Goal: Information Seeking & Learning: Find contact information

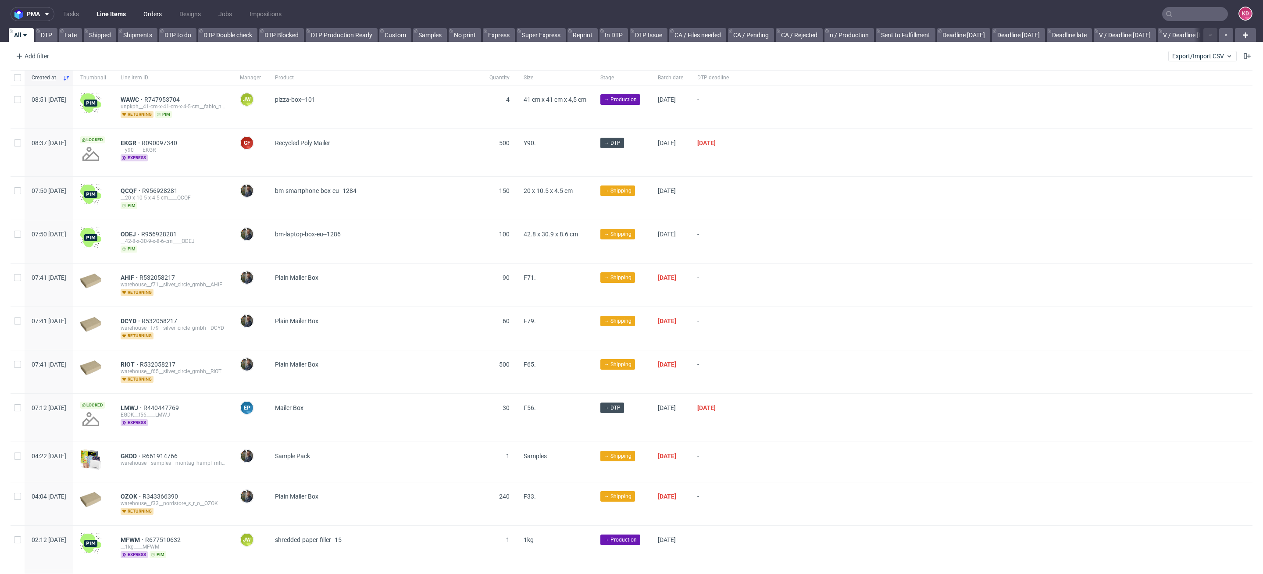
click at [153, 12] on link "Orders" at bounding box center [152, 14] width 29 height 14
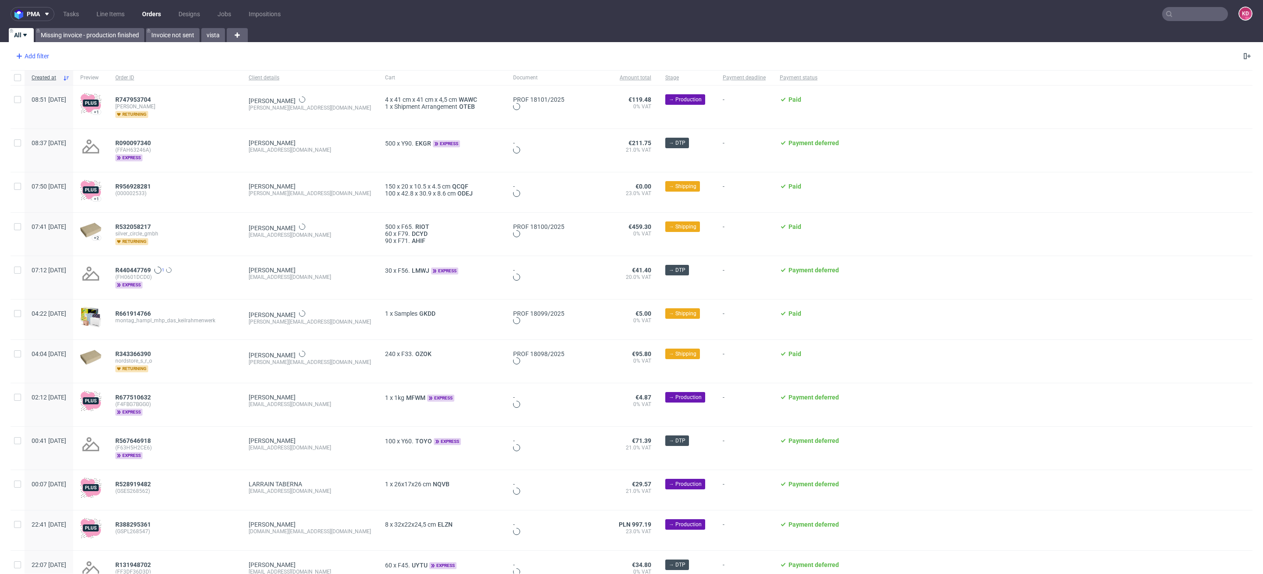
click at [35, 51] on div "Add filter" at bounding box center [31, 56] width 39 height 14
click at [221, 60] on div "Add filter Hide filters Clear all" at bounding box center [631, 56] width 1263 height 21
click at [111, 17] on link "Line Items" at bounding box center [110, 14] width 39 height 14
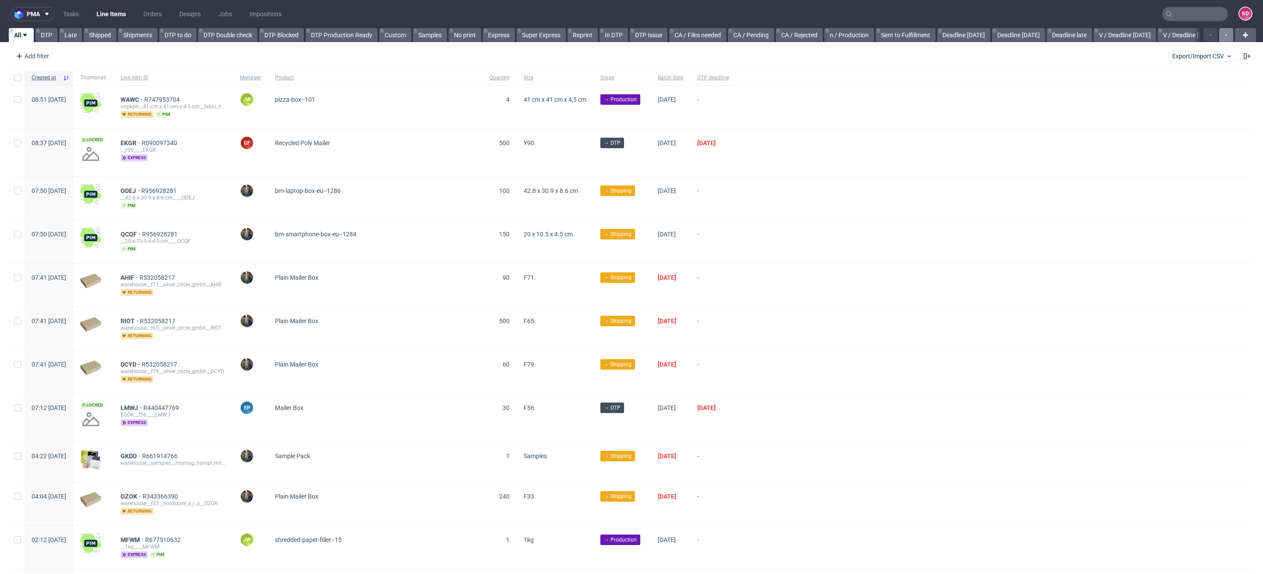
click at [1219, 31] on button "button" at bounding box center [1226, 35] width 14 height 14
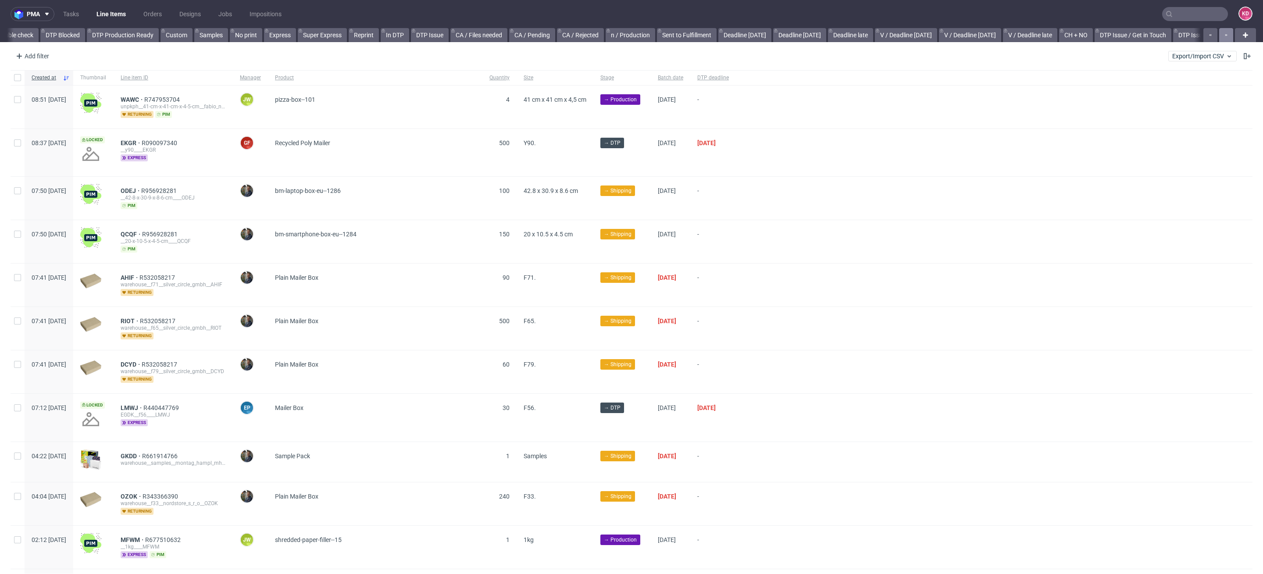
click at [1219, 31] on button "button" at bounding box center [1226, 35] width 14 height 14
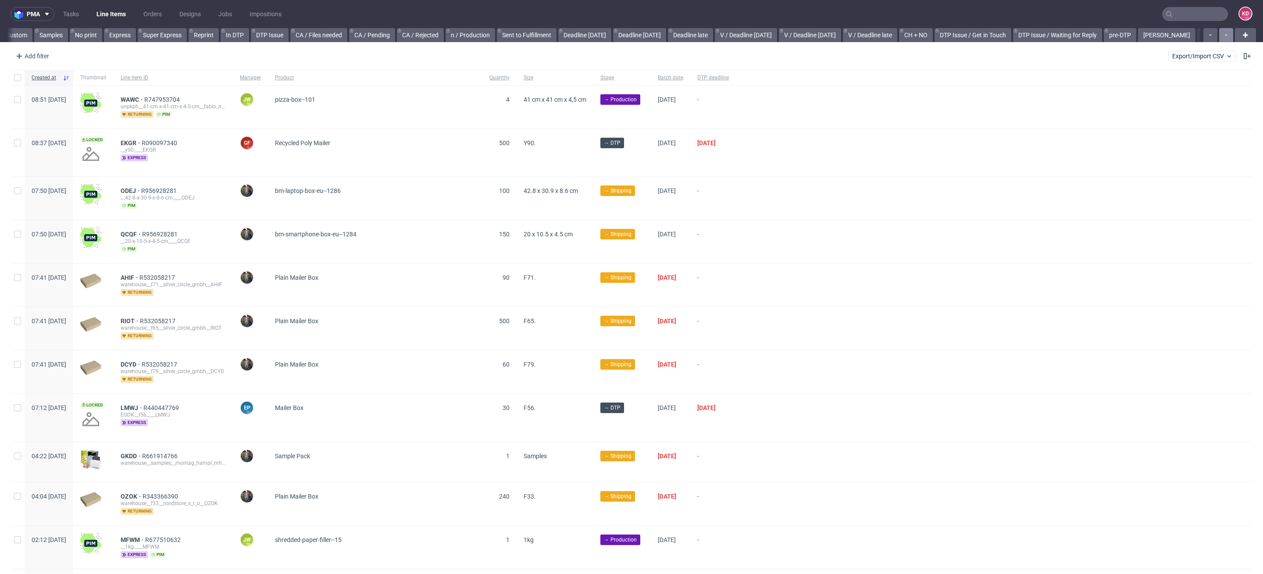
click at [1219, 31] on button "button" at bounding box center [1226, 35] width 14 height 14
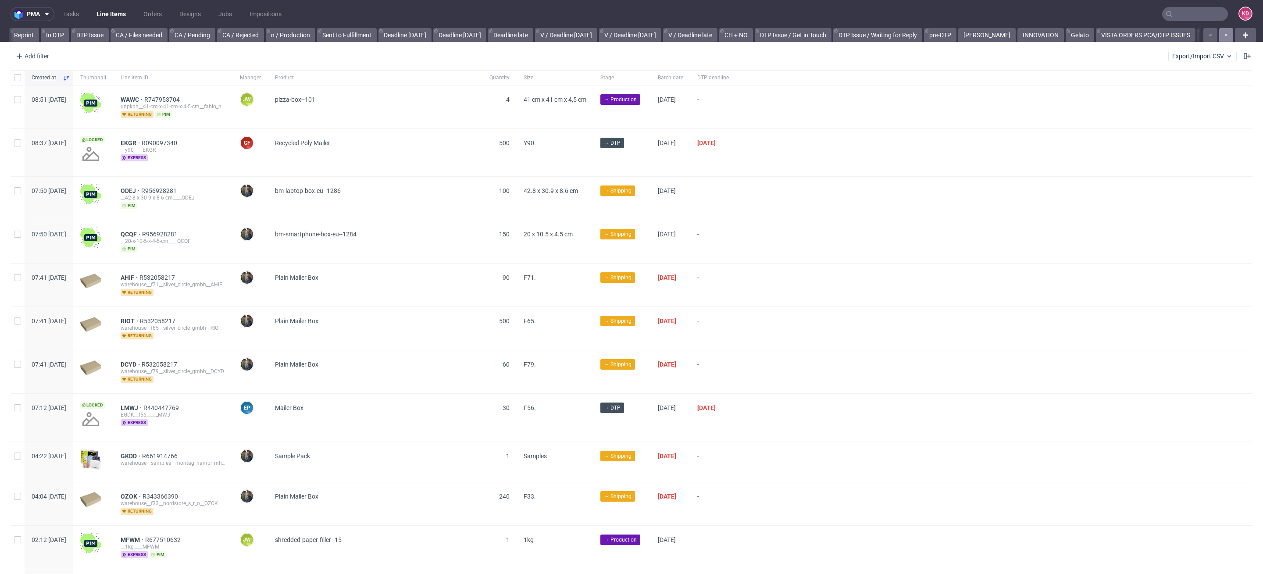
click at [1219, 31] on button "button" at bounding box center [1226, 35] width 14 height 14
click at [1218, 31] on div at bounding box center [1218, 35] width 32 height 14
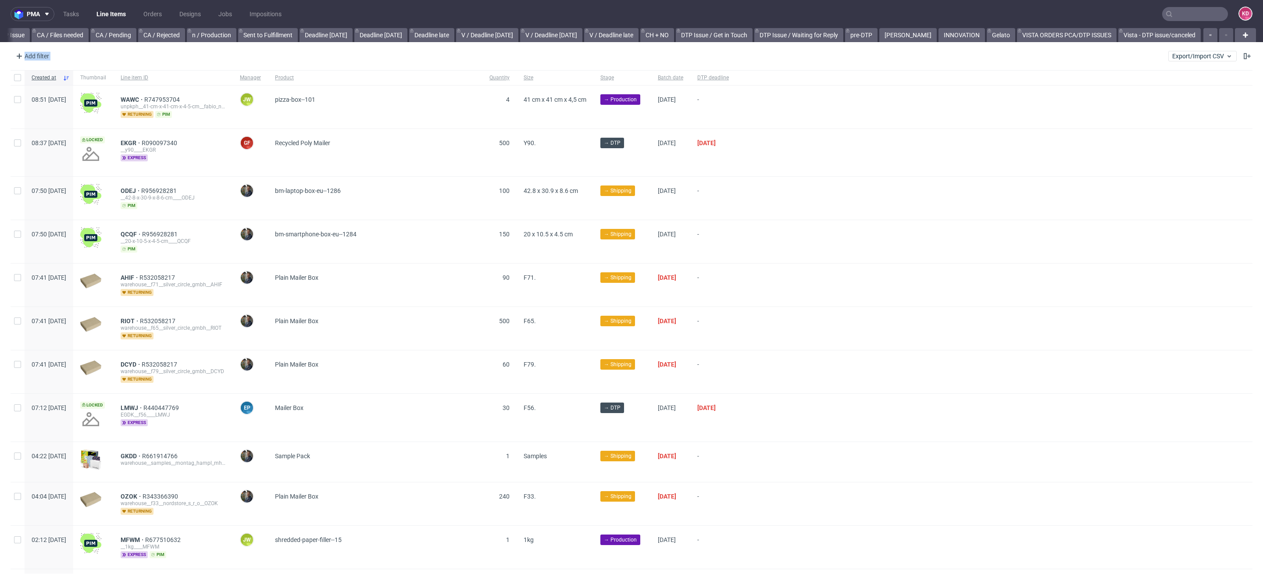
click at [1218, 31] on div at bounding box center [1218, 35] width 32 height 14
click at [912, 33] on link "[PERSON_NAME]" at bounding box center [907, 35] width 57 height 14
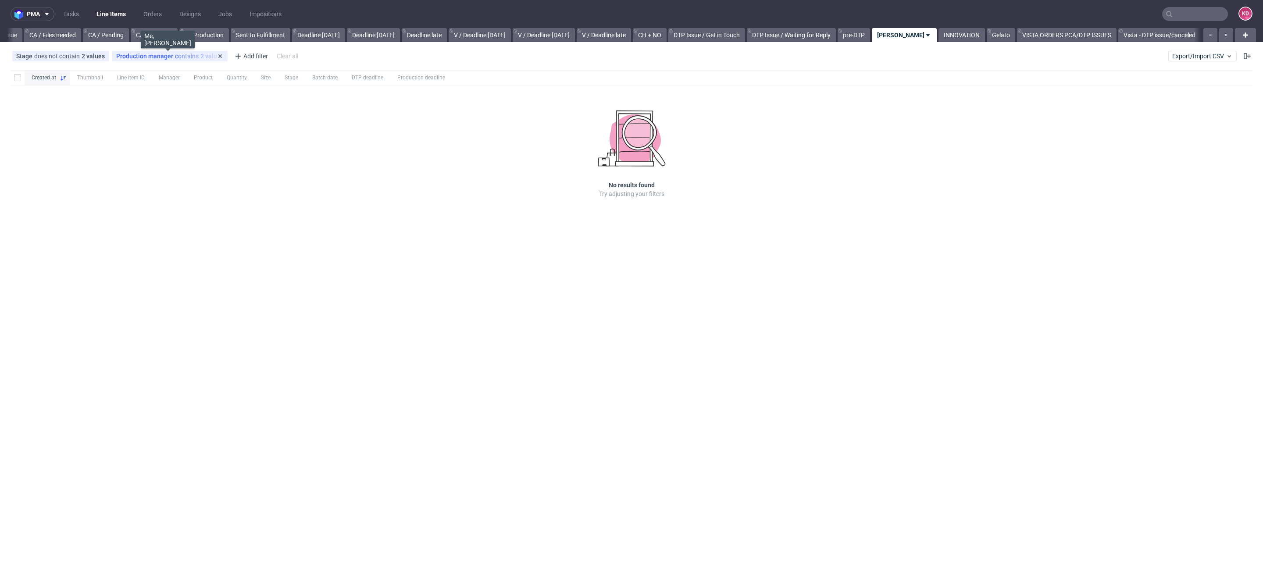
click at [172, 58] on div "Production manager contains 2 values" at bounding box center [169, 56] width 107 height 7
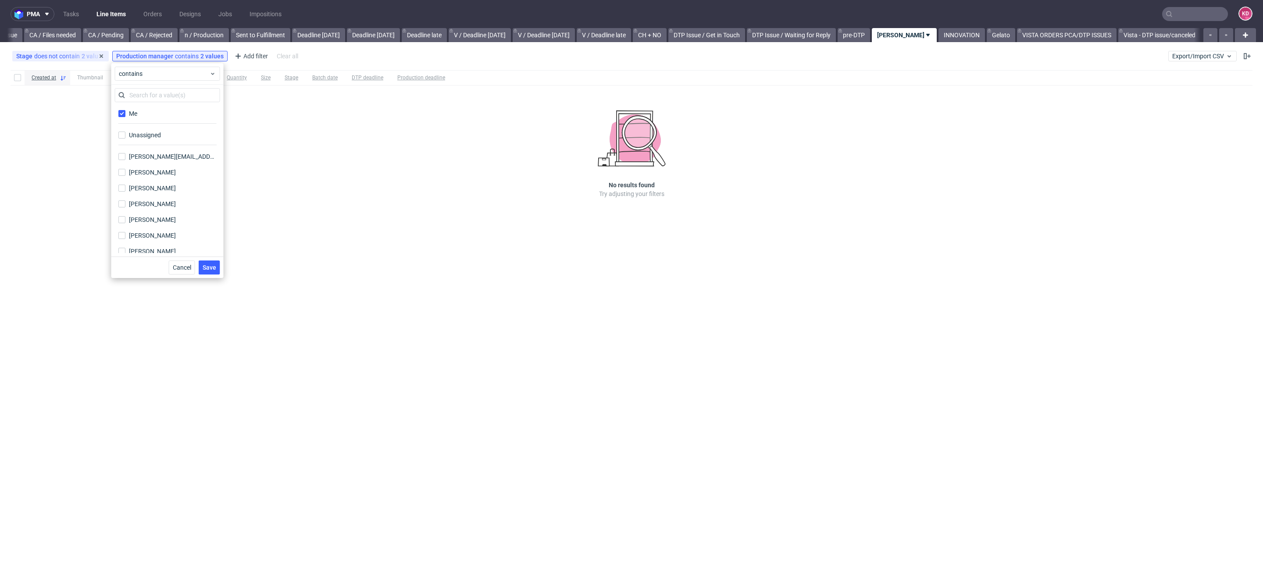
click at [80, 60] on div "Stage does not contain 2 values Cancelled, Shipped" at bounding box center [60, 56] width 96 height 11
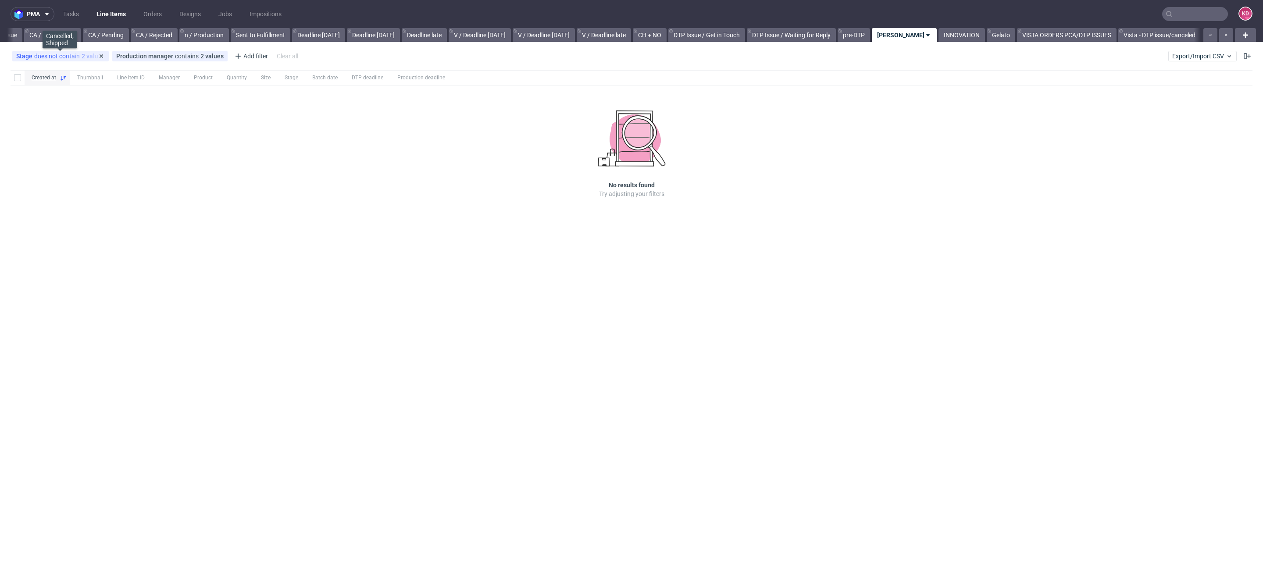
click at [73, 54] on div "Stage does not contain 2 values" at bounding box center [60, 56] width 89 height 7
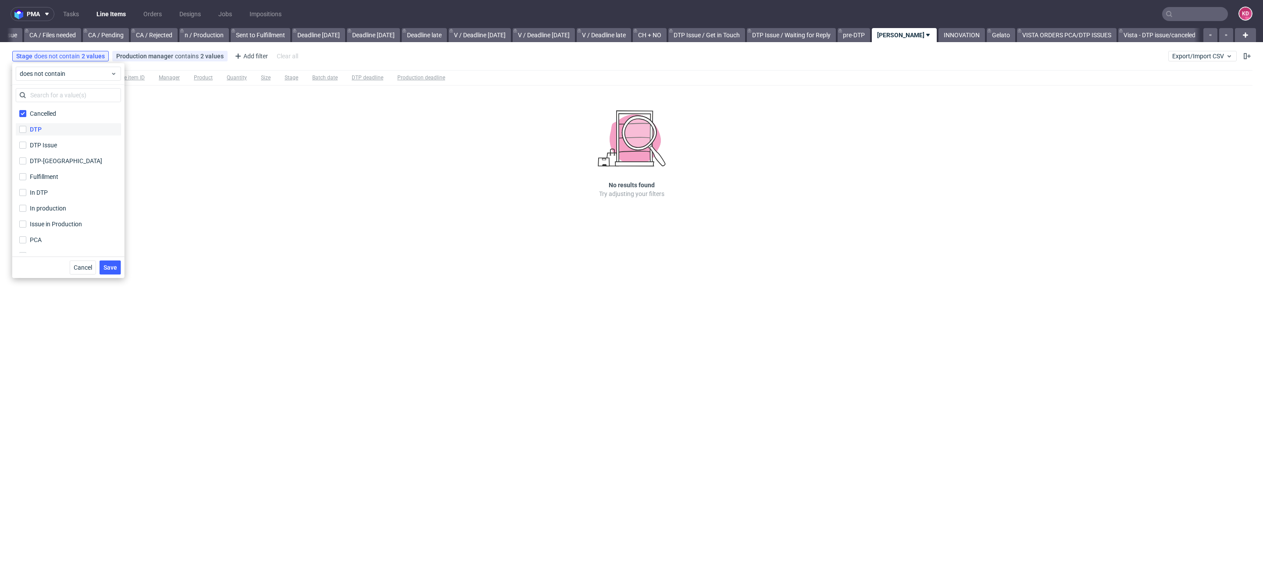
scroll to position [58, 0]
click at [47, 231] on div "Shipped" at bounding box center [41, 229] width 23 height 9
click at [26, 231] on input "Shipped" at bounding box center [22, 229] width 7 height 7
checkbox input "false"
click at [114, 267] on span "Save" at bounding box center [110, 267] width 14 height 6
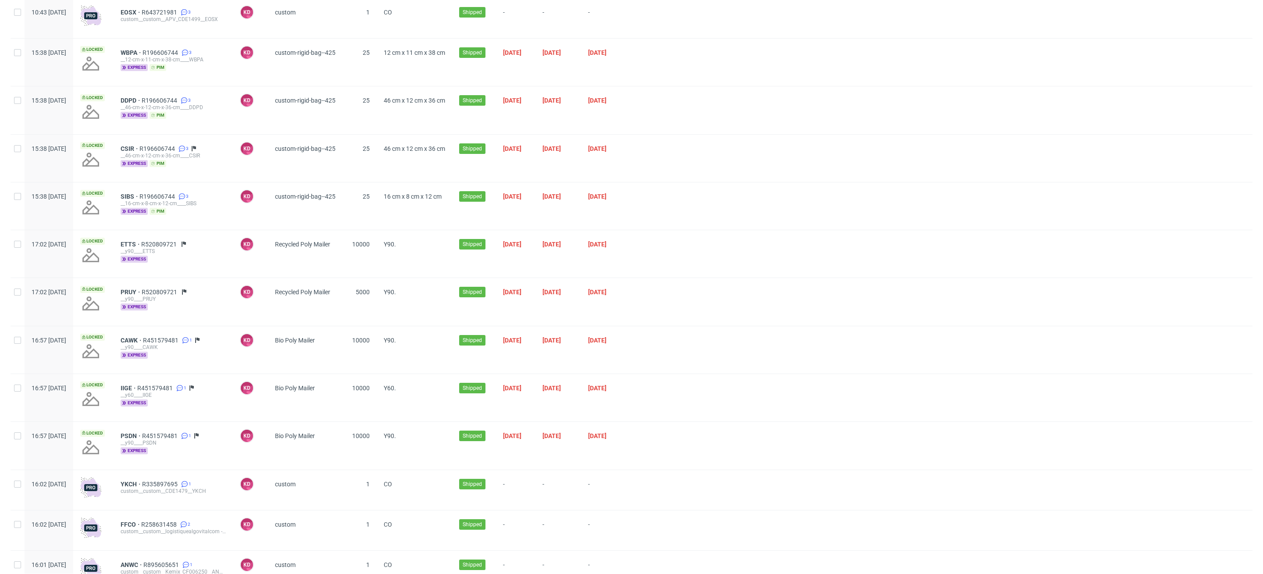
scroll to position [324, 0]
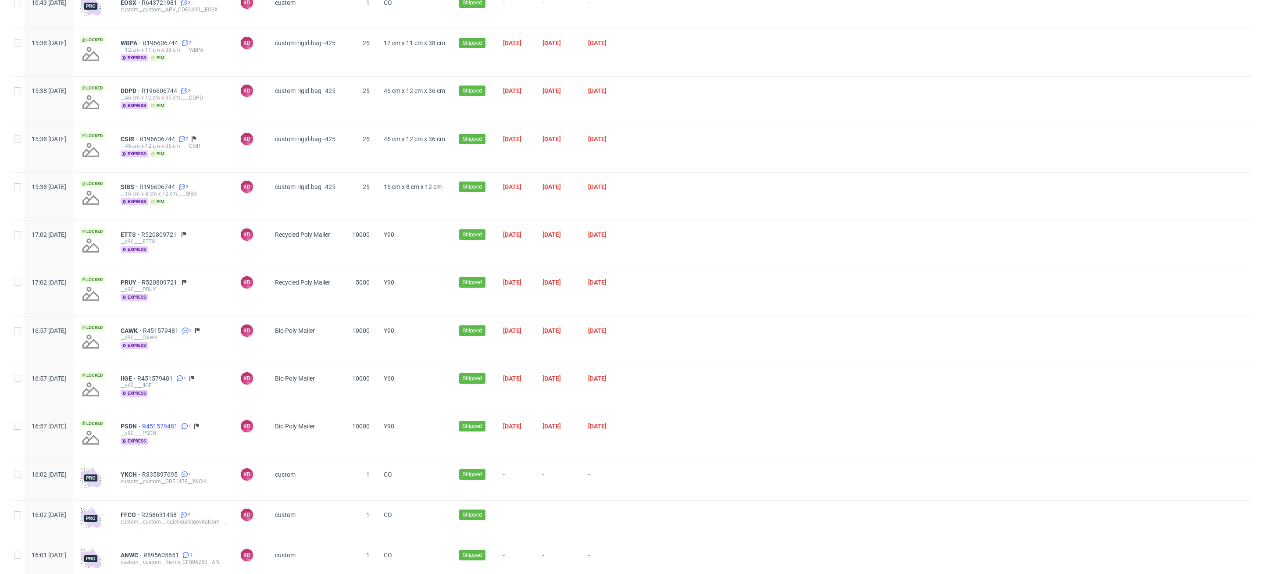
click at [179, 427] on span "R451579481" at bounding box center [160, 426] width 37 height 7
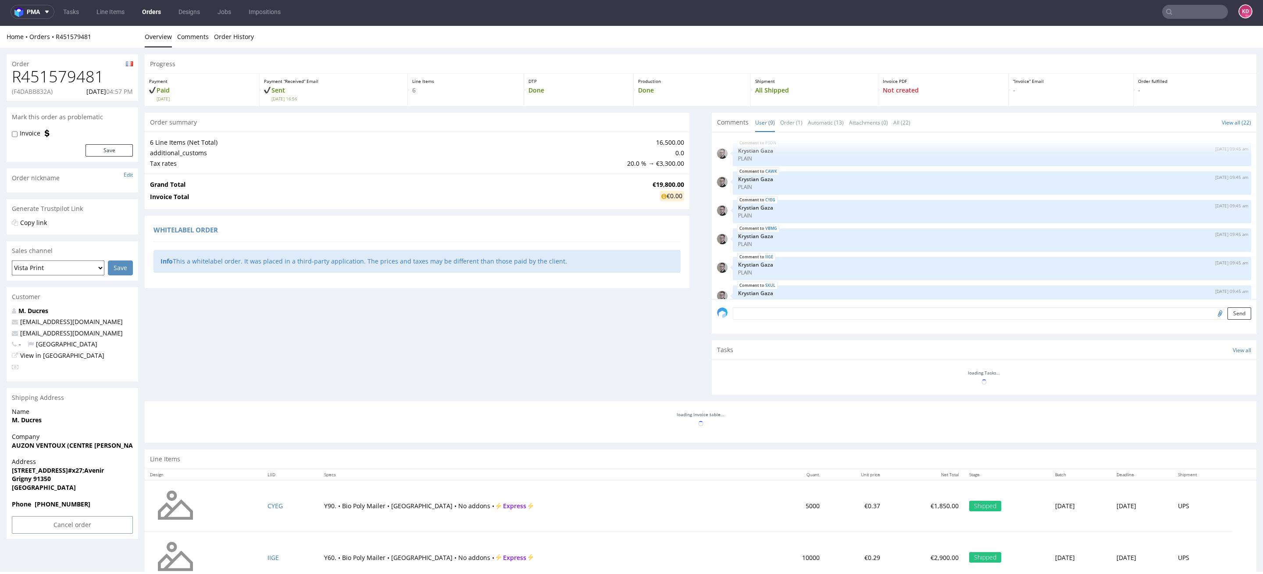
scroll to position [107, 0]
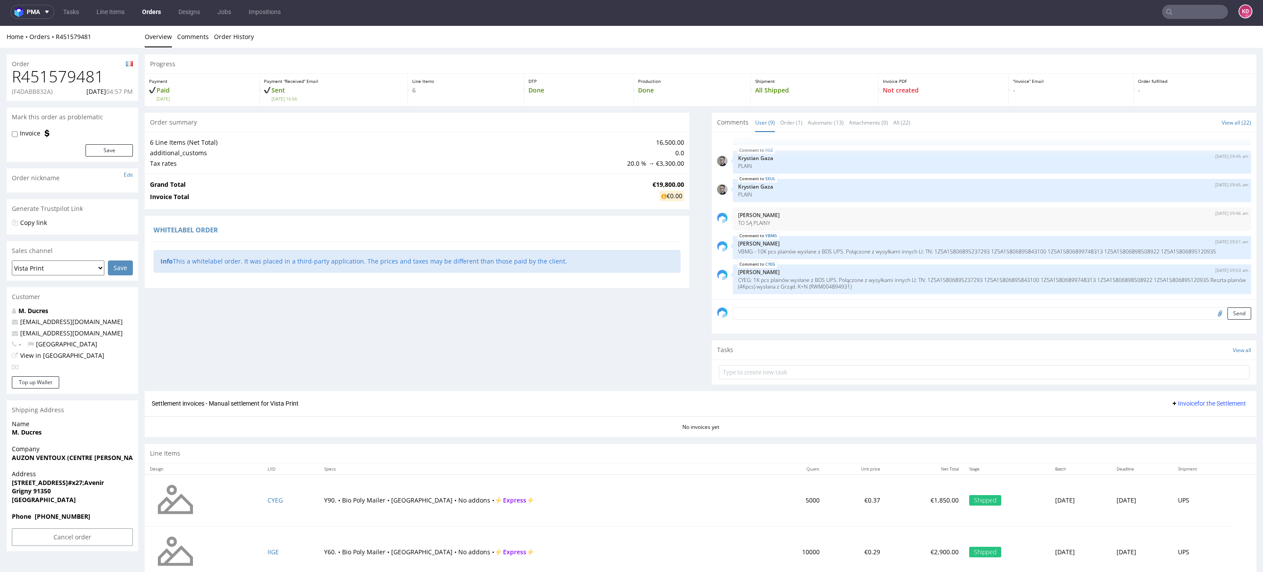
click at [749, 46] on div "Home Orders R451579481 Overview Comments Order History" at bounding box center [631, 37] width 1263 height 22
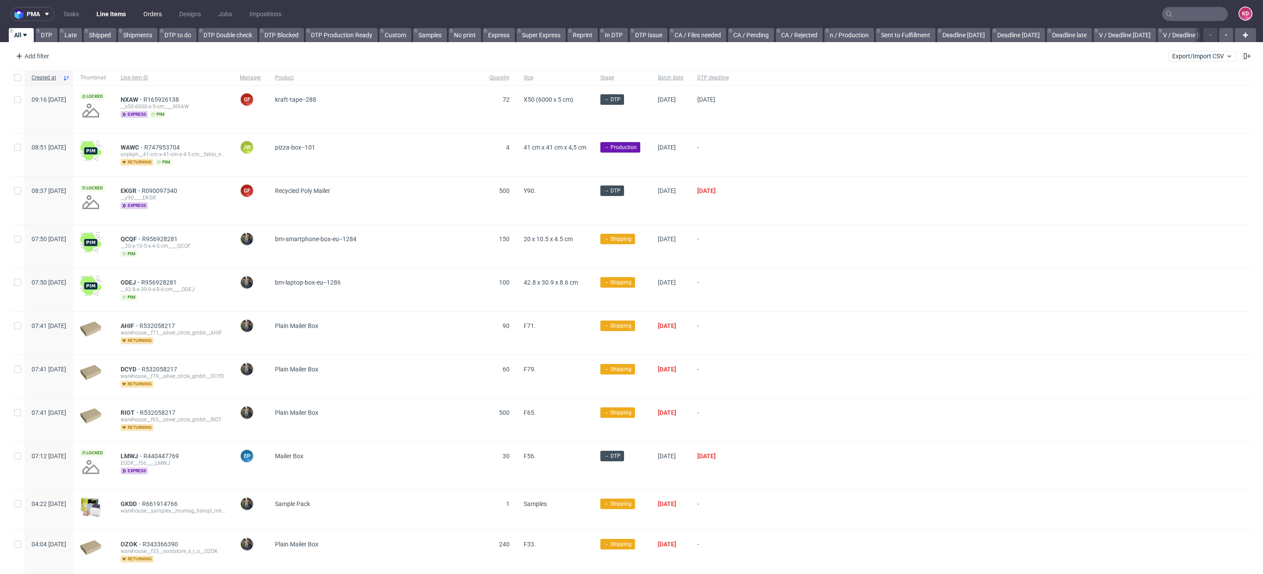
click at [156, 11] on link "Orders" at bounding box center [152, 14] width 29 height 14
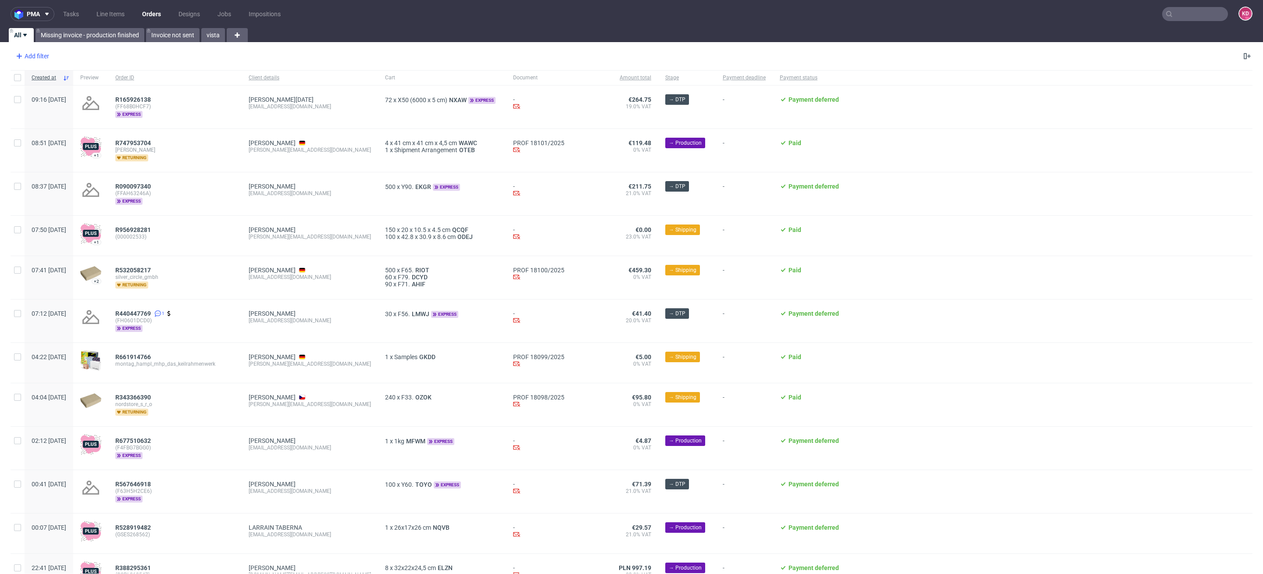
click at [44, 50] on div "Add filter" at bounding box center [31, 56] width 39 height 14
click at [44, 71] on input "text" at bounding box center [68, 75] width 105 height 14
type input "sales"
click at [49, 91] on span "Sales Channel" at bounding box center [39, 94] width 47 height 12
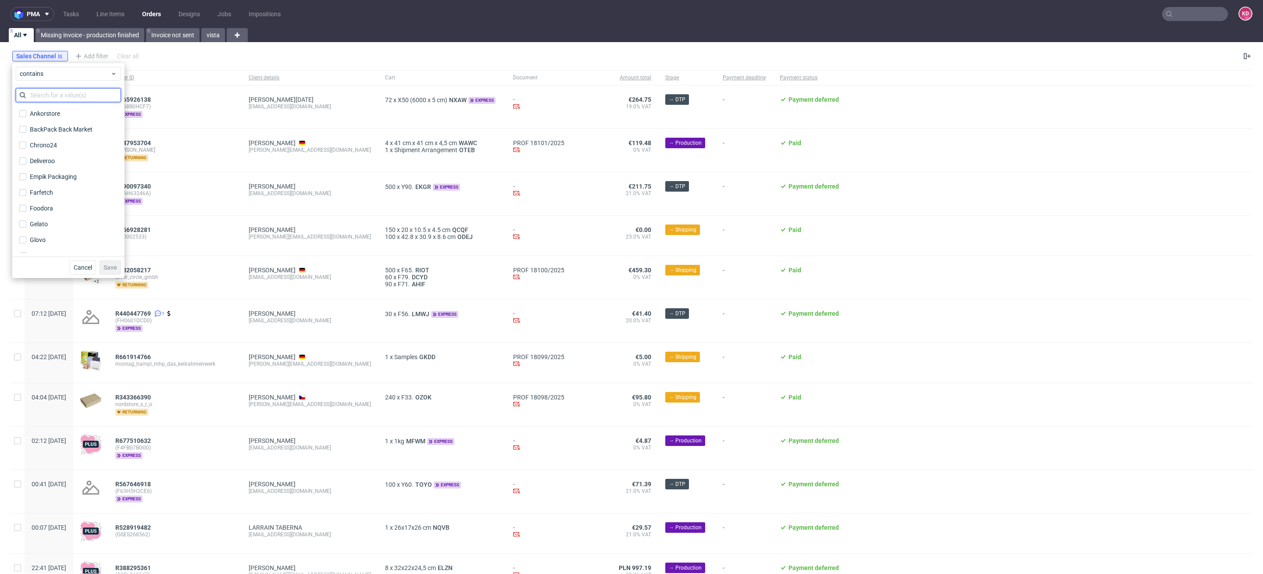
click at [54, 93] on input "text" at bounding box center [68, 95] width 105 height 14
type input "sendcl"
click at [45, 119] on label "Sendcloud" at bounding box center [68, 113] width 105 height 12
click at [26, 117] on input "Sendcloud" at bounding box center [22, 113] width 7 height 7
checkbox input "true"
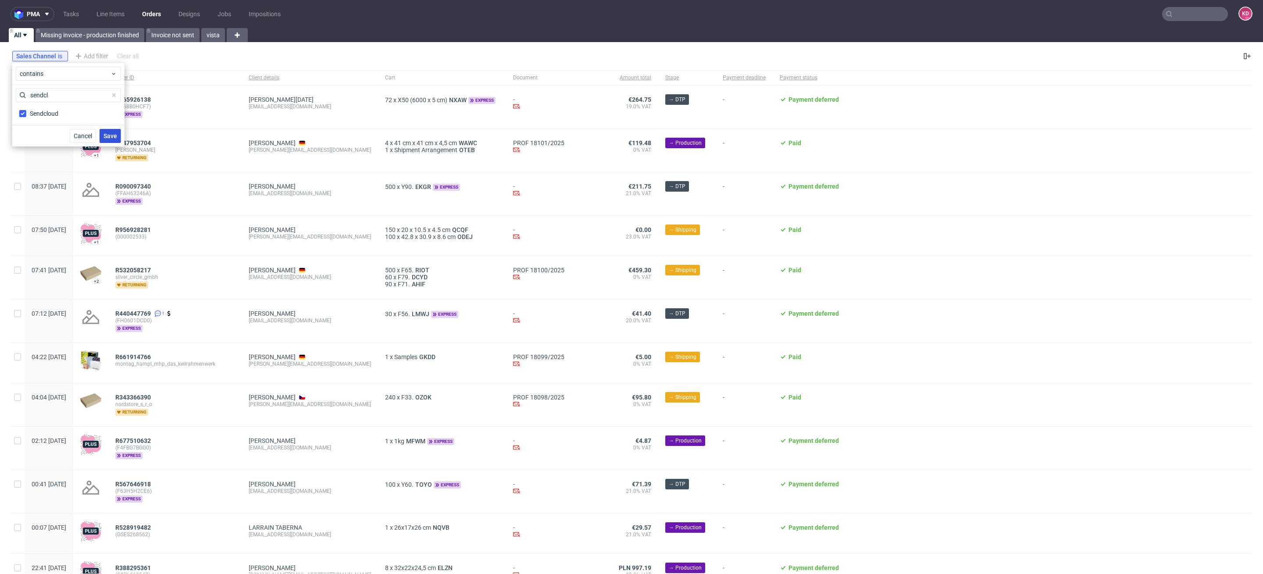
click at [110, 134] on span "Save" at bounding box center [110, 136] width 14 height 6
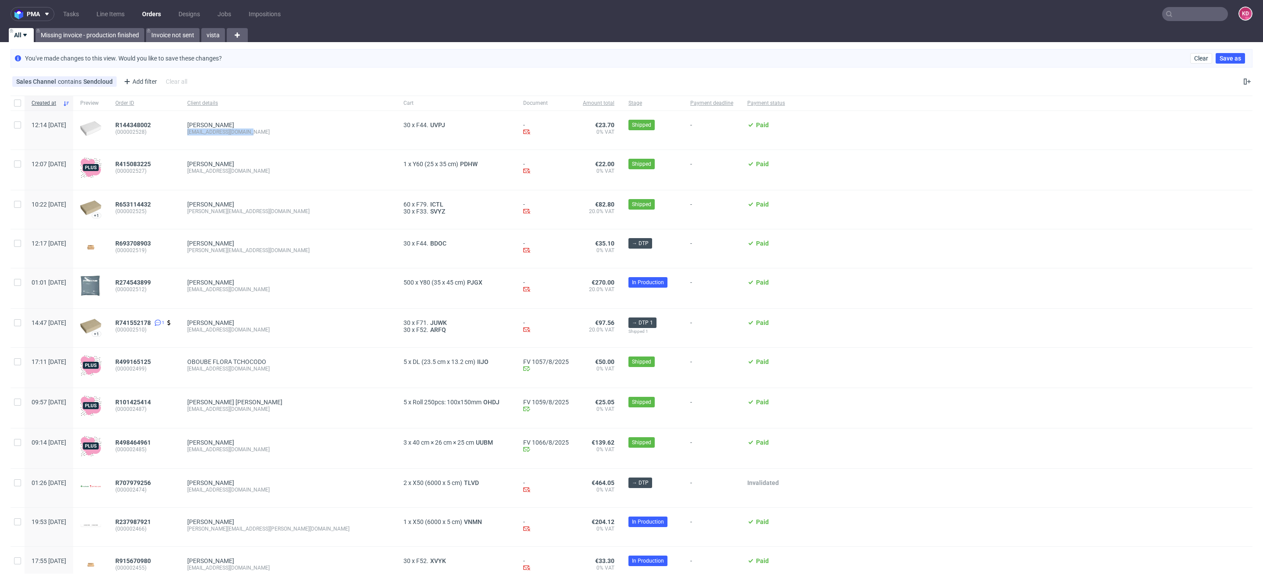
drag, startPoint x: 293, startPoint y: 130, endPoint x: 209, endPoint y: 133, distance: 83.8
click at [209, 133] on div "Julija Milanini albina11175@hotmail.com" at bounding box center [288, 130] width 216 height 39
click at [370, 82] on div "Sales Channel contains Sendcloud Add filter Hide filters Clear all" at bounding box center [631, 81] width 1263 height 21
click at [17, 100] on input "checkbox" at bounding box center [17, 103] width 7 height 7
checkbox input "true"
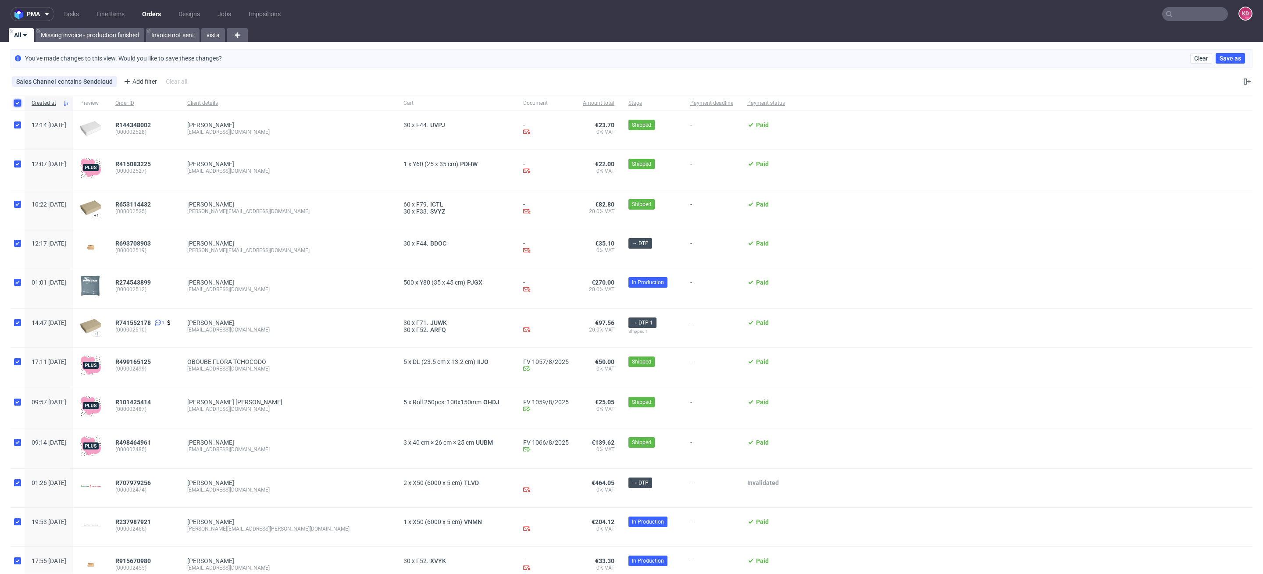
checkbox input "true"
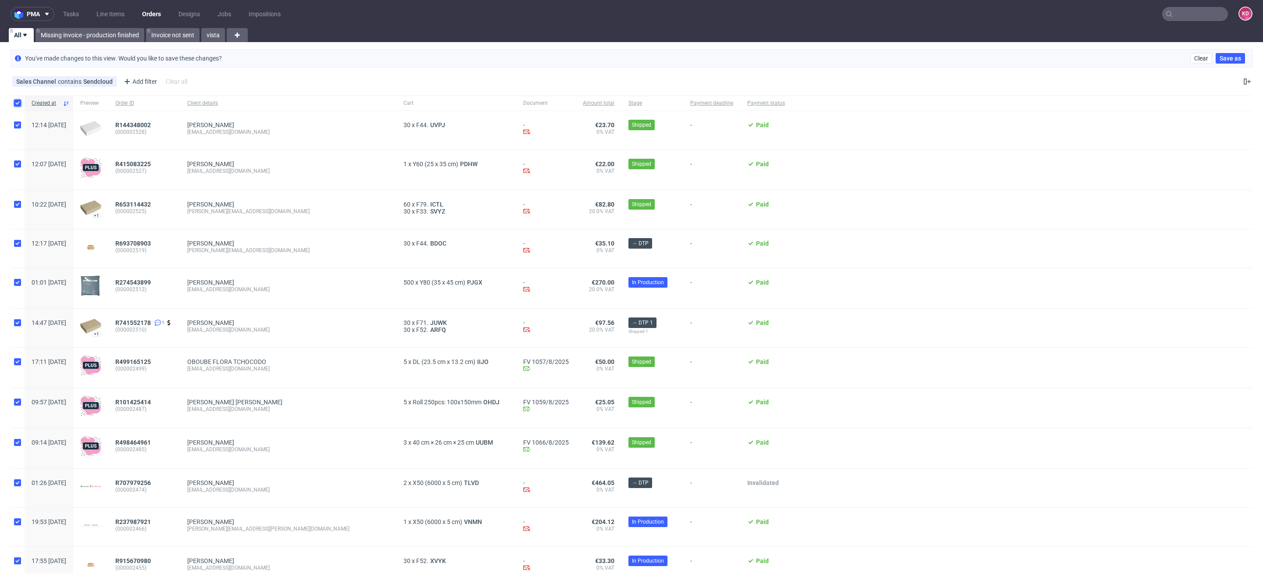
checkbox input "true"
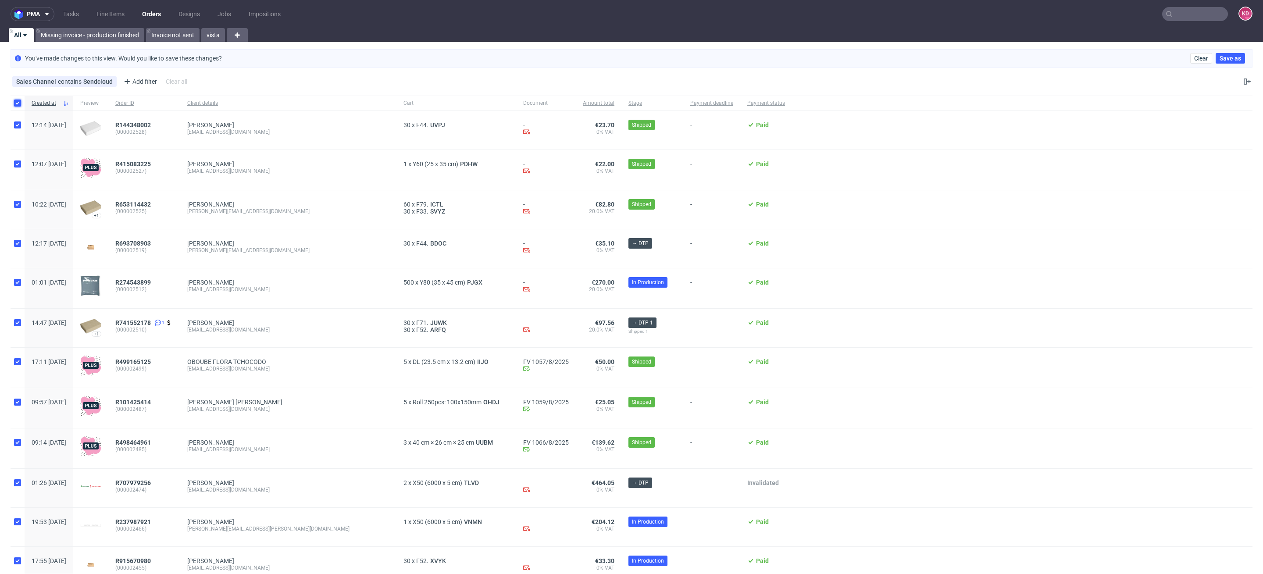
checkbox input "true"
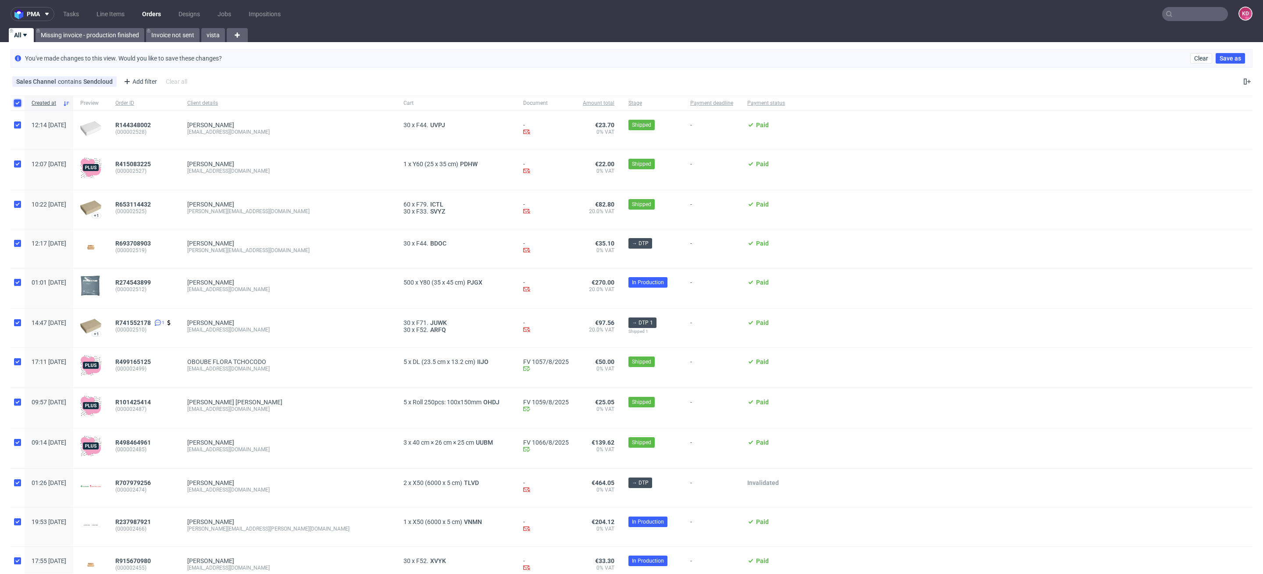
checkbox input "true"
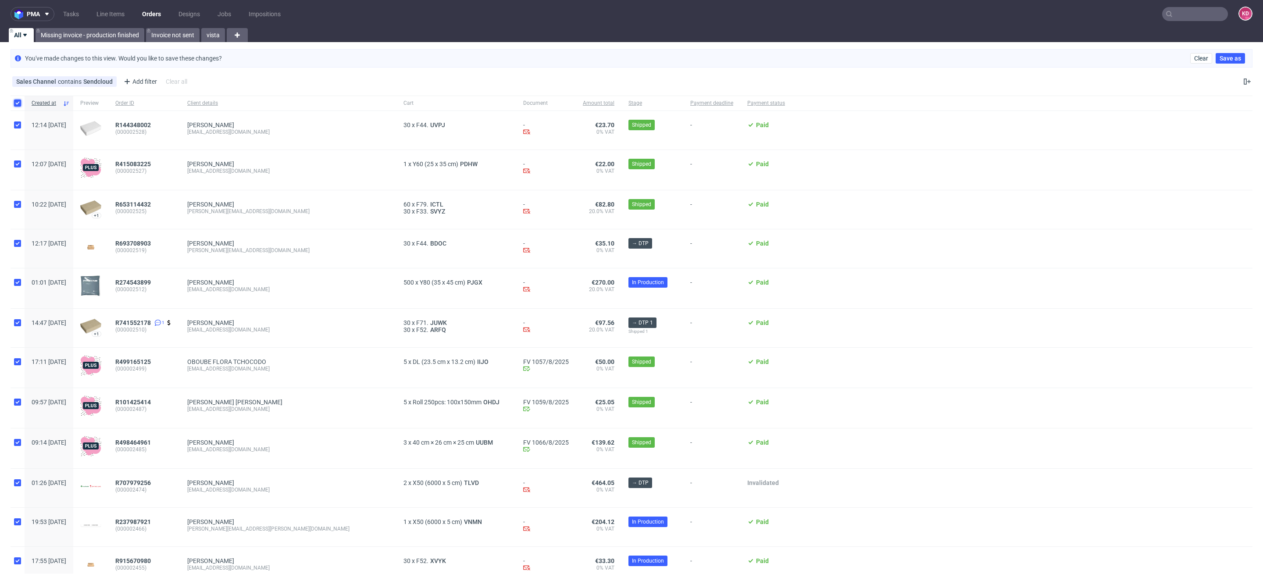
checkbox input "true"
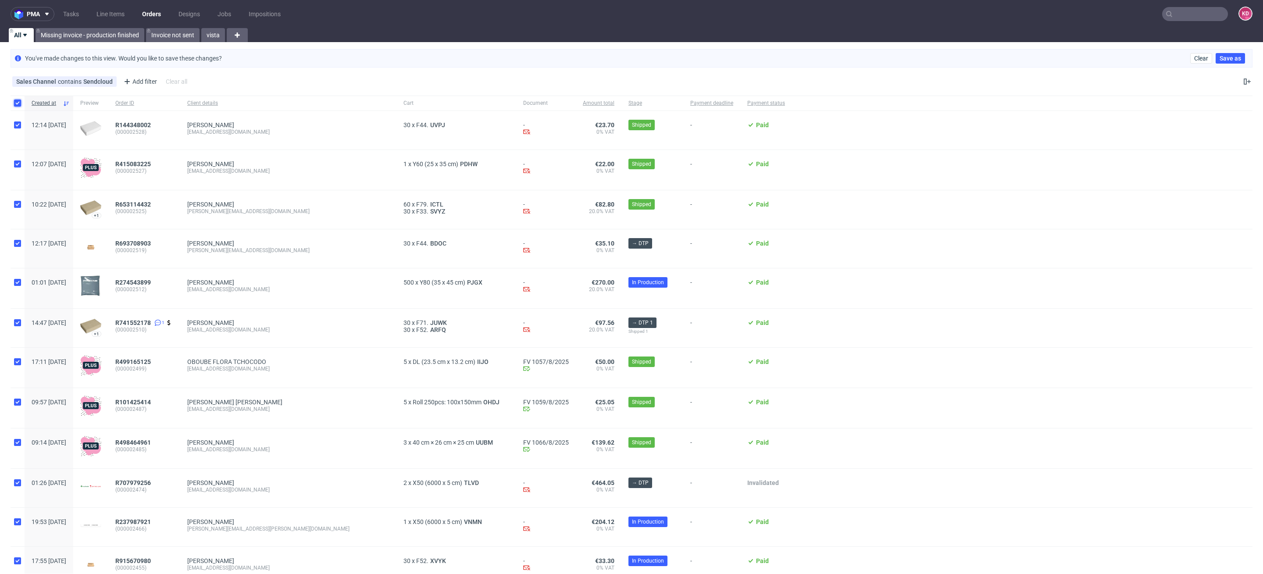
checkbox input "true"
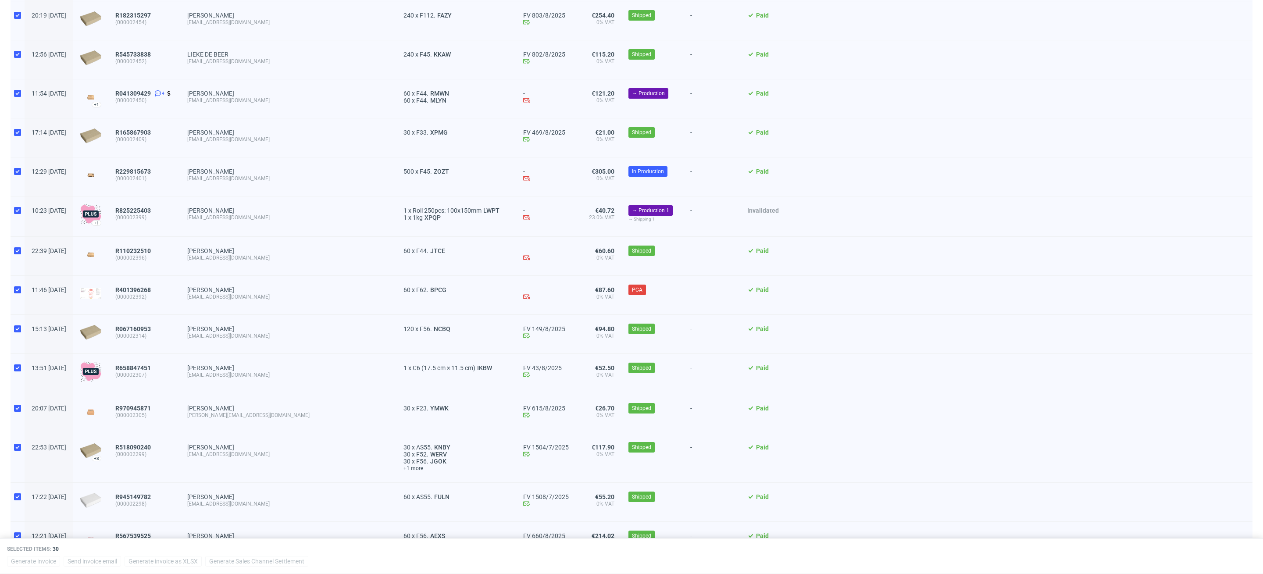
scroll to position [796, 0]
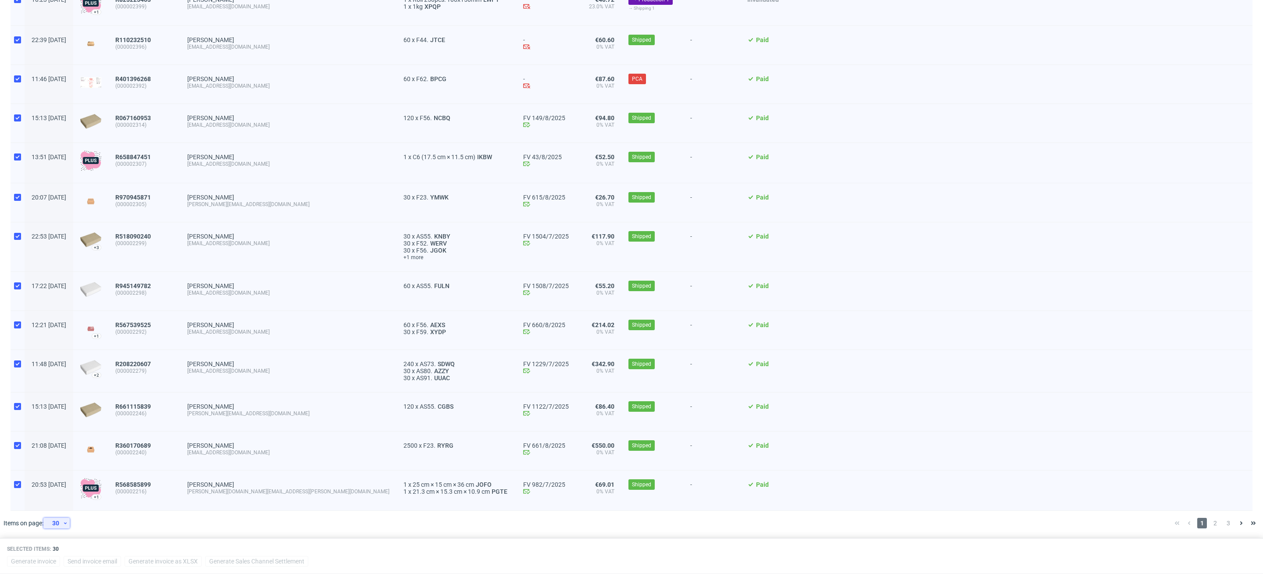
click at [57, 524] on div "30" at bounding box center [55, 523] width 16 height 12
click at [62, 499] on div "120" at bounding box center [60, 502] width 18 height 12
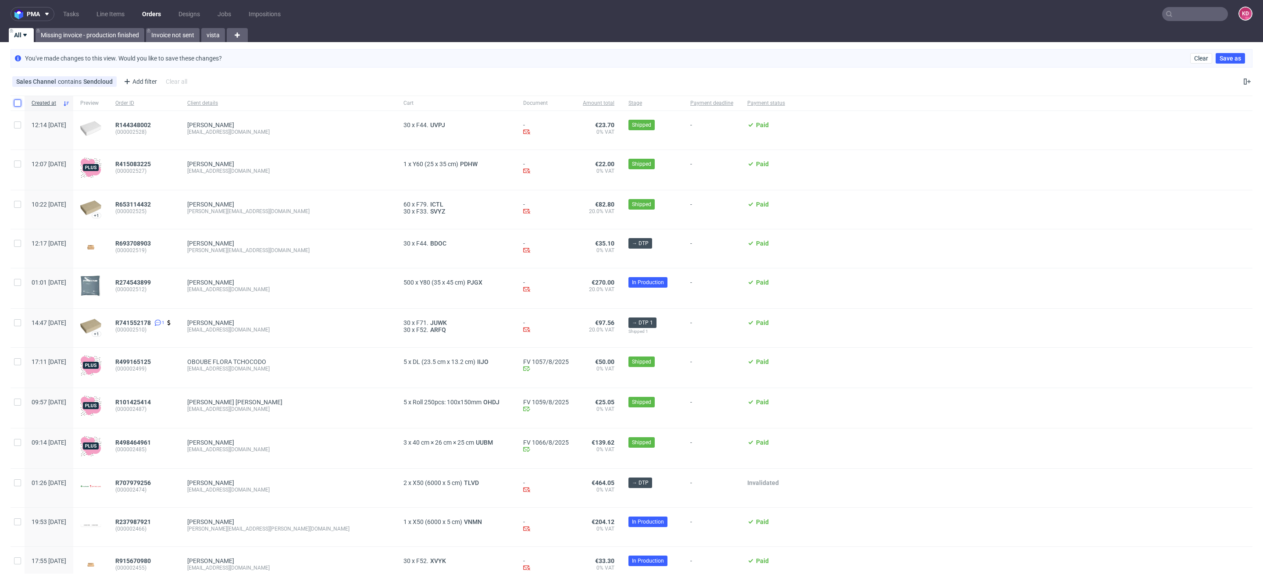
click at [15, 101] on input "checkbox" at bounding box center [17, 103] width 7 height 7
checkbox input "true"
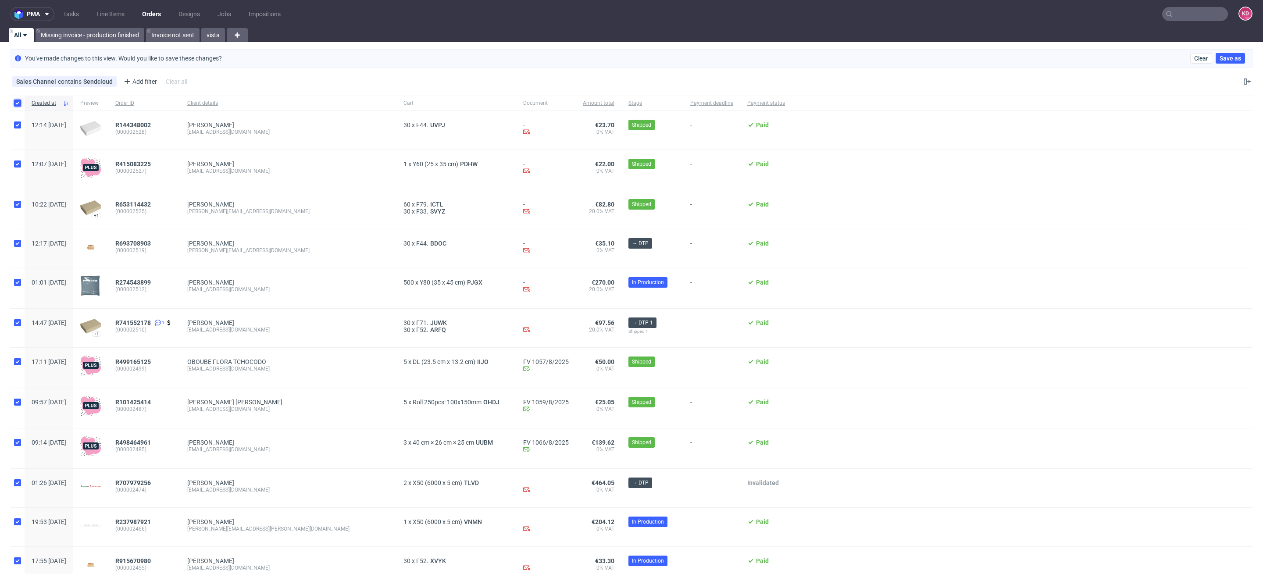
checkbox input "true"
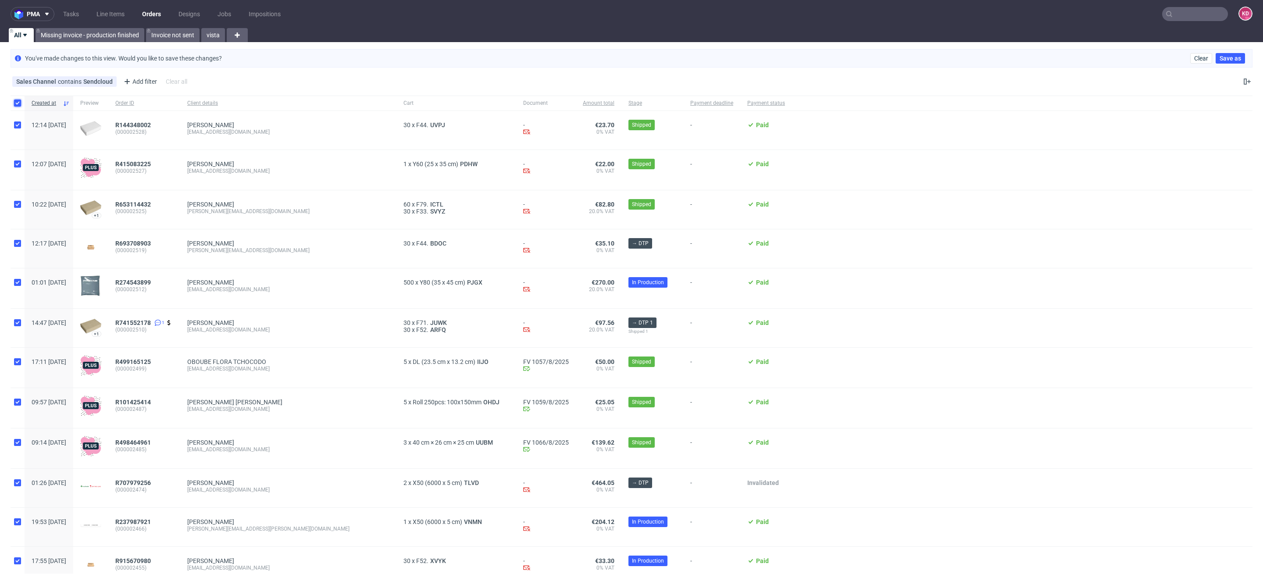
checkbox input "true"
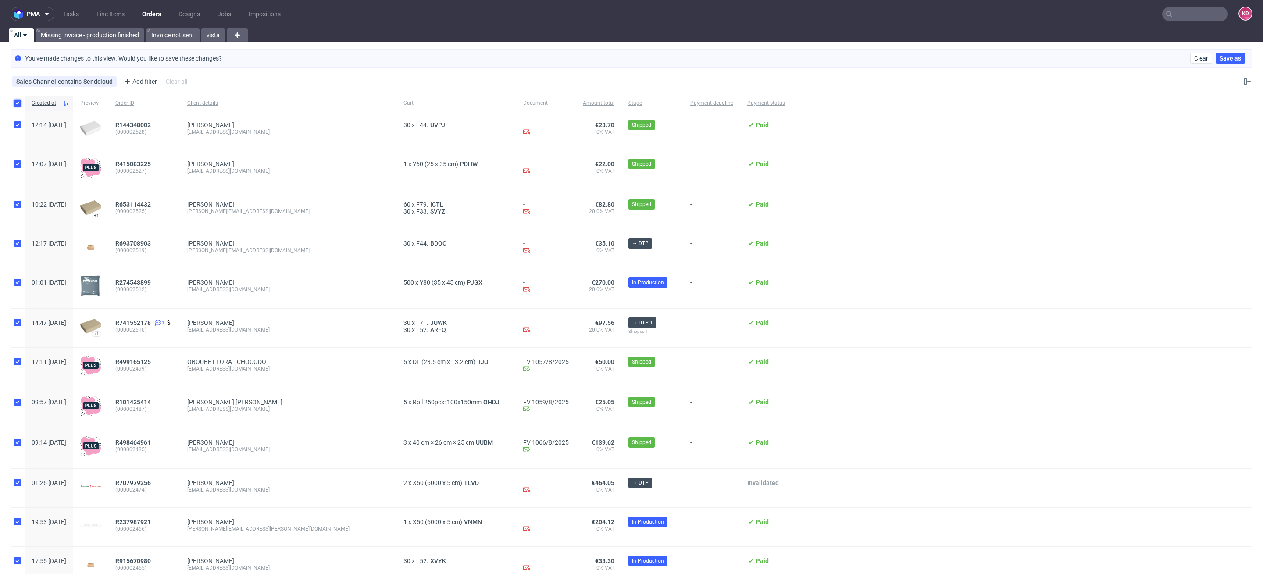
checkbox input "true"
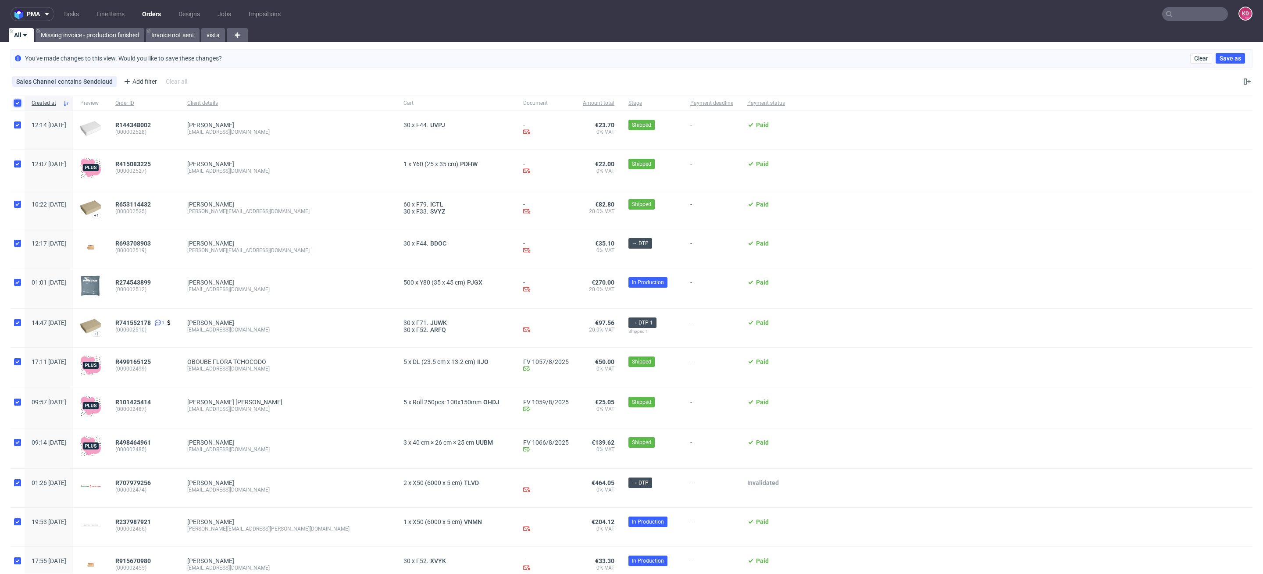
checkbox input "true"
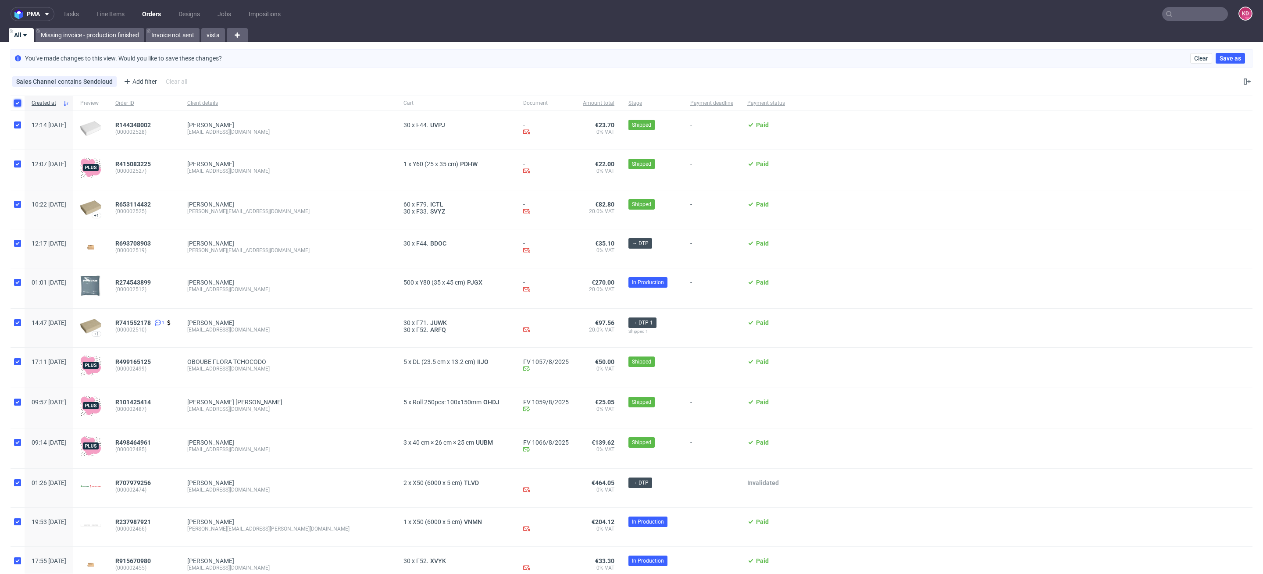
checkbox input "true"
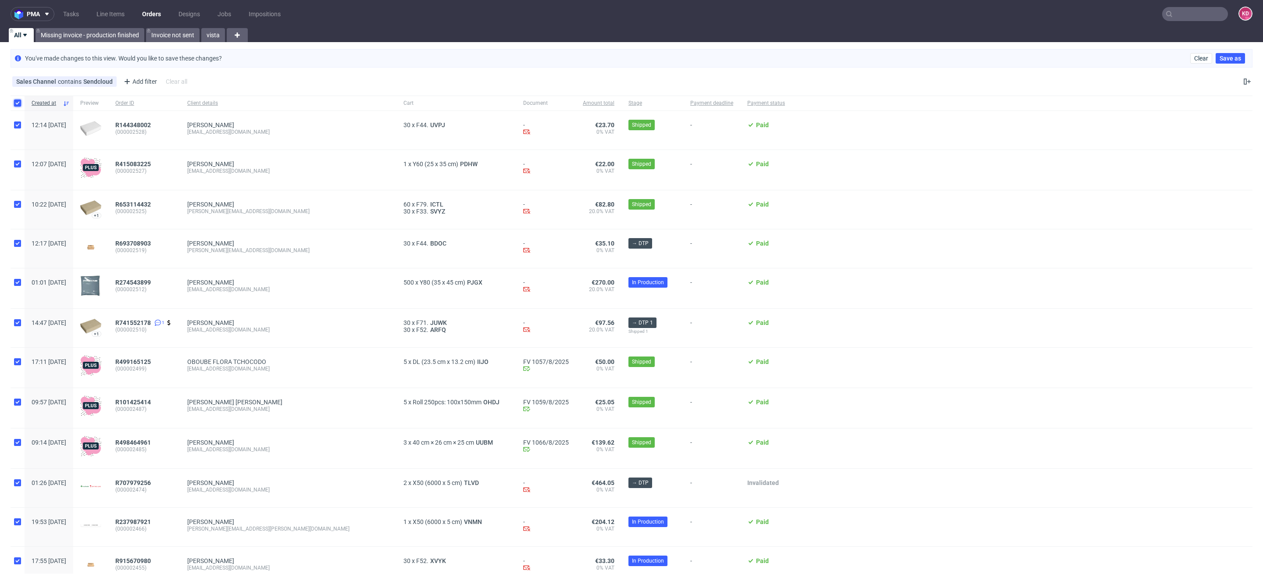
checkbox input "true"
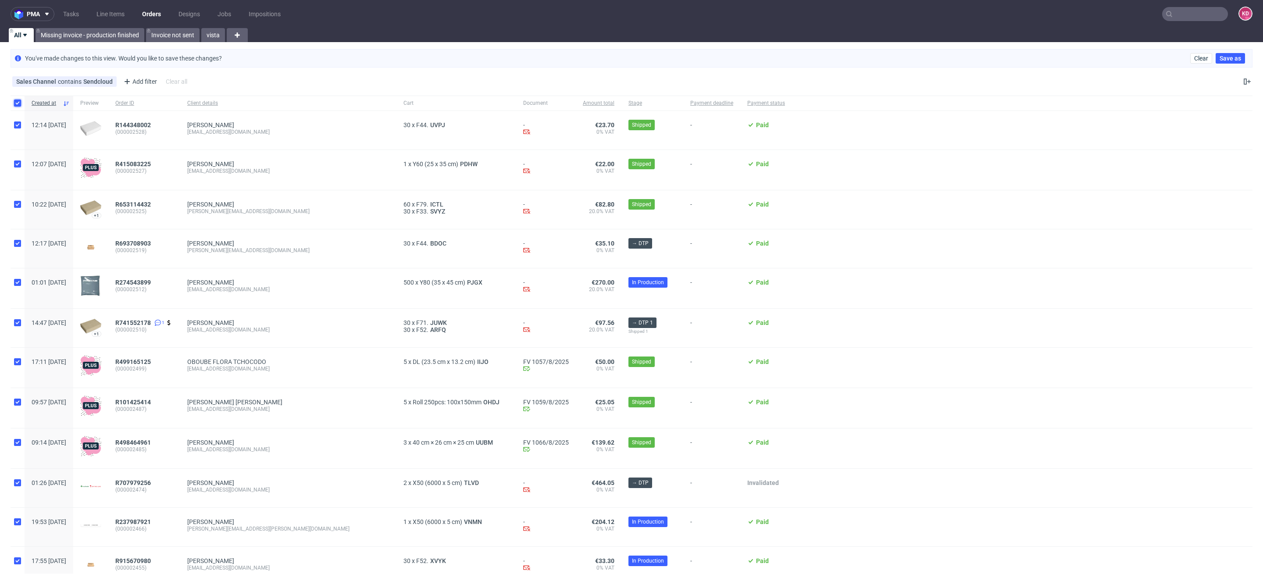
checkbox input "true"
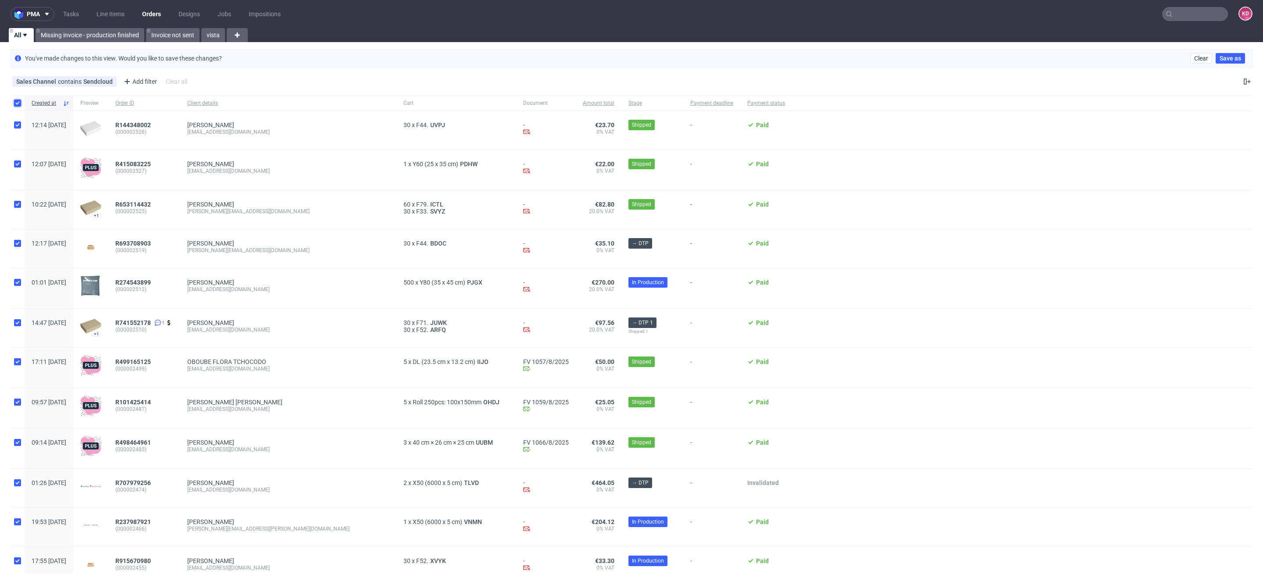
checkbox input "true"
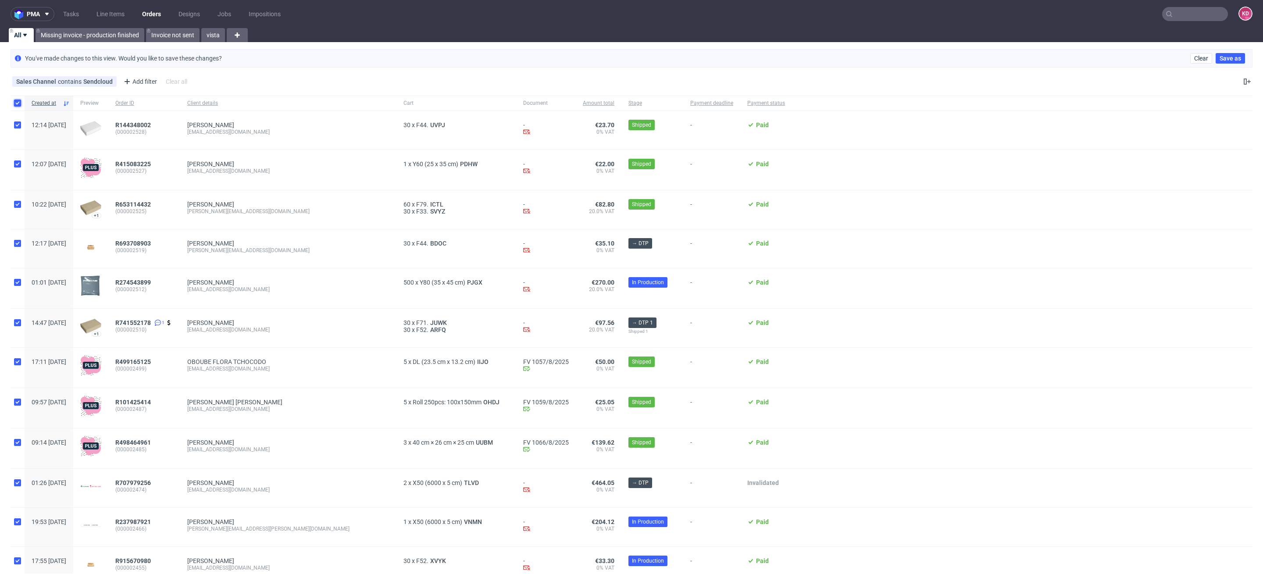
checkbox input "true"
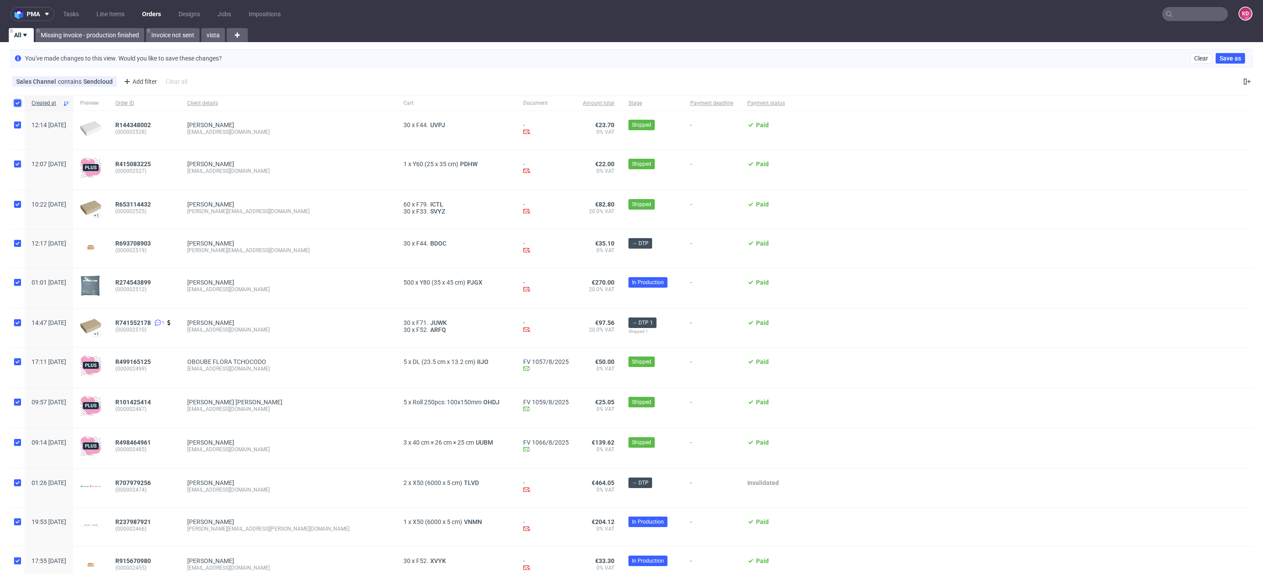
checkbox input "true"
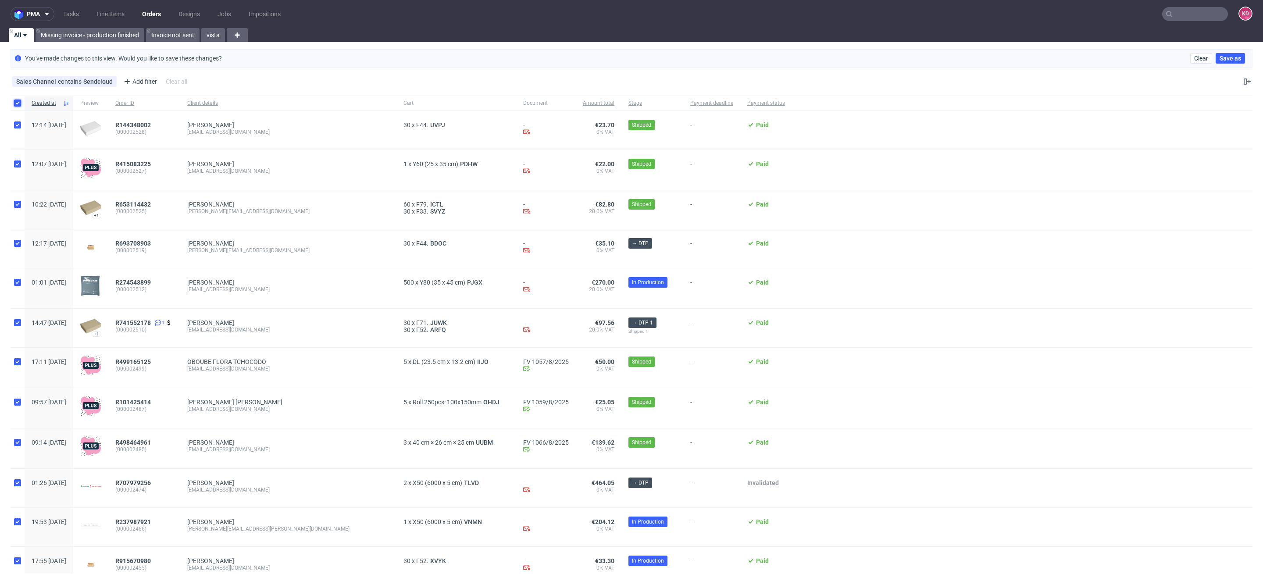
checkbox input "true"
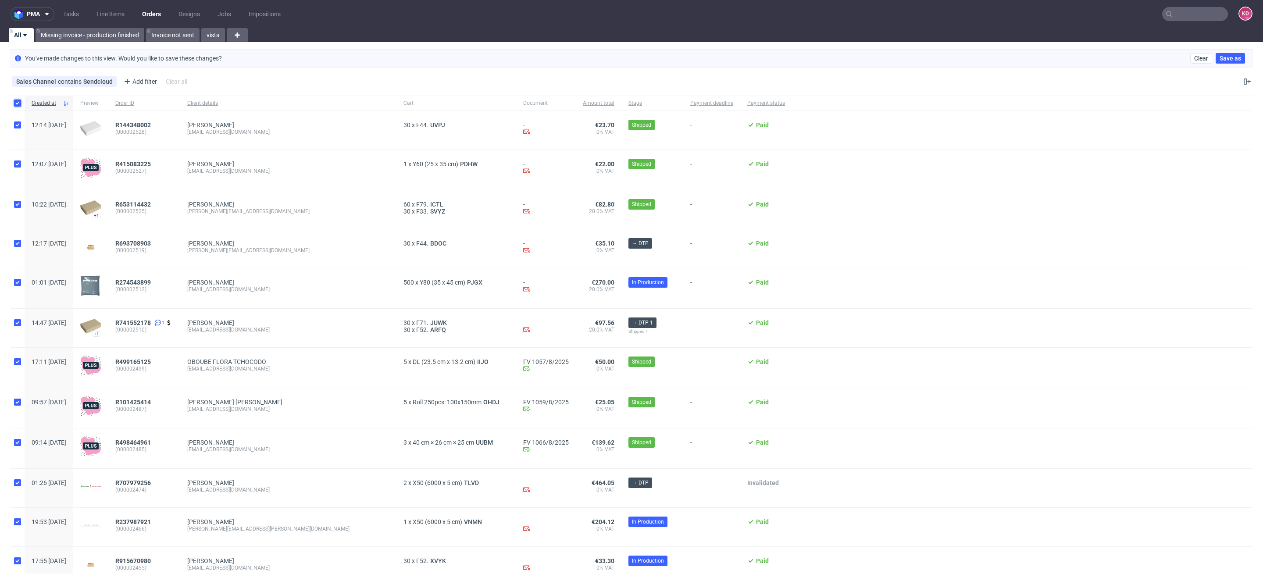
checkbox input "true"
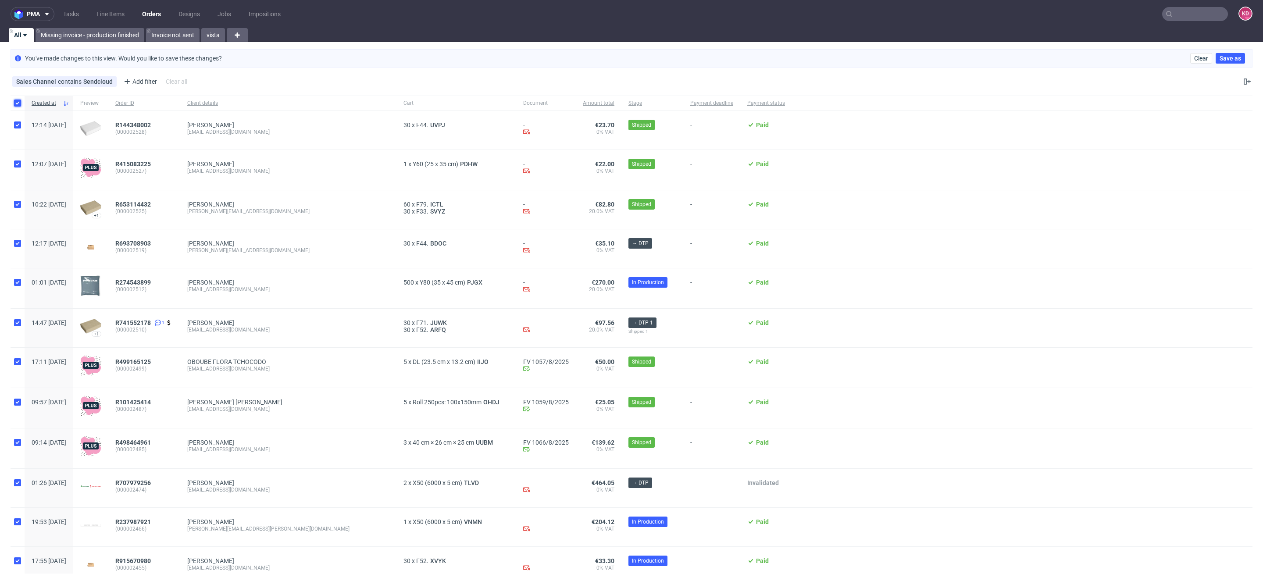
checkbox input "true"
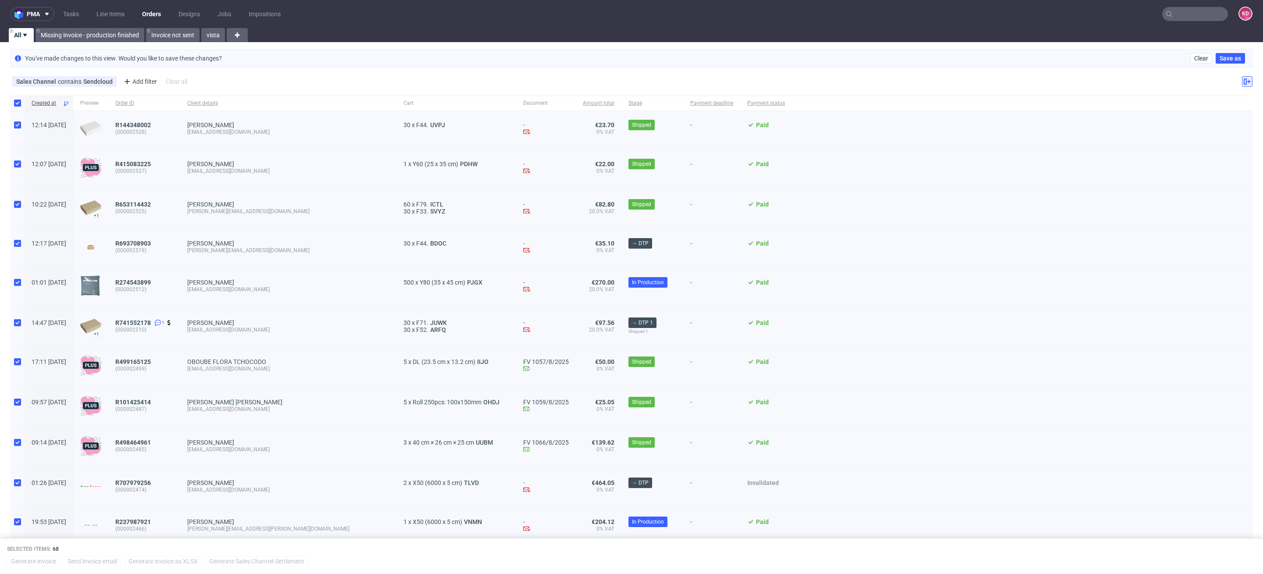
click at [1244, 78] on icon at bounding box center [1247, 81] width 7 height 7
click at [1058, 83] on div "Sales Channel contains Sendcloud Add filter Hide filters Clear all" at bounding box center [631, 81] width 1263 height 21
drag, startPoint x: 305, startPoint y: 125, endPoint x: 224, endPoint y: 139, distance: 82.3
click at [224, 139] on div "Julija Milanini albina11175@hotmail.com" at bounding box center [288, 130] width 216 height 39
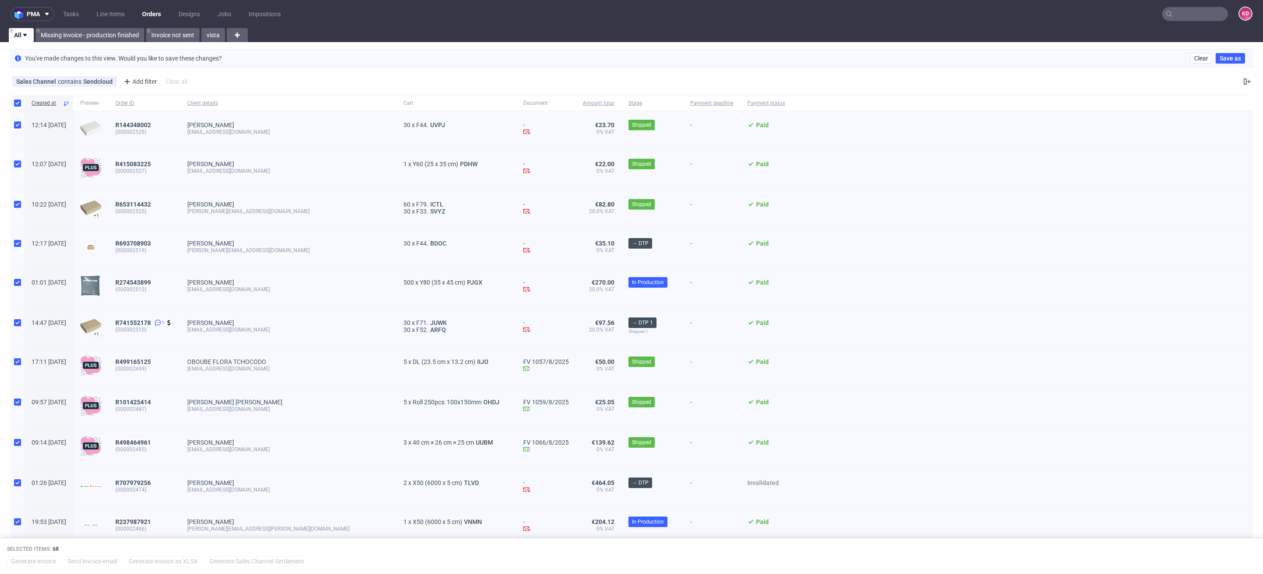
copy span "albina11175@hotmail.com"
drag, startPoint x: 281, startPoint y: 214, endPoint x: 213, endPoint y: 212, distance: 68.0
click at [213, 212] on div "Laura Peyrard laura.p@yogiame.fr" at bounding box center [288, 209] width 216 height 39
drag, startPoint x: 265, startPoint y: 212, endPoint x: 210, endPoint y: 214, distance: 54.4
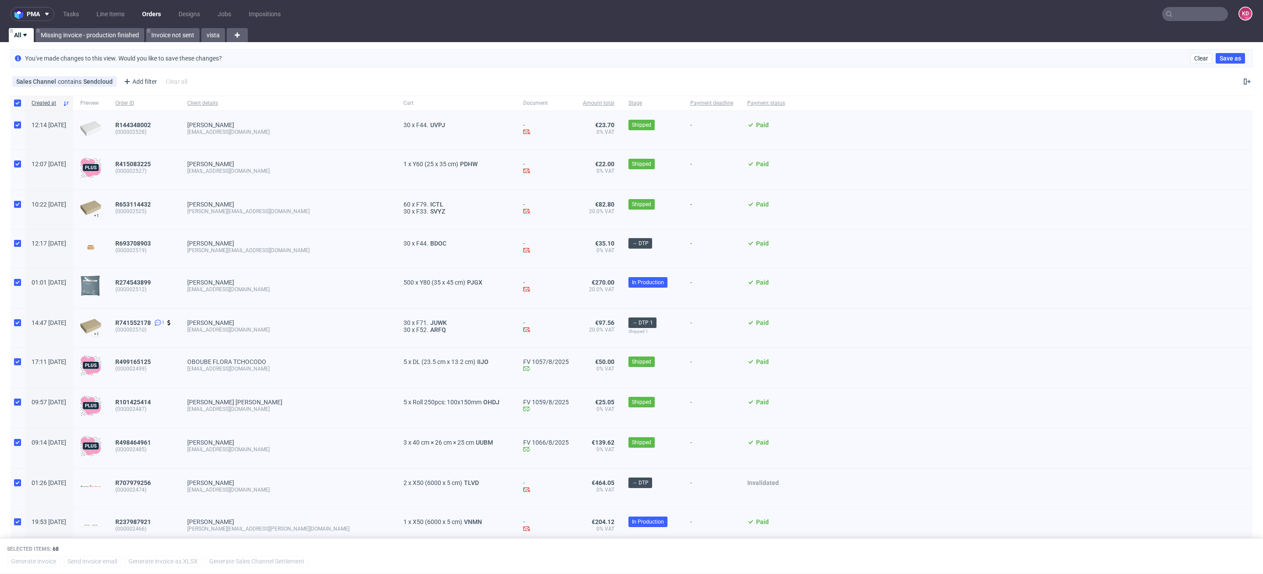
click at [210, 214] on div "Laura Peyrard laura.p@yogiame.fr" at bounding box center [288, 209] width 216 height 39
drag, startPoint x: 270, startPoint y: 208, endPoint x: 213, endPoint y: 212, distance: 57.1
click at [213, 212] on div "Laura Peyrard laura.p@yogiame.fr" at bounding box center [288, 209] width 216 height 39
copy div "laura.p@yogiame.fr"
drag, startPoint x: 309, startPoint y: 252, endPoint x: 212, endPoint y: 253, distance: 97.4
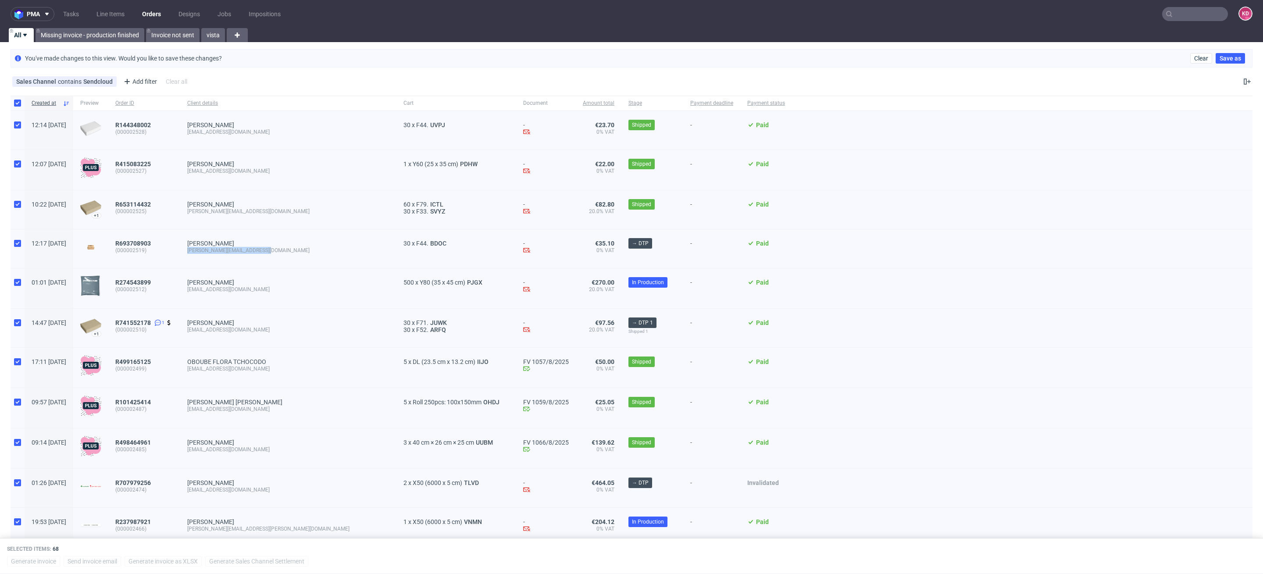
click at [212, 253] on div "Damian Arenas Guillem damianarenasguillem@gmail.com" at bounding box center [288, 248] width 216 height 39
copy div "damianarenasguillem@gmail.com"
drag, startPoint x: 291, startPoint y: 290, endPoint x: 214, endPoint y: 291, distance: 77.6
click at [214, 291] on div "matheo0902@icloud.com" at bounding box center [288, 289] width 202 height 7
copy div "matheo0902@icloud.com"
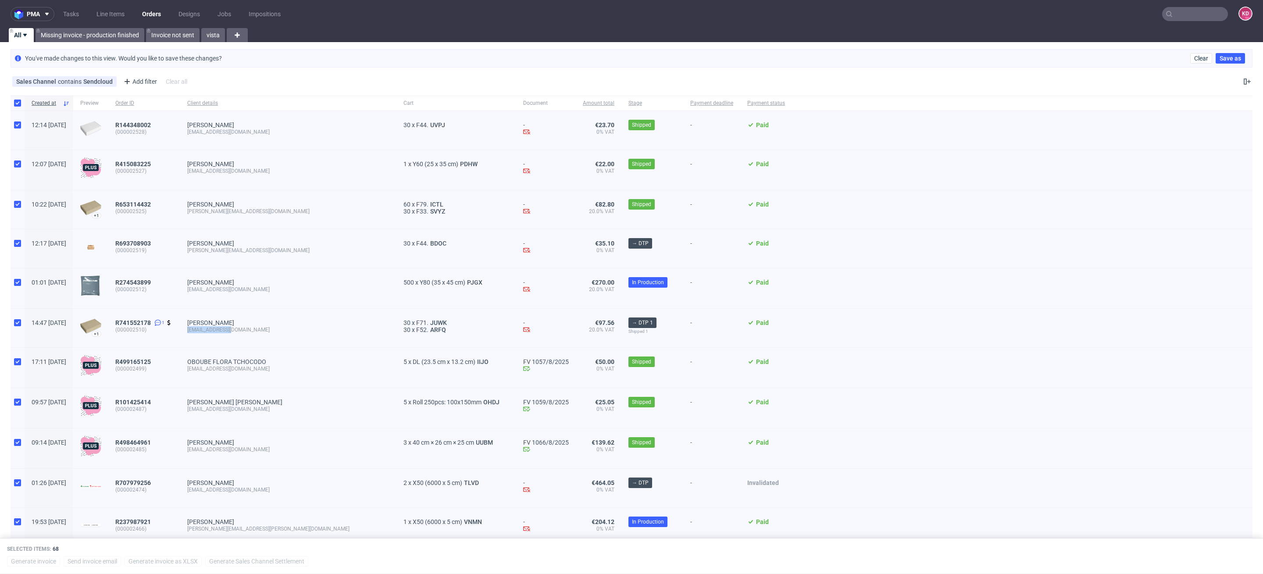
drag, startPoint x: 267, startPoint y: 330, endPoint x: 212, endPoint y: 331, distance: 54.8
click at [212, 331] on div "Mikko Nurminen info@foret33.com" at bounding box center [288, 328] width 216 height 39
copy div "info@foret33.com"
drag, startPoint x: 257, startPoint y: 369, endPoint x: 209, endPoint y: 369, distance: 48.2
click at [209, 369] on div "OBOUBE FLORA TCHOCODO cauflo@yahoo.fr" at bounding box center [288, 368] width 216 height 40
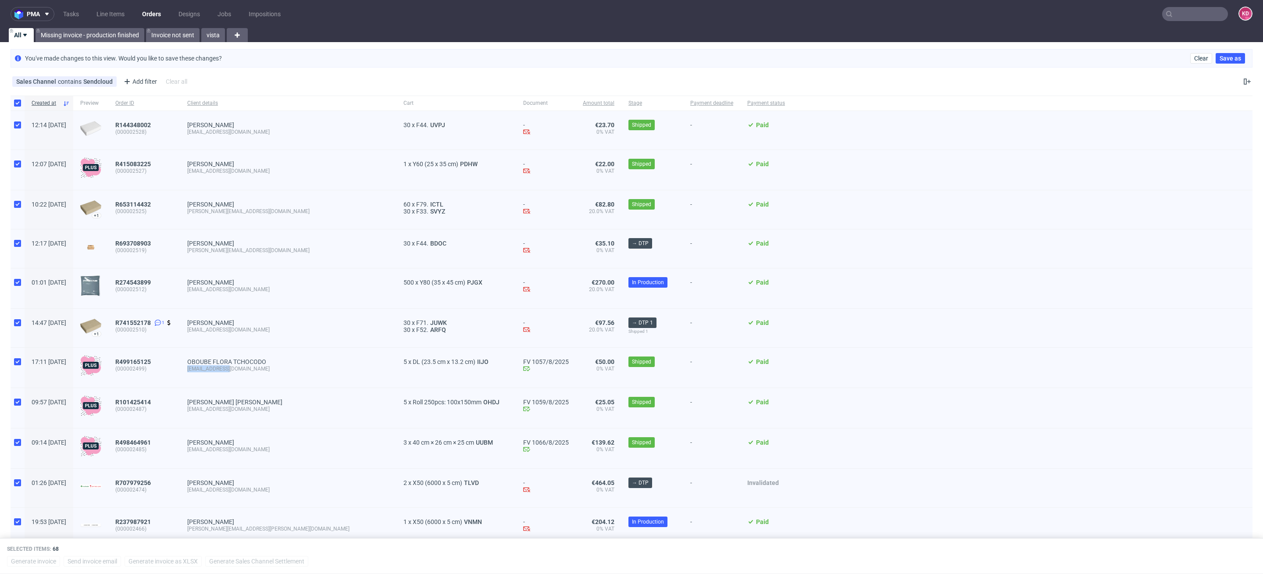
copy div "cauflo@yahoo.fr"
drag, startPoint x: 285, startPoint y: 413, endPoint x: 211, endPoint y: 410, distance: 73.7
click at [211, 410] on div "Emilio José Ferrández Broch emiliofbroch@gmail.com" at bounding box center [288, 408] width 216 height 40
copy div "emiliofbroch@gmail.com"
drag, startPoint x: 281, startPoint y: 452, endPoint x: 212, endPoint y: 449, distance: 68.9
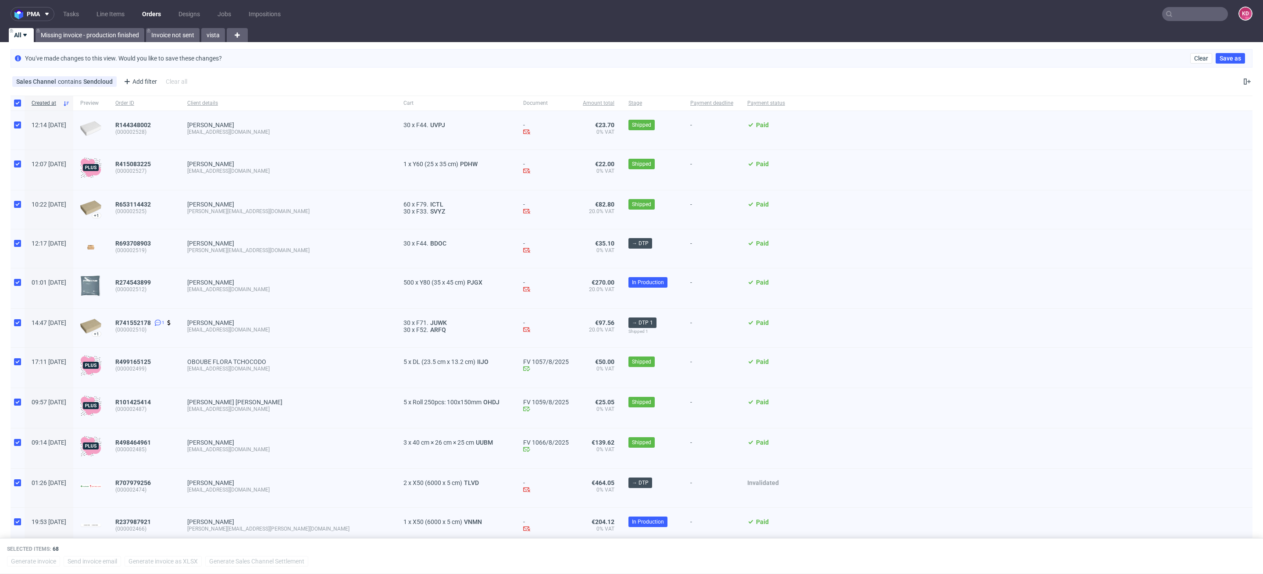
click at [211, 449] on div "Harald Moosbrugger kontakt@tee-shop.at" at bounding box center [288, 448] width 216 height 40
drag, startPoint x: 275, startPoint y: 452, endPoint x: 212, endPoint y: 452, distance: 62.3
click at [212, 452] on div "Harald Moosbrugger kontakt@tee-shop.at" at bounding box center [288, 448] width 216 height 40
copy div "kontakt@tee-shop.at"
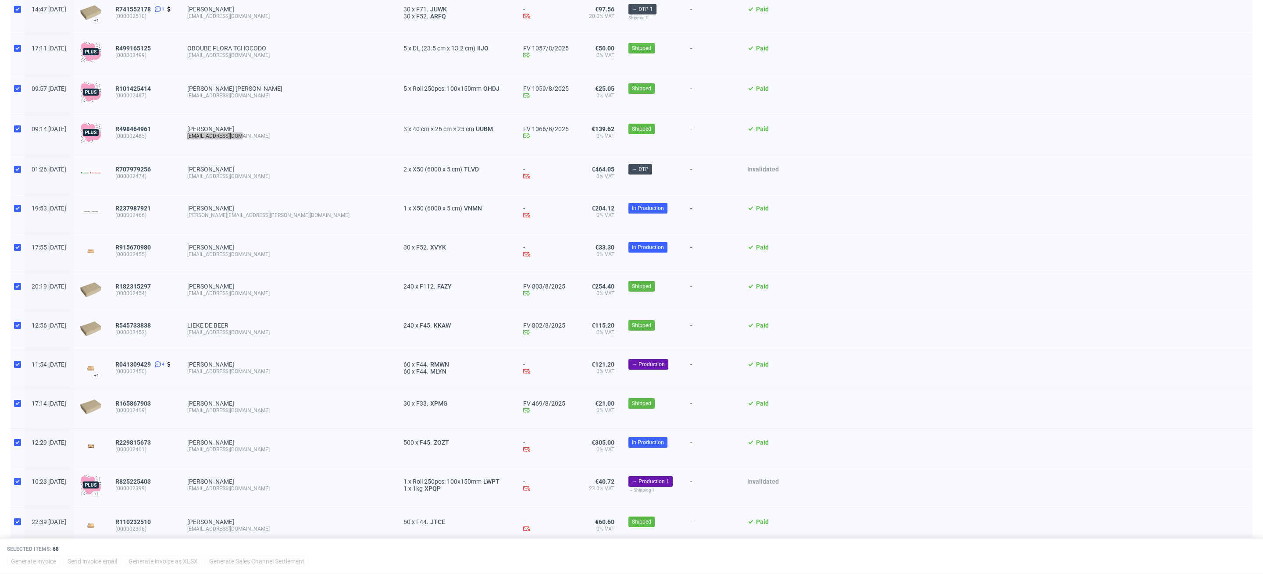
scroll to position [328, 0]
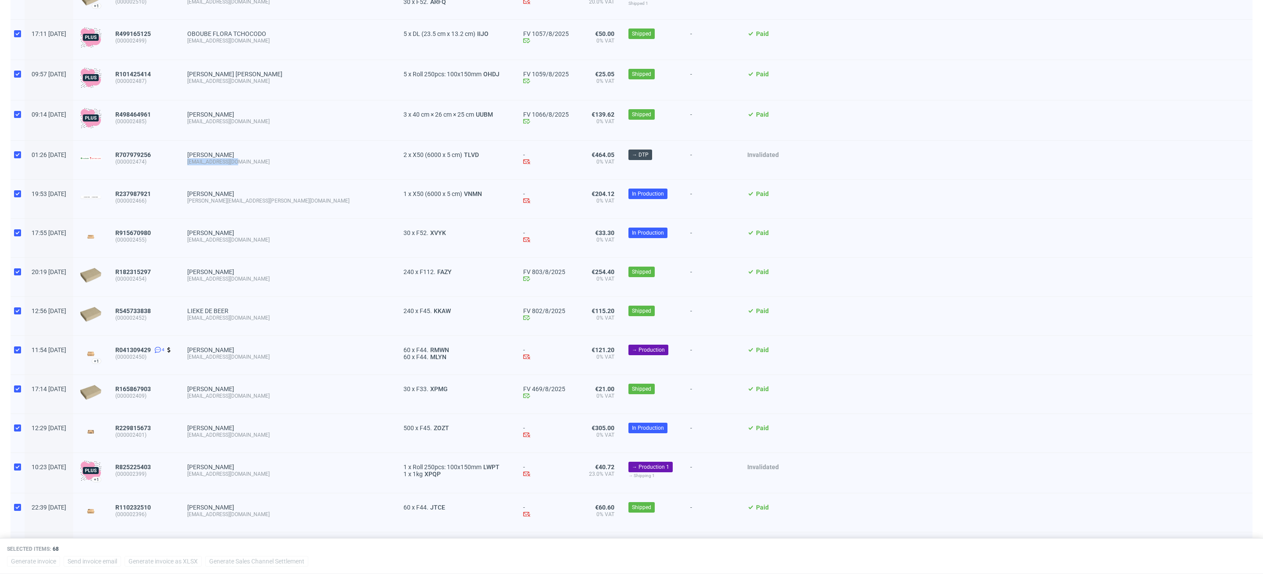
drag, startPoint x: 284, startPoint y: 164, endPoint x: 211, endPoint y: 163, distance: 72.4
click at [211, 163] on div "Michael Juchem mail@localtrade.de" at bounding box center [288, 160] width 216 height 39
copy div "mail@localtrade.de"
drag, startPoint x: 285, startPoint y: 199, endPoint x: 208, endPoint y: 201, distance: 76.3
click at [208, 201] on div "Fabian Lutz fabian.lutz@lufit.at" at bounding box center [288, 199] width 216 height 39
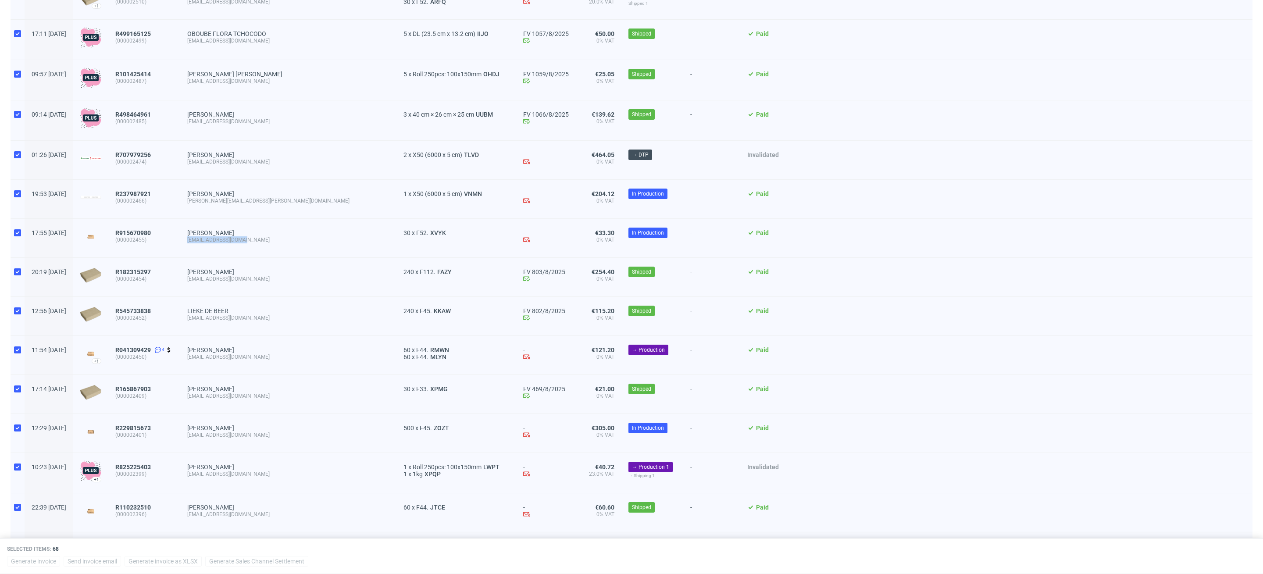
drag, startPoint x: 292, startPoint y: 248, endPoint x: 211, endPoint y: 240, distance: 81.5
click at [211, 240] on div "Bjorn Van de Velde info@mowgly-groupe.be" at bounding box center [288, 238] width 216 height 39
drag, startPoint x: 299, startPoint y: 281, endPoint x: 211, endPoint y: 281, distance: 87.7
click at [211, 281] on div "Melvin Tol melvintol17@gmail.com" at bounding box center [288, 277] width 216 height 39
drag, startPoint x: 278, startPoint y: 321, endPoint x: 207, endPoint y: 321, distance: 70.6
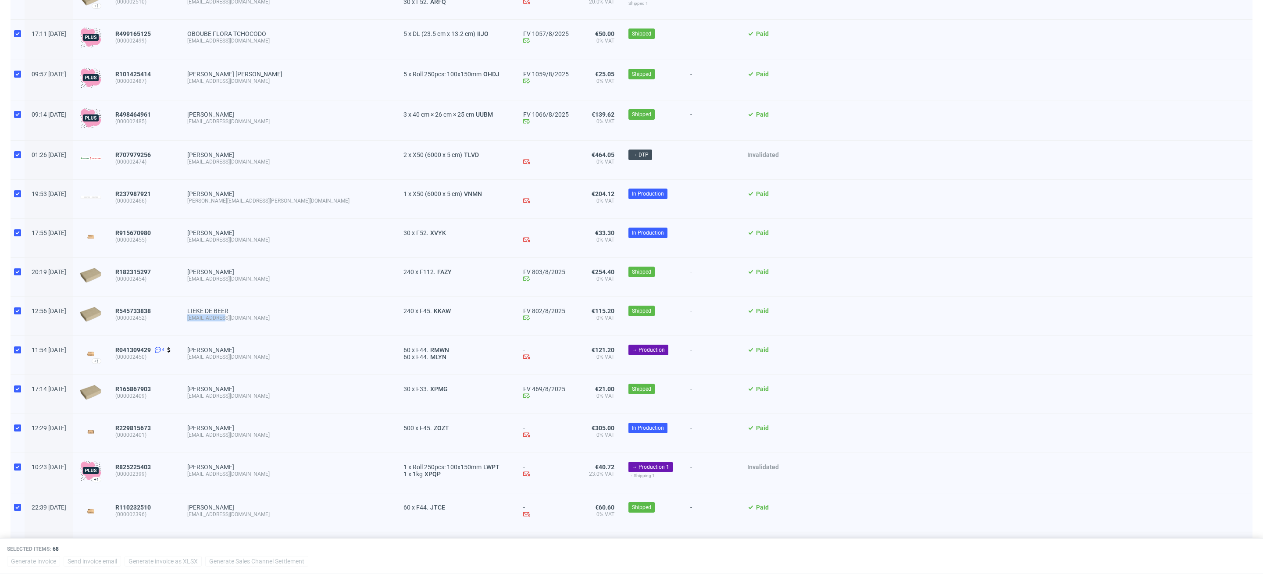
click at [207, 321] on div "LIEKE DE BEER hi@roframe.nl" at bounding box center [288, 316] width 216 height 39
drag, startPoint x: 282, startPoint y: 357, endPoint x: 208, endPoint y: 357, distance: 74.1
click at [208, 357] on div "Nathan Moune mercaterra.75@gmail.com" at bounding box center [288, 355] width 216 height 39
drag, startPoint x: 263, startPoint y: 396, endPoint x: 192, endPoint y: 396, distance: 71.5
click at [192, 396] on div "17:14 Mon 11.08.2025 R165867903 (000002409) Gabriele Palazzolo info@tapionfc.it…" at bounding box center [632, 394] width 1242 height 39
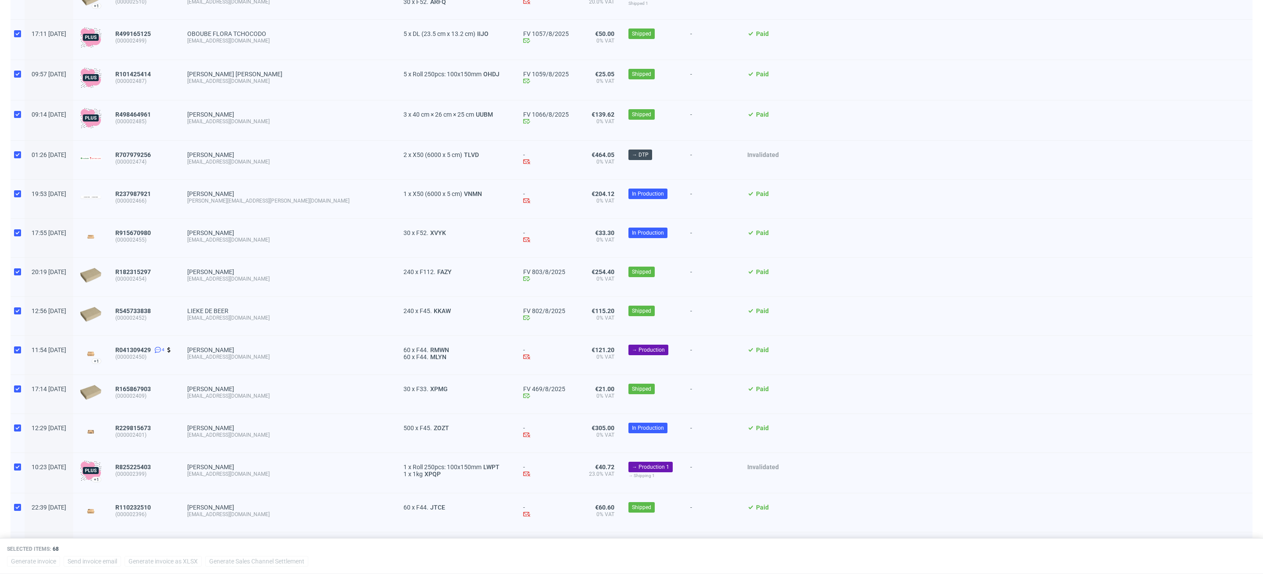
click at [279, 407] on div "Gabriele Palazzolo info@tapionfc.it" at bounding box center [288, 394] width 216 height 39
drag, startPoint x: 265, startPoint y: 400, endPoint x: 212, endPoint y: 397, distance: 53.2
click at [212, 397] on div "Gabriele Palazzolo info@tapionfc.it" at bounding box center [288, 394] width 216 height 39
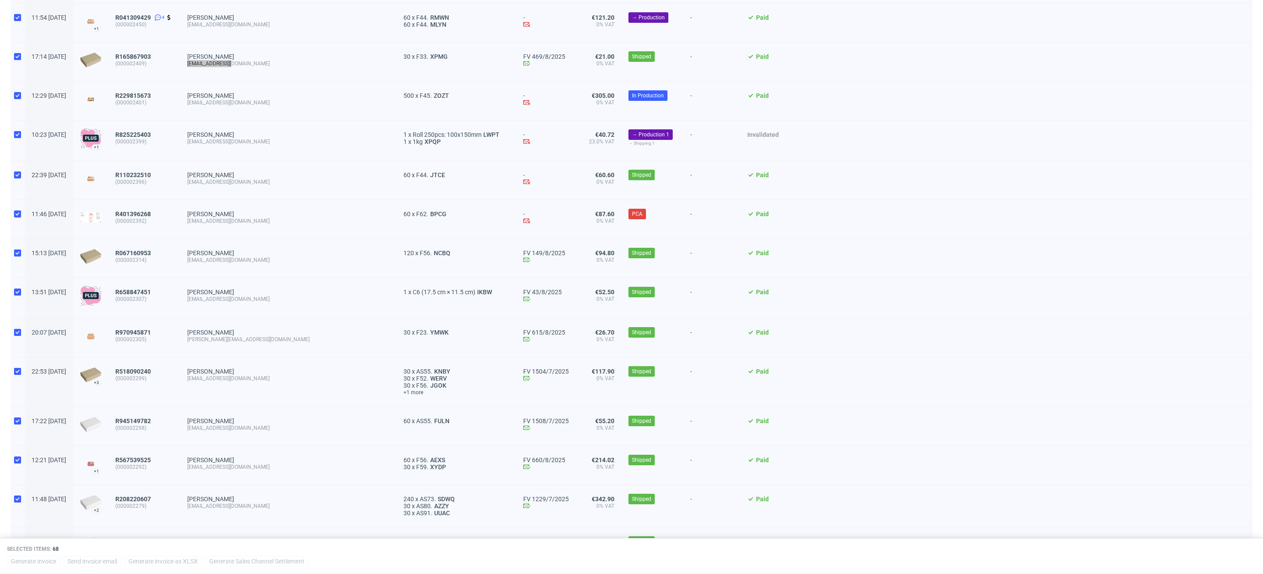
scroll to position [688, 0]
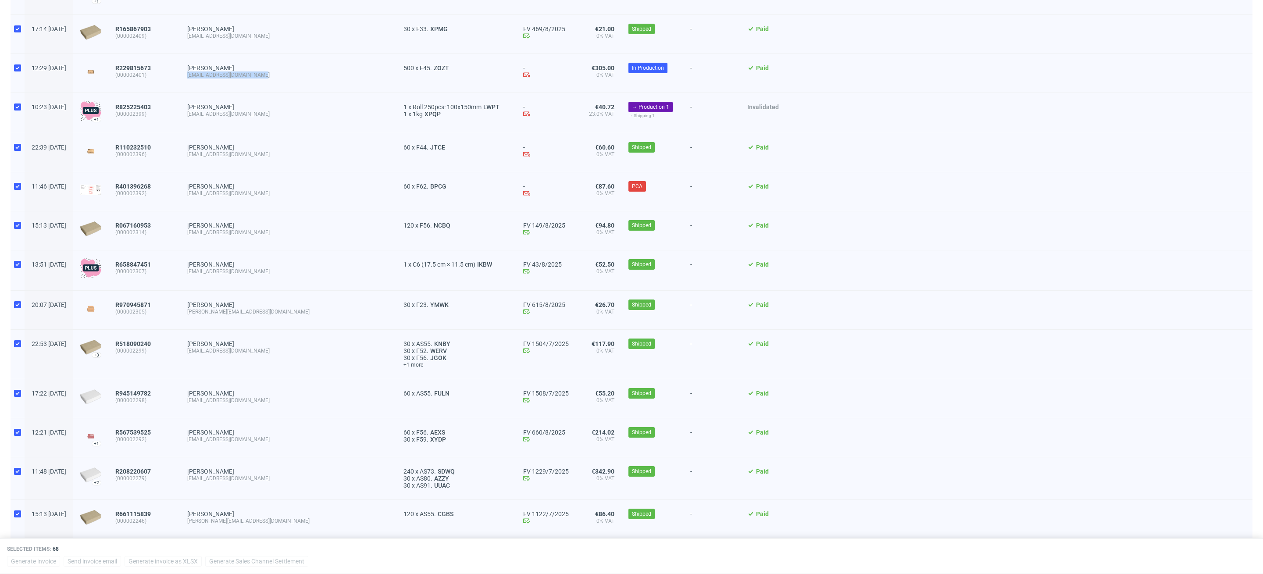
drag, startPoint x: 294, startPoint y: 73, endPoint x: 211, endPoint y: 74, distance: 83.3
click at [211, 74] on div "Konrad Beniamin Pulawski servizioclienti@farmadea.it" at bounding box center [288, 73] width 216 height 39
drag, startPoint x: 295, startPoint y: 113, endPoint x: 212, endPoint y: 113, distance: 82.9
click at [212, 113] on div "Darbi Intrizai darbi.intrizai@sendcloud.com" at bounding box center [288, 113] width 216 height 40
click at [302, 156] on div "info@easeframe.nl" at bounding box center [288, 154] width 202 height 7
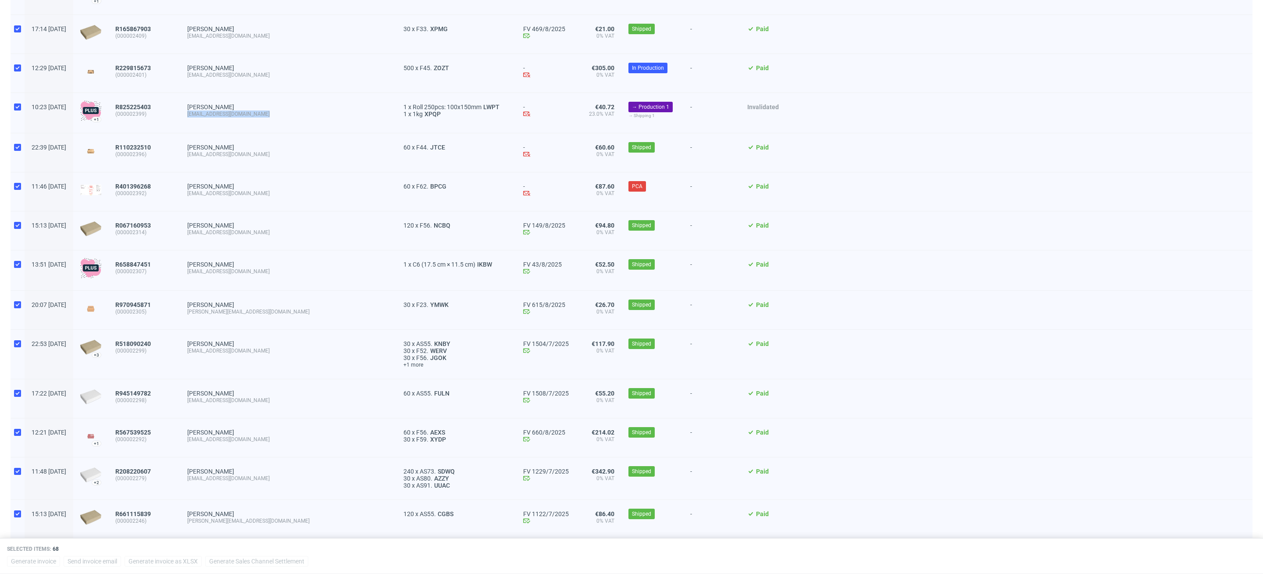
drag, startPoint x: 297, startPoint y: 115, endPoint x: 210, endPoint y: 114, distance: 87.3
click at [210, 114] on div "Darbi Intrizai darbi.intrizai@sendcloud.com" at bounding box center [288, 113] width 216 height 40
drag, startPoint x: 282, startPoint y: 157, endPoint x: 211, endPoint y: 156, distance: 70.6
click at [211, 156] on div "Steph van Hoffe info@easeframe.nl" at bounding box center [288, 152] width 216 height 39
drag, startPoint x: 303, startPoint y: 197, endPoint x: 207, endPoint y: 193, distance: 95.7
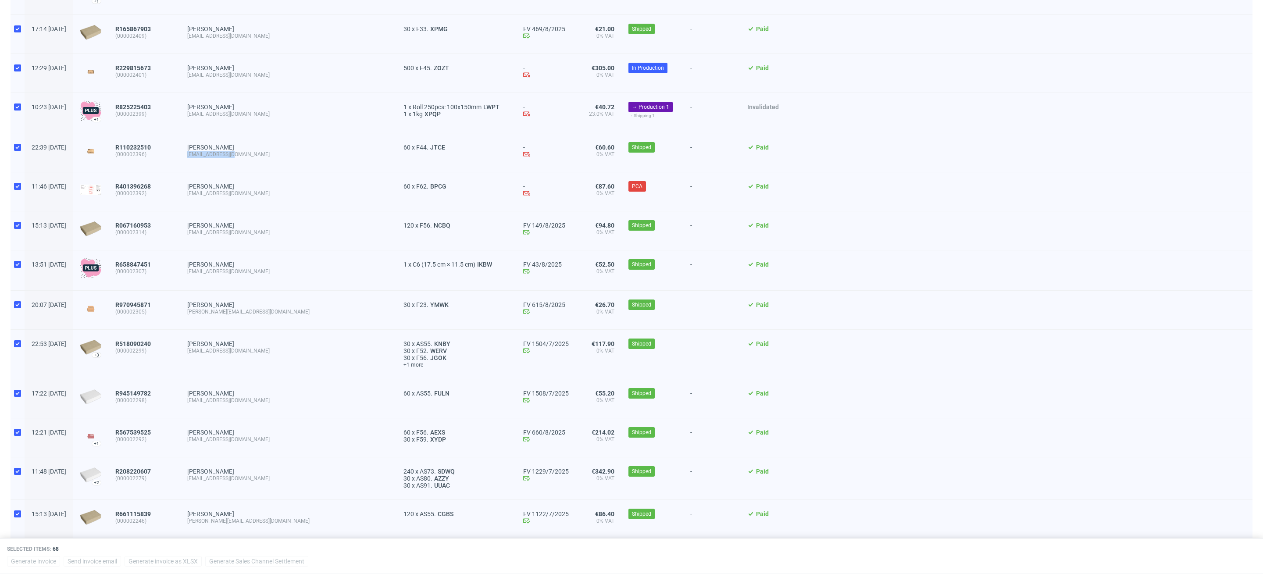
click at [207, 193] on div "Ludovic Pirrera jolicoeurcoffeeroaster@gmail.com" at bounding box center [288, 191] width 216 height 39
drag, startPoint x: 260, startPoint y: 232, endPoint x: 208, endPoint y: 232, distance: 52.2
click at [208, 232] on div "Sofia Manna admin@dyut.eu" at bounding box center [288, 230] width 216 height 39
drag, startPoint x: 283, startPoint y: 272, endPoint x: 212, endPoint y: 272, distance: 71.5
click at [212, 272] on div "Juliana Ondo mathieugblr@gmail.com" at bounding box center [288, 270] width 216 height 40
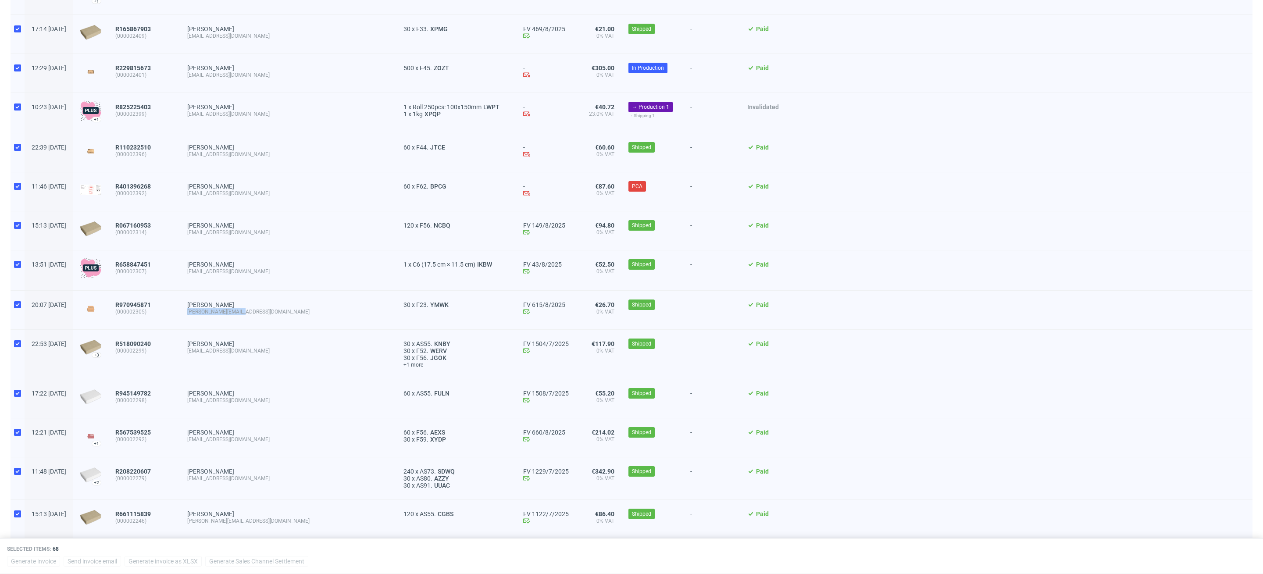
drag, startPoint x: 281, startPoint y: 312, endPoint x: 209, endPoint y: 312, distance: 71.9
click at [209, 312] on div "Jari Spapé jari.spape@gmail.com" at bounding box center [288, 310] width 216 height 39
drag, startPoint x: 304, startPoint y: 351, endPoint x: 209, endPoint y: 352, distance: 95.2
click at [209, 352] on div "Julien HUOT contact@plaisirsdegascogne.com" at bounding box center [288, 354] width 216 height 49
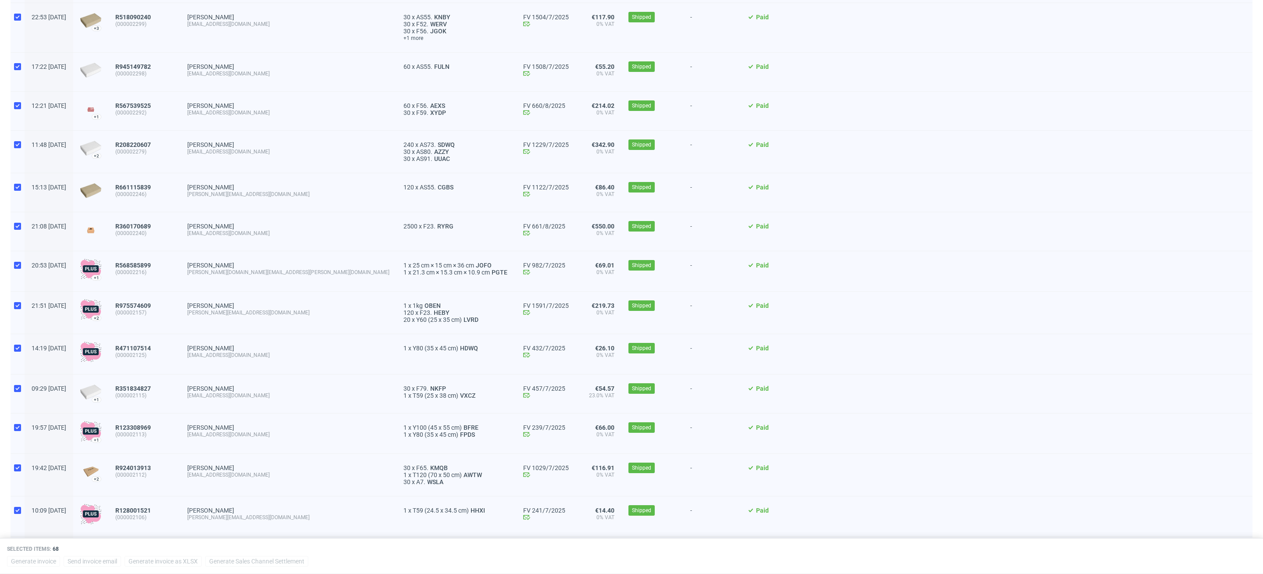
scroll to position [1036, 0]
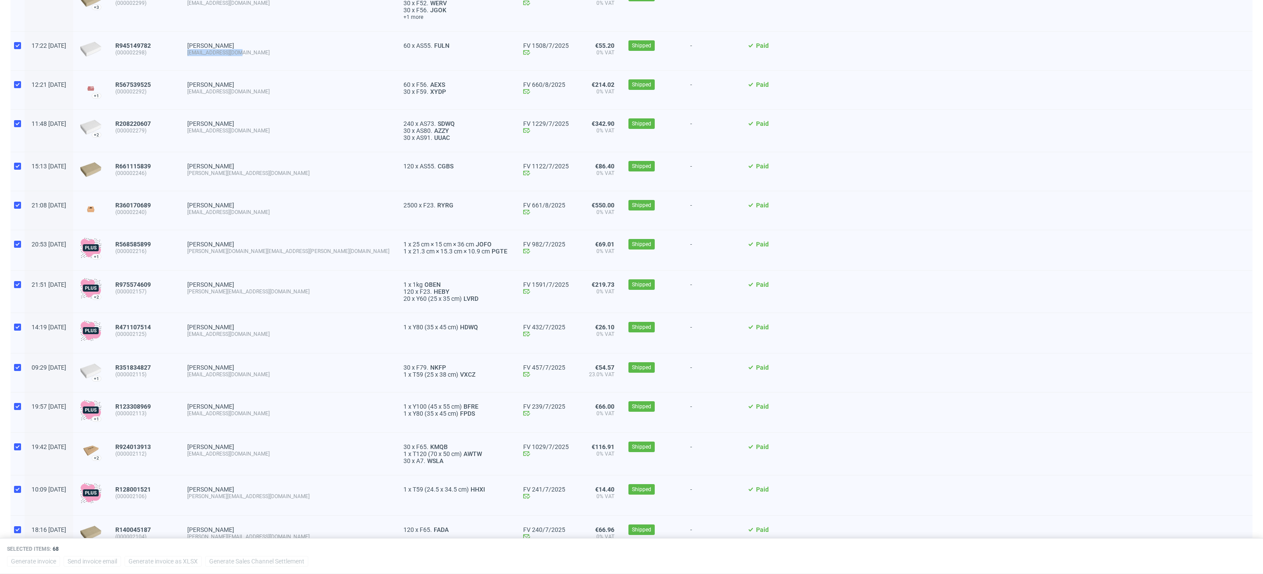
drag, startPoint x: 278, startPoint y: 52, endPoint x: 208, endPoint y: 52, distance: 69.7
click at [208, 52] on div "Marion Krammer office@moderaum.com" at bounding box center [288, 51] width 216 height 39
drag, startPoint x: 288, startPoint y: 88, endPoint x: 218, endPoint y: 93, distance: 69.5
click at [219, 93] on div "info@amstreetcars.com" at bounding box center [288, 91] width 202 height 7
drag, startPoint x: 281, startPoint y: 89, endPoint x: 210, endPoint y: 92, distance: 70.6
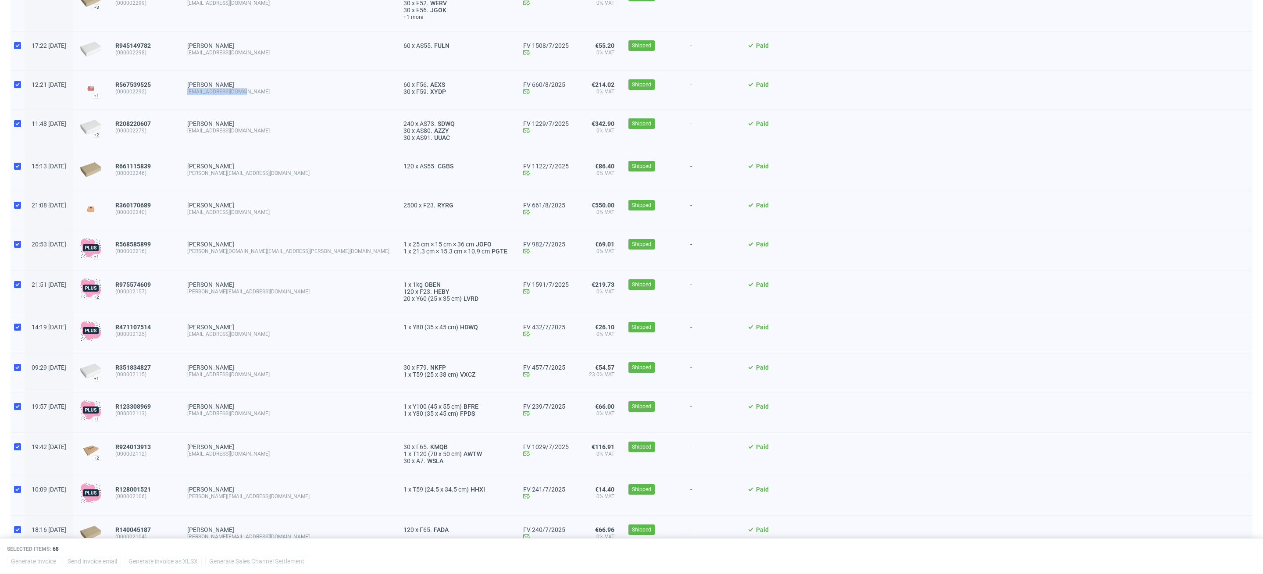
click at [210, 92] on div "Raimonda Majauske info@amstreetcars.com" at bounding box center [288, 90] width 216 height 39
drag, startPoint x: 275, startPoint y: 128, endPoint x: 207, endPoint y: 128, distance: 68.9
click at [207, 128] on div "Marion Krammer office@moderaum.com" at bounding box center [288, 131] width 216 height 42
click at [297, 131] on div "office@moderaum.com" at bounding box center [288, 130] width 202 height 7
drag, startPoint x: 278, startPoint y: 131, endPoint x: 213, endPoint y: 133, distance: 64.9
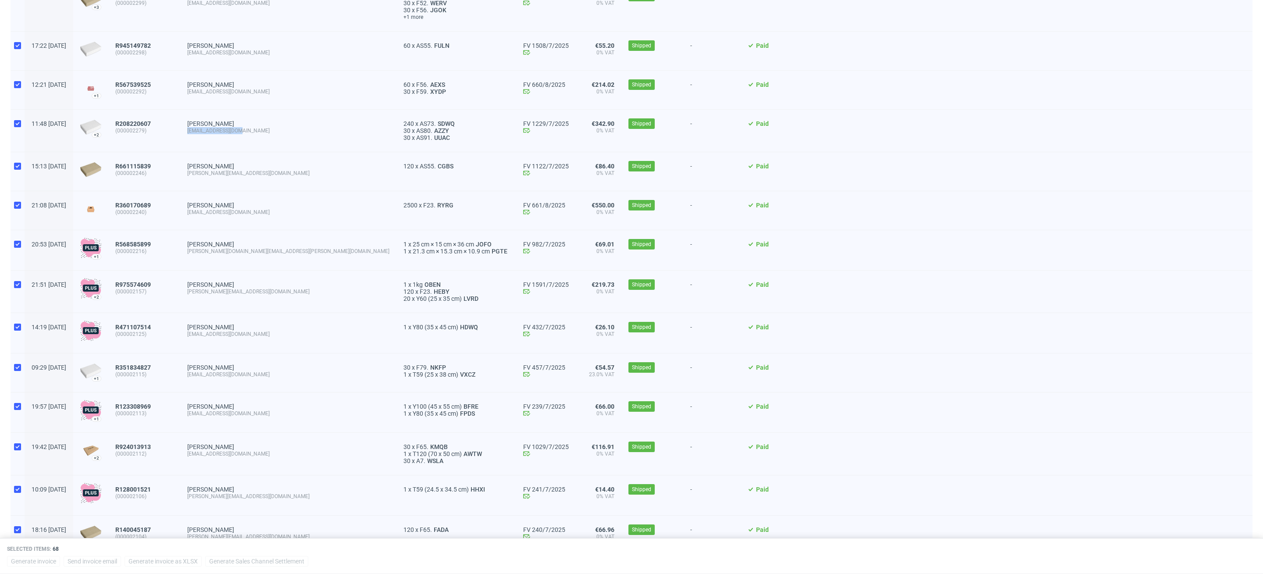
click at [213, 133] on div "Marion Krammer office@moderaum.com" at bounding box center [288, 131] width 216 height 42
drag, startPoint x: 289, startPoint y: 172, endPoint x: 208, endPoint y: 175, distance: 80.7
click at [208, 175] on div "Agnès LAMORLETTE agnes.lingerie@gmail.com" at bounding box center [288, 171] width 216 height 39
drag, startPoint x: 298, startPoint y: 214, endPoint x: 207, endPoint y: 214, distance: 91.7
click at [207, 214] on div "21:08 Sun 20.07.2025 R360170689 (000002240) Eugene Lipsius info@multicommerceso…" at bounding box center [632, 210] width 1242 height 39
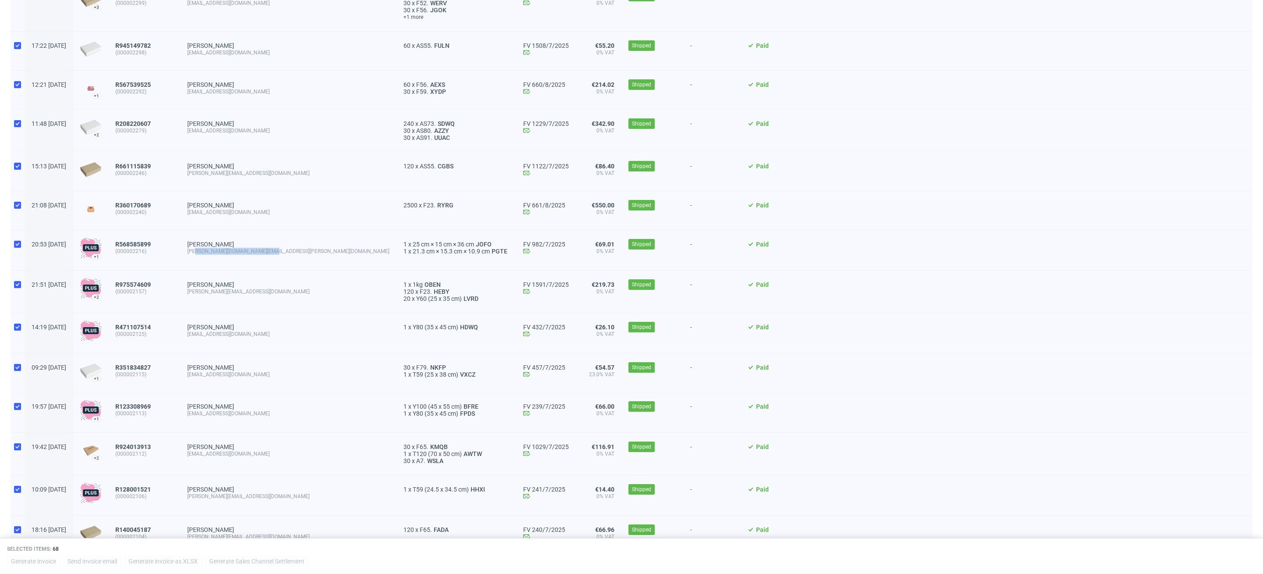
drag, startPoint x: 278, startPoint y: 256, endPoint x: 221, endPoint y: 253, distance: 57.9
click at [221, 253] on span "Yonas Teame yonas.berhe.business@gmail.com" at bounding box center [288, 250] width 202 height 19
click at [282, 252] on div "yonas.berhe.business@gmail.com" at bounding box center [288, 251] width 202 height 7
drag, startPoint x: 300, startPoint y: 251, endPoint x: 211, endPoint y: 251, distance: 89.0
click at [211, 251] on div "Yonas Teame yonas.berhe.business@gmail.com" at bounding box center [288, 250] width 216 height 40
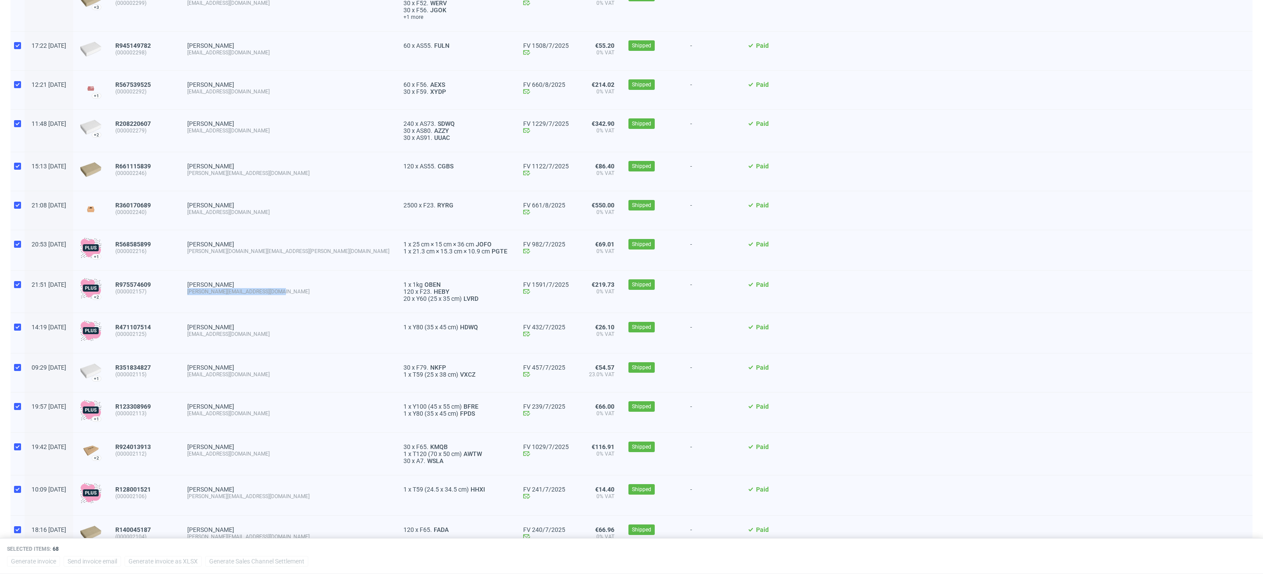
drag, startPoint x: 316, startPoint y: 293, endPoint x: 211, endPoint y: 293, distance: 104.8
click at [211, 293] on div "Sven Baumgartner sven.baumgartner@bmg-ventures.com" at bounding box center [288, 292] width 216 height 42
drag, startPoint x: 299, startPoint y: 336, endPoint x: 205, endPoint y: 336, distance: 94.3
click at [205, 336] on div "14:19 Sun 06.07.2025 R471107514 (000002125) Julie Lowet owner@wonderland-fashio…" at bounding box center [632, 333] width 1242 height 40
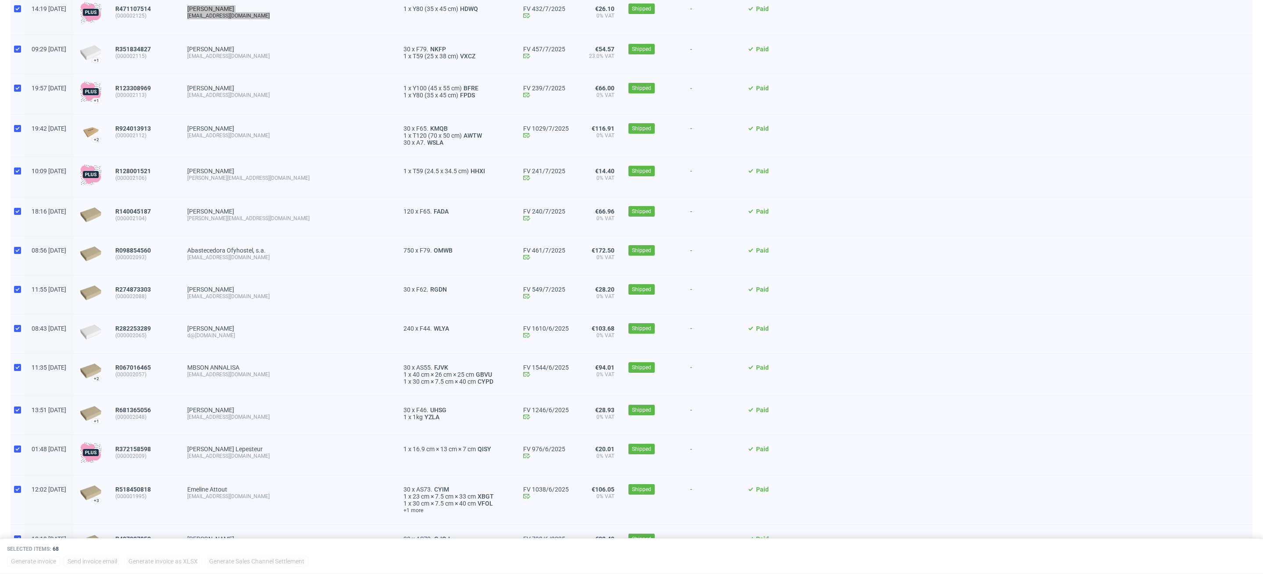
scroll to position [1367, 0]
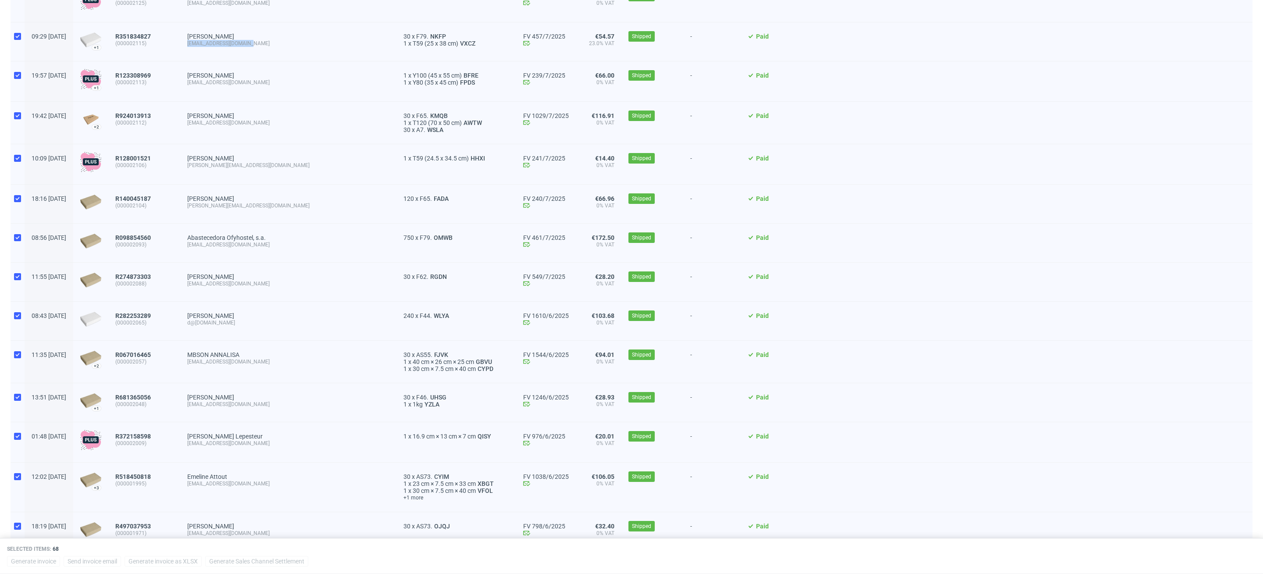
drag, startPoint x: 289, startPoint y: 42, endPoint x: 210, endPoint y: 42, distance: 78.1
click at [210, 42] on div "Romain Grange dogboxpremium@gmail.com" at bounding box center [288, 41] width 216 height 39
drag, startPoint x: 289, startPoint y: 82, endPoint x: 207, endPoint y: 82, distance: 82.4
click at [207, 82] on div "19:57 Thu 03.07.2025 +1 R123308969 (000002113) Estefani Rodriguez estefyshop94@…" at bounding box center [632, 81] width 1242 height 40
click at [303, 86] on span "Estefani Rodriguez estefyshop94@gmail.com" at bounding box center [288, 81] width 202 height 19
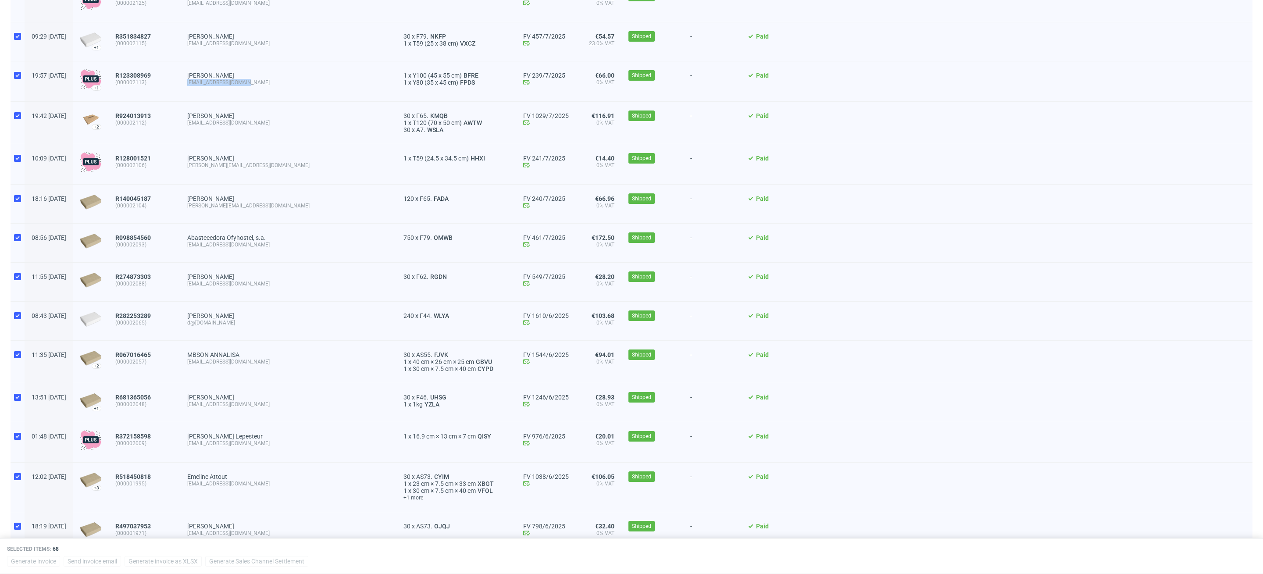
drag, startPoint x: 282, startPoint y: 86, endPoint x: 215, endPoint y: 85, distance: 67.5
click at [215, 85] on div "estefyshop94@gmail.com" at bounding box center [288, 82] width 202 height 7
drag, startPoint x: 293, startPoint y: 120, endPoint x: 208, endPoint y: 123, distance: 85.1
click at [208, 123] on div "Estefani Rodriguez estefyshop94@gmail.com" at bounding box center [288, 123] width 216 height 42
drag, startPoint x: 305, startPoint y: 164, endPoint x: 211, endPoint y: 166, distance: 94.3
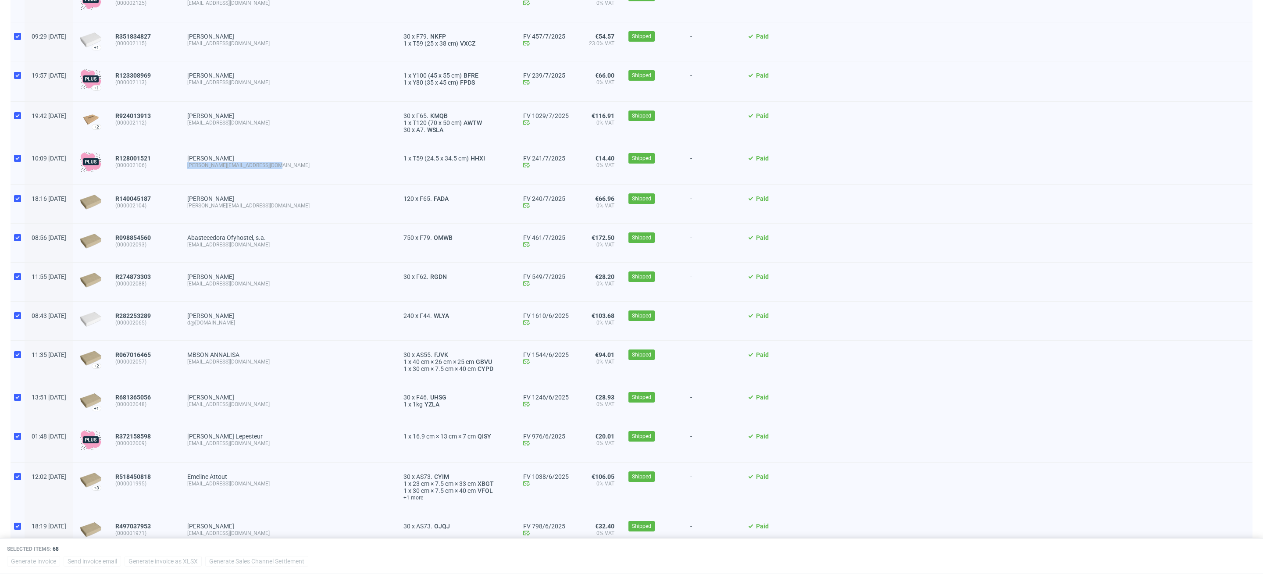
click at [211, 166] on div "Jennifer Loderichs jennifer.loderichs@sendcloud.com" at bounding box center [288, 164] width 216 height 40
drag, startPoint x: 285, startPoint y: 208, endPoint x: 213, endPoint y: 206, distance: 71.9
click at [214, 206] on div "Cristina Zitiello cristina.zit@icloud.com" at bounding box center [288, 204] width 216 height 39
drag, startPoint x: 289, startPoint y: 248, endPoint x: 212, endPoint y: 247, distance: 76.7
click at [212, 247] on div "Abastecedora Ofyhostel, s.a. ofyhostel@ofyhostel.com" at bounding box center [288, 243] width 216 height 39
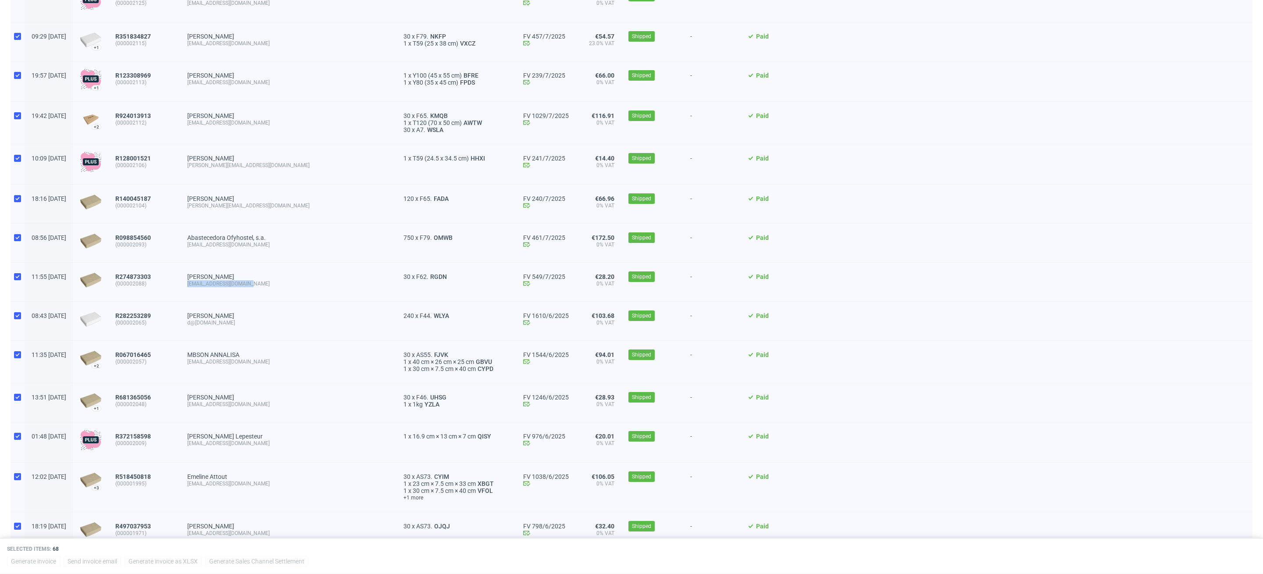
drag, startPoint x: 294, startPoint y: 289, endPoint x: 209, endPoint y: 286, distance: 85.1
click at [209, 286] on div "Vicente Moya Gomez central@e-lentillas.com" at bounding box center [288, 282] width 216 height 39
drag, startPoint x: 274, startPoint y: 325, endPoint x: 268, endPoint y: 322, distance: 6.7
click at [268, 322] on div "d@new-deal.com" at bounding box center [288, 322] width 202 height 7
drag, startPoint x: 283, startPoint y: 363, endPoint x: 211, endPoint y: 364, distance: 71.5
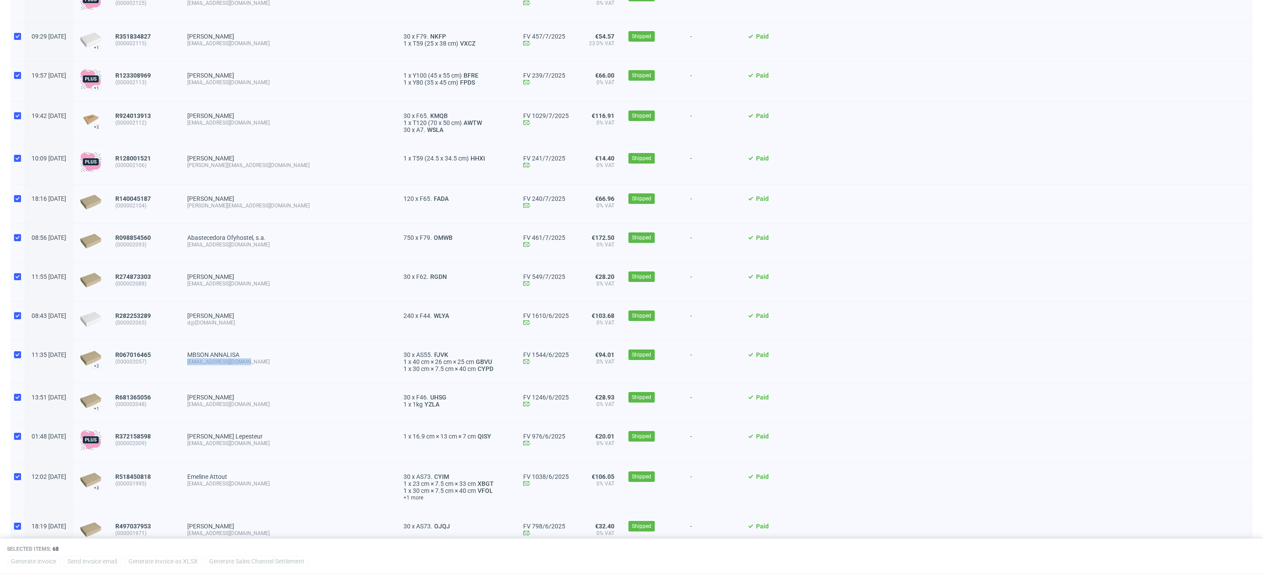
click at [211, 364] on div "MBSON ANNALISA hello@maxboutique.shop" at bounding box center [288, 362] width 216 height 42
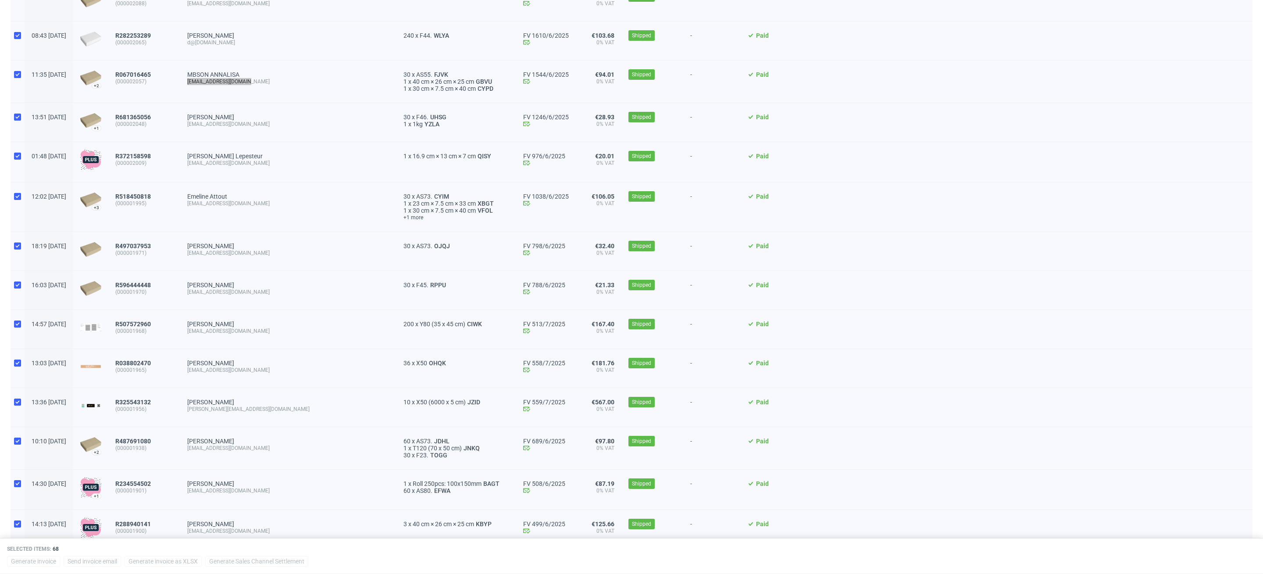
scroll to position [1654, 0]
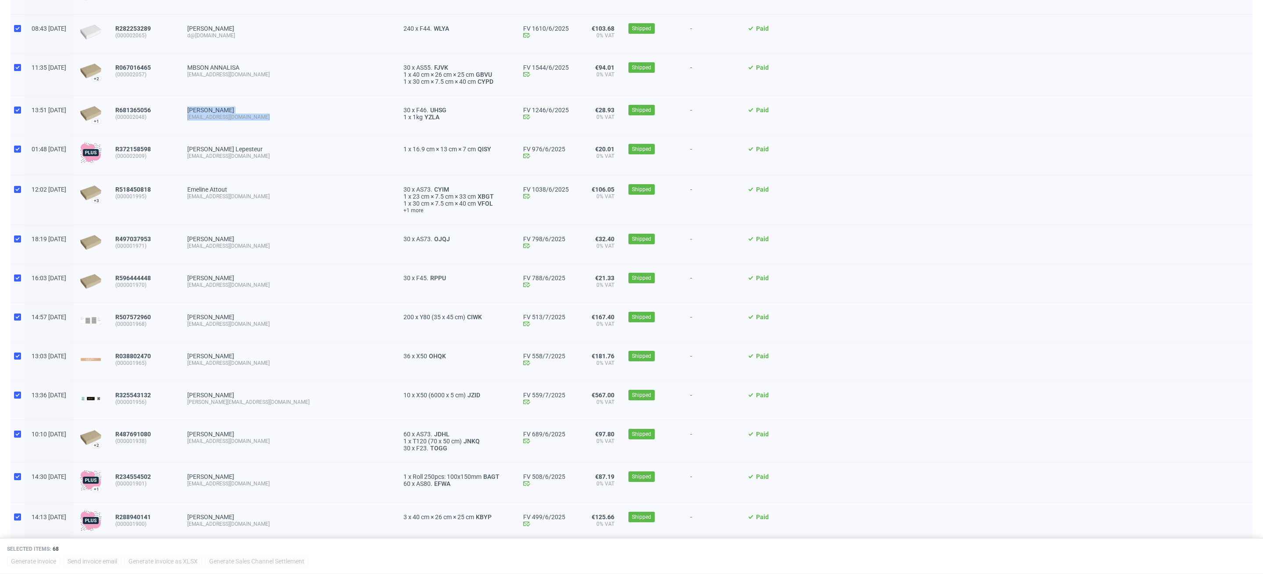
drag, startPoint x: 303, startPoint y: 117, endPoint x: 205, endPoint y: 117, distance: 98.7
click at [205, 117] on div "13:51 Wed 25.06.2025 +1 R681365056 (000002048) Darbi Intrizai darbi.intrizai@se…" at bounding box center [632, 115] width 1242 height 39
click at [275, 126] on div "Darbi Intrizai darbi.intrizai@sendcloud.com" at bounding box center [288, 115] width 216 height 39
drag, startPoint x: 293, startPoint y: 114, endPoint x: 210, endPoint y: 118, distance: 83.4
click at [210, 119] on div "Darbi Intrizai darbi.intrizai@sendcloud.com" at bounding box center [288, 115] width 216 height 39
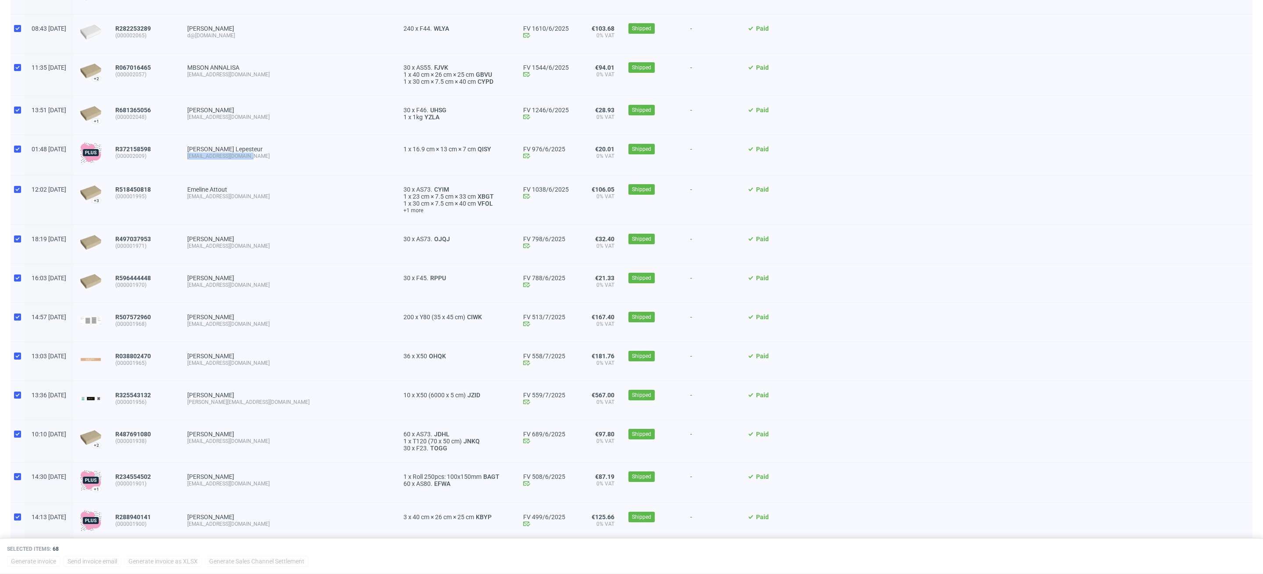
drag, startPoint x: 295, startPoint y: 156, endPoint x: 211, endPoint y: 156, distance: 83.8
click at [211, 156] on div "Cédric Lepesteur evidence1.618@gmail.com" at bounding box center [288, 155] width 216 height 40
drag, startPoint x: 278, startPoint y: 199, endPoint x: 213, endPoint y: 200, distance: 64.9
click at [213, 200] on div "Emeline Attout nems07@hotmail.com" at bounding box center [288, 199] width 216 height 49
drag, startPoint x: 282, startPoint y: 248, endPoint x: 214, endPoint y: 243, distance: 68.6
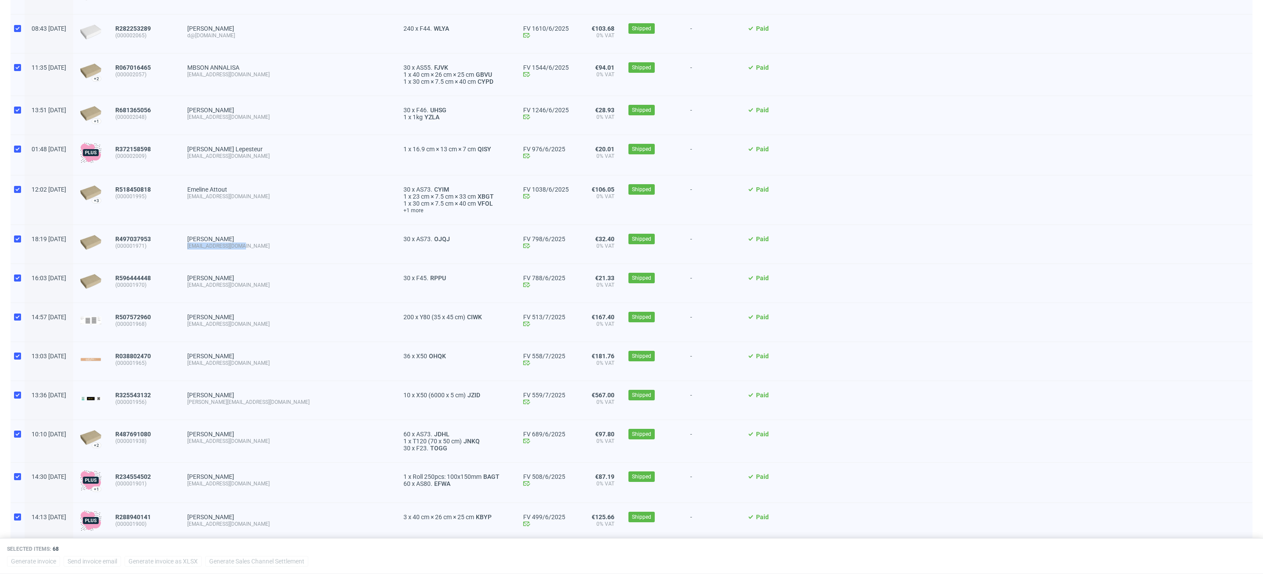
click at [214, 243] on div "Irina Merzliakova Makasatkin@gmail.com" at bounding box center [288, 244] width 216 height 39
drag, startPoint x: 281, startPoint y: 290, endPoint x: 210, endPoint y: 283, distance: 71.0
click at [210, 283] on div "Boyd van der Woude hallo@toplaptop.nl" at bounding box center [288, 283] width 216 height 39
drag, startPoint x: 270, startPoint y: 322, endPoint x: 211, endPoint y: 322, distance: 58.3
click at [211, 322] on div "Michael Hirsch info@hipgmbh.com" at bounding box center [288, 322] width 216 height 39
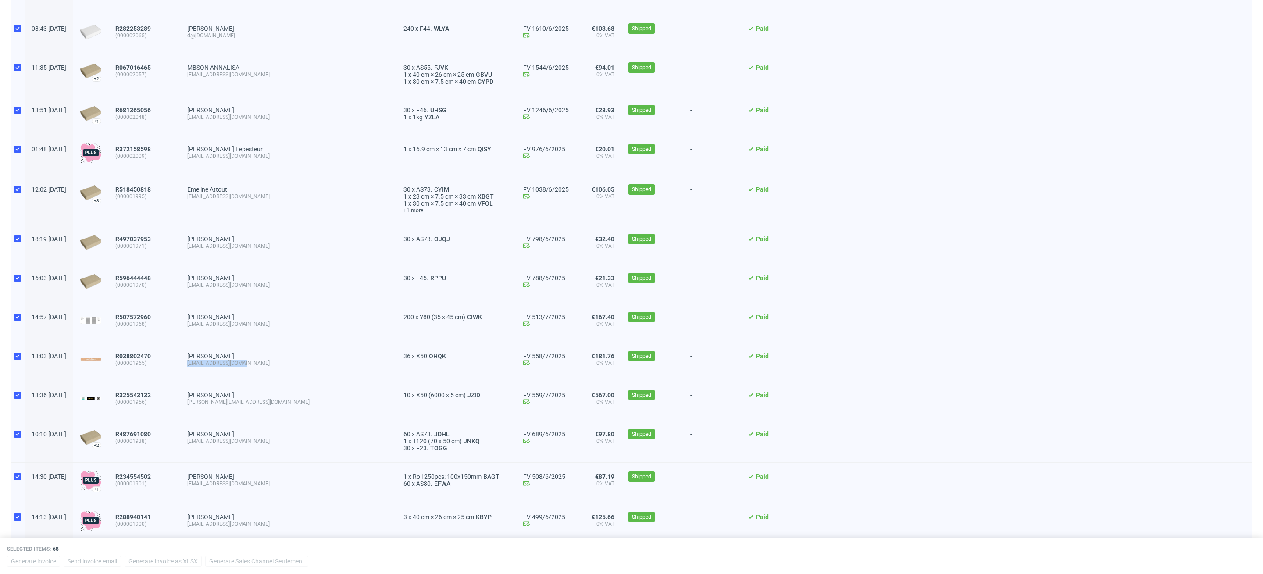
drag, startPoint x: 285, startPoint y: 364, endPoint x: 215, endPoint y: 364, distance: 69.7
click at [215, 364] on div "verkoop@labelsenzo.be" at bounding box center [288, 363] width 202 height 7
drag, startPoint x: 285, startPoint y: 409, endPoint x: 214, endPoint y: 400, distance: 71.5
click at [214, 400] on div "Admir Zuban admir.zuban@icloud.com" at bounding box center [288, 400] width 216 height 39
drag, startPoint x: 283, startPoint y: 401, endPoint x: 211, endPoint y: 401, distance: 72.4
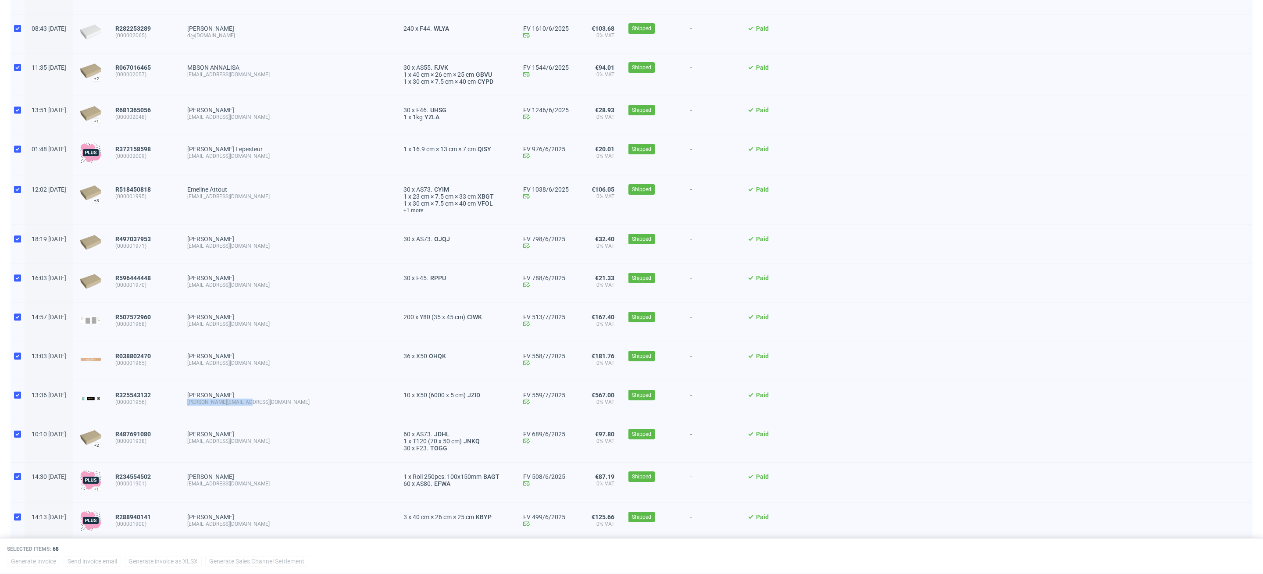
click at [211, 401] on div "Admir Zuban admir.zuban@icloud.com" at bounding box center [288, 400] width 216 height 39
drag, startPoint x: 291, startPoint y: 435, endPoint x: 217, endPoint y: 440, distance: 74.7
click at [217, 440] on span "Mirte Kuijten mirtemariaa@outlook.com" at bounding box center [288, 441] width 202 height 21
drag, startPoint x: 286, startPoint y: 445, endPoint x: 211, endPoint y: 440, distance: 75.6
click at [211, 440] on div "Mirte Kuijten mirtemariaa@outlook.com" at bounding box center [288, 441] width 216 height 42
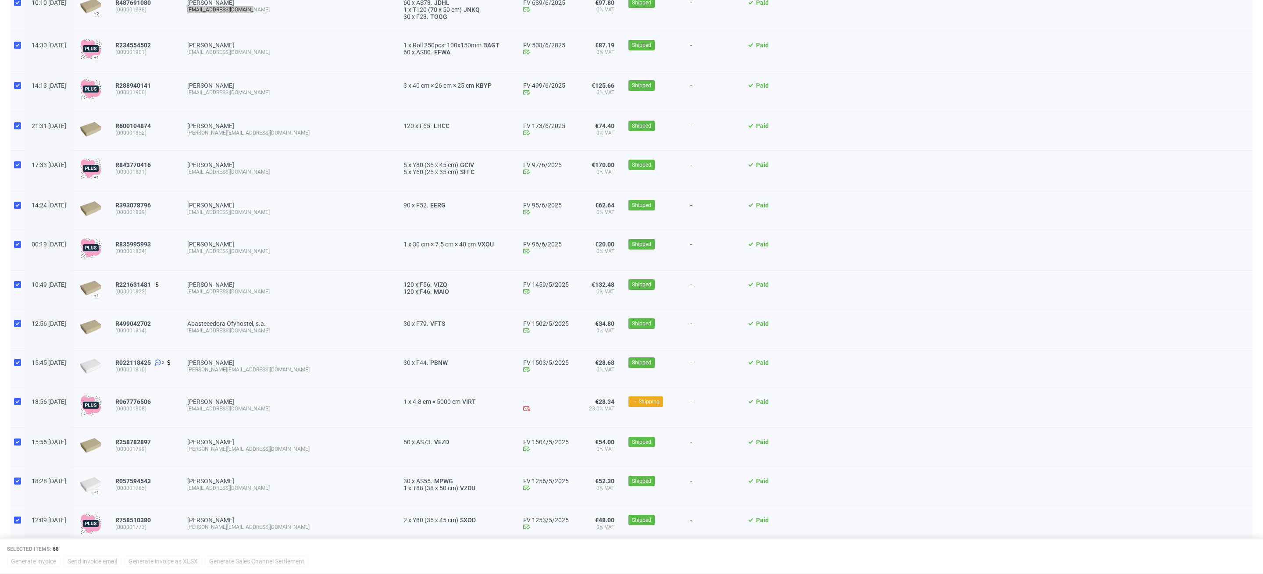
scroll to position [2085, 0]
drag, startPoint x: 296, startPoint y: 52, endPoint x: 208, endPoint y: 52, distance: 88.1
click at [208, 52] on div "Isabelle Geirnaert info@lagambarossa.com" at bounding box center [288, 52] width 216 height 40
drag, startPoint x: 275, startPoint y: 94, endPoint x: 206, endPoint y: 94, distance: 69.7
click at [206, 94] on div "14:13 Fri 06.06.2025 R288940141 (000001900) Harald Moosbrugger kontakt@tee-shop…" at bounding box center [632, 92] width 1242 height 40
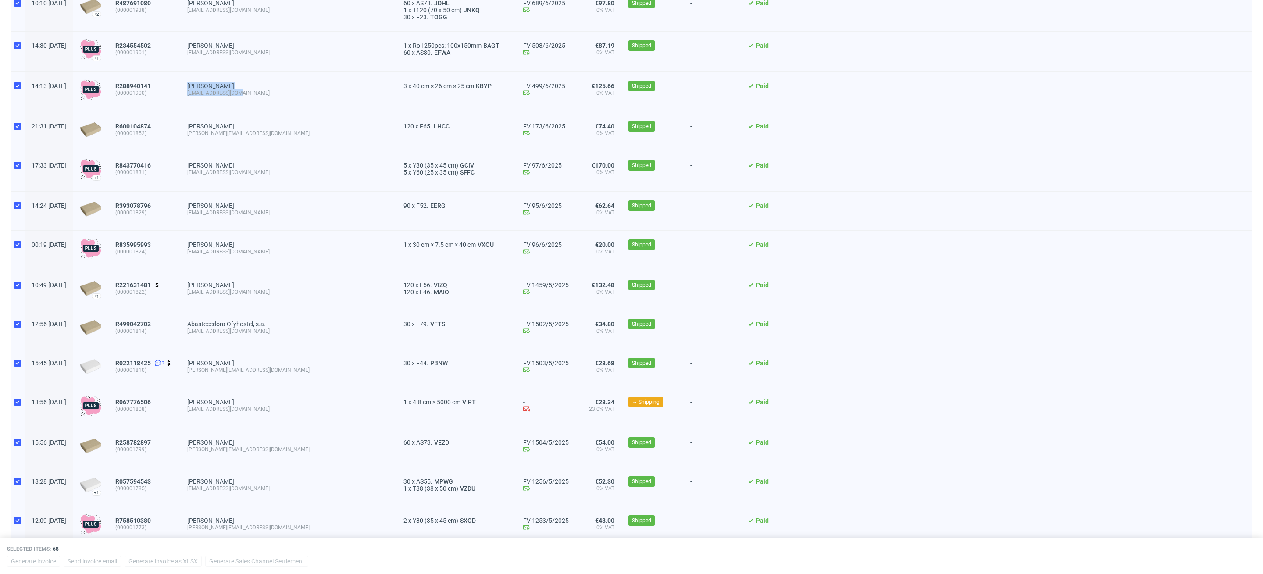
click at [273, 90] on div "kontakt@tee-shop.at" at bounding box center [288, 92] width 202 height 7
drag, startPoint x: 271, startPoint y: 93, endPoint x: 213, endPoint y: 94, distance: 57.9
click at [213, 94] on div "Harald Moosbrugger kontakt@tee-shop.at" at bounding box center [288, 92] width 216 height 40
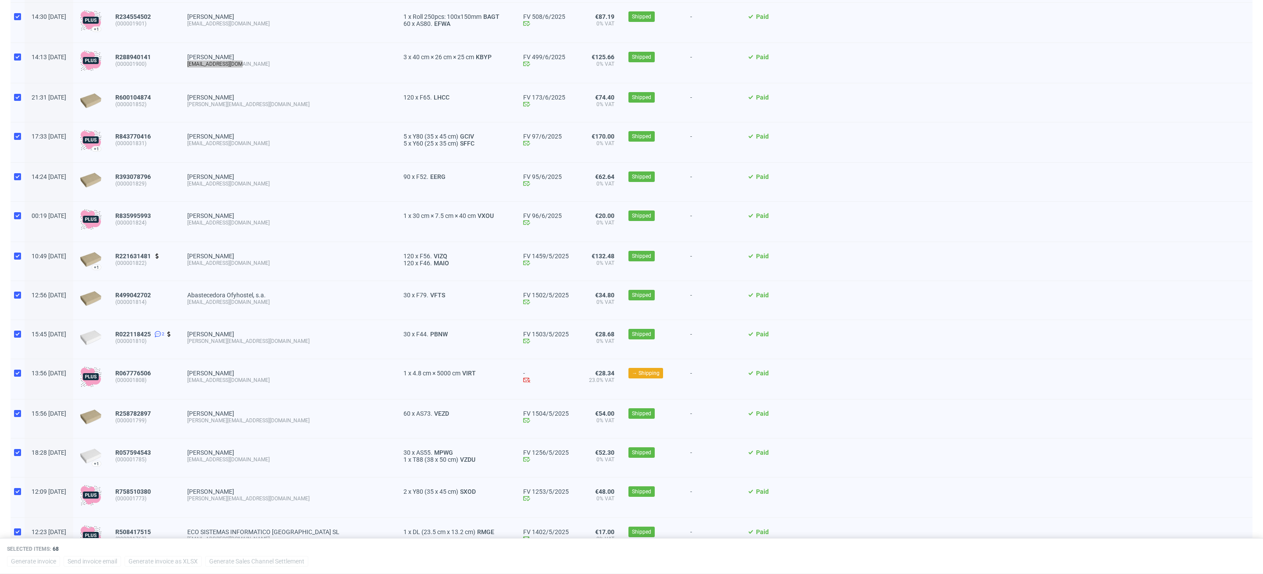
scroll to position [2111, 0]
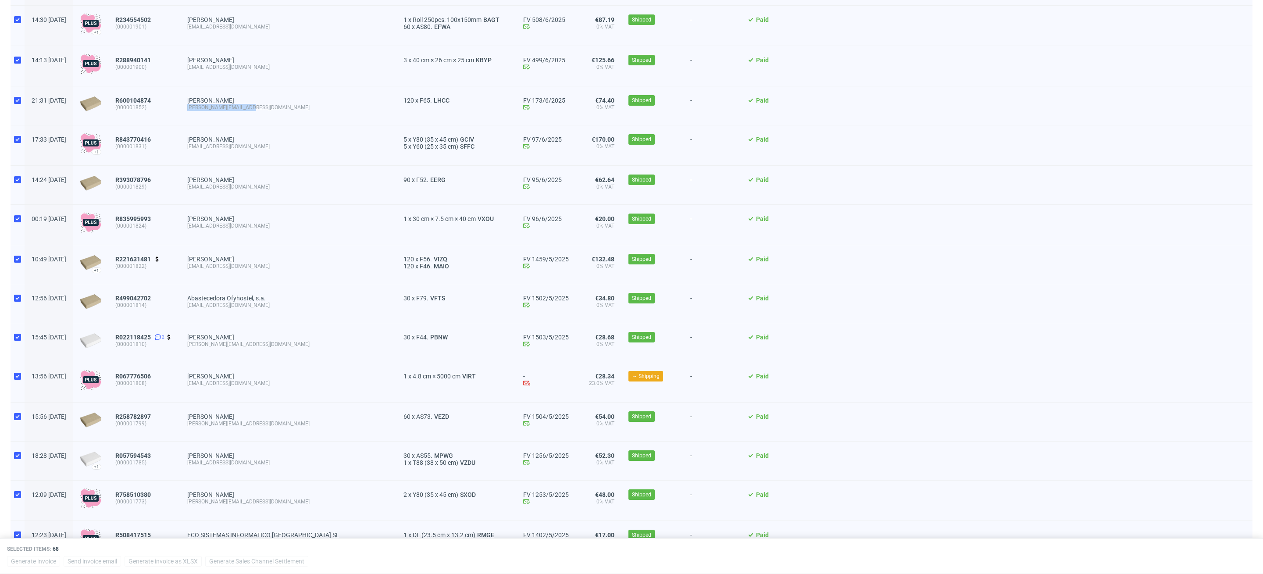
drag, startPoint x: 276, startPoint y: 104, endPoint x: 212, endPoint y: 105, distance: 64.5
click at [212, 105] on div "Cristina Zitiello cristina.zit@icloud.com" at bounding box center [288, 105] width 216 height 39
drag, startPoint x: 275, startPoint y: 146, endPoint x: 211, endPoint y: 146, distance: 63.1
click at [211, 146] on div "Maurits Aarts maurits@petparty.nl" at bounding box center [288, 145] width 216 height 40
drag, startPoint x: 288, startPoint y: 186, endPoint x: 211, endPoint y: 186, distance: 76.3
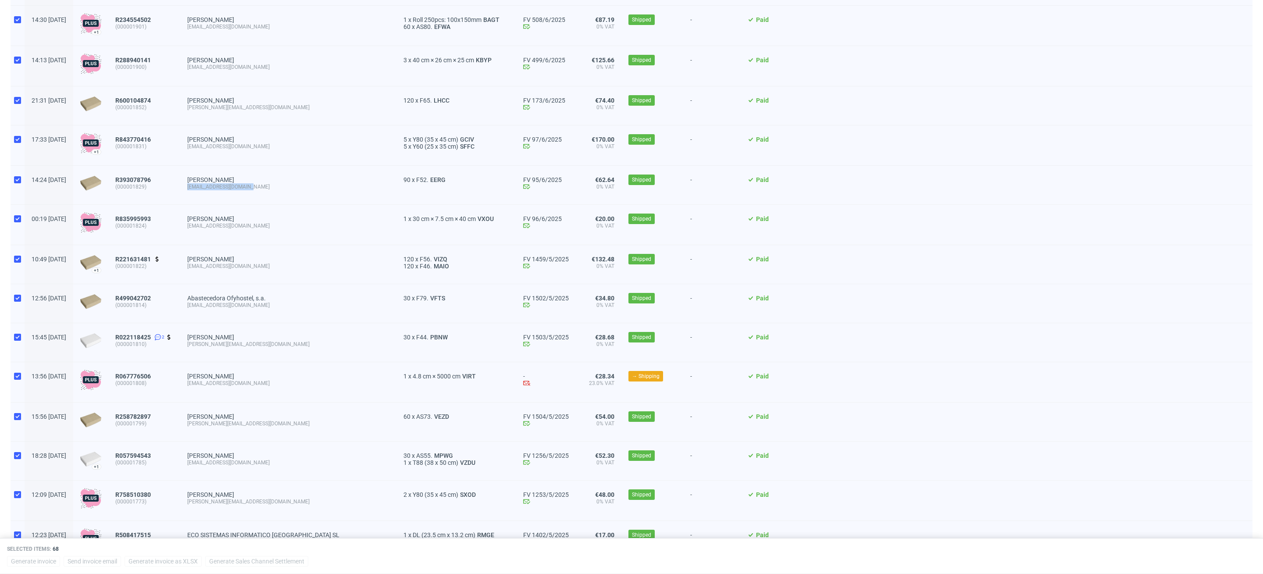
click at [211, 186] on div "PHILIP DAHLEN hello@peignee-paris.com" at bounding box center [288, 185] width 216 height 39
drag, startPoint x: 267, startPoint y: 225, endPoint x: 212, endPoint y: 225, distance: 54.4
click at [213, 225] on div "Boyd van der Woude hallo@toplaptop.nl" at bounding box center [288, 225] width 216 height 40
drag, startPoint x: 294, startPoint y: 267, endPoint x: 210, endPoint y: 267, distance: 83.8
click at [210, 267] on div "FRANCOISE ARTIS hello@peignee-paris.com" at bounding box center [288, 264] width 216 height 39
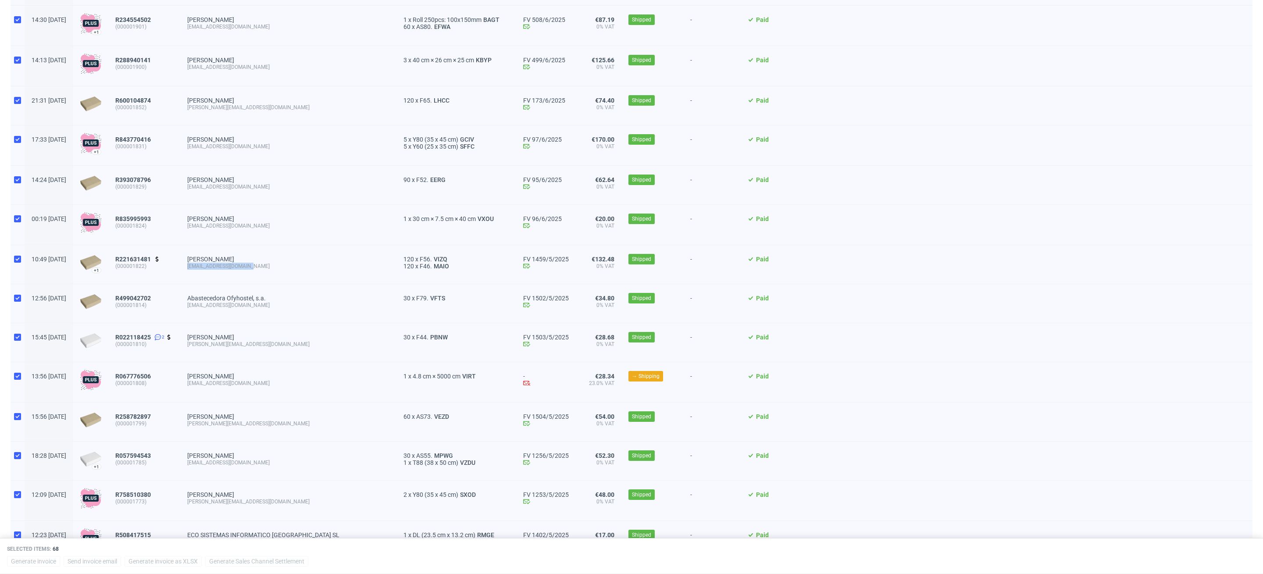
click at [287, 309] on div "ofyhostel@ofyhostel.com" at bounding box center [288, 305] width 202 height 7
drag, startPoint x: 278, startPoint y: 309, endPoint x: 207, endPoint y: 307, distance: 70.2
click at [207, 307] on div "Abastecedora Ofyhostel, s.a. ofyhostel@ofyhostel.com" at bounding box center [288, 303] width 216 height 39
click at [300, 347] on div "bert@slowfeeder-specialist.nl" at bounding box center [288, 344] width 202 height 7
drag, startPoint x: 300, startPoint y: 347, endPoint x: 210, endPoint y: 347, distance: 89.9
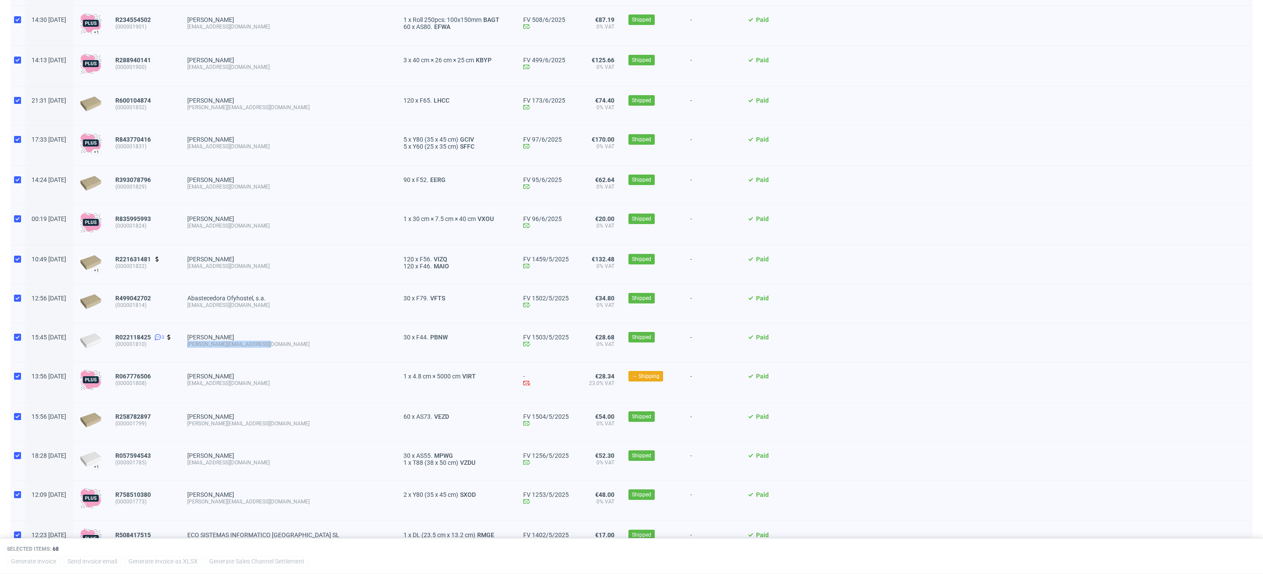
click at [210, 347] on div "Bert van Roekel bert@slowfeeder-specialist.nl" at bounding box center [288, 342] width 216 height 39
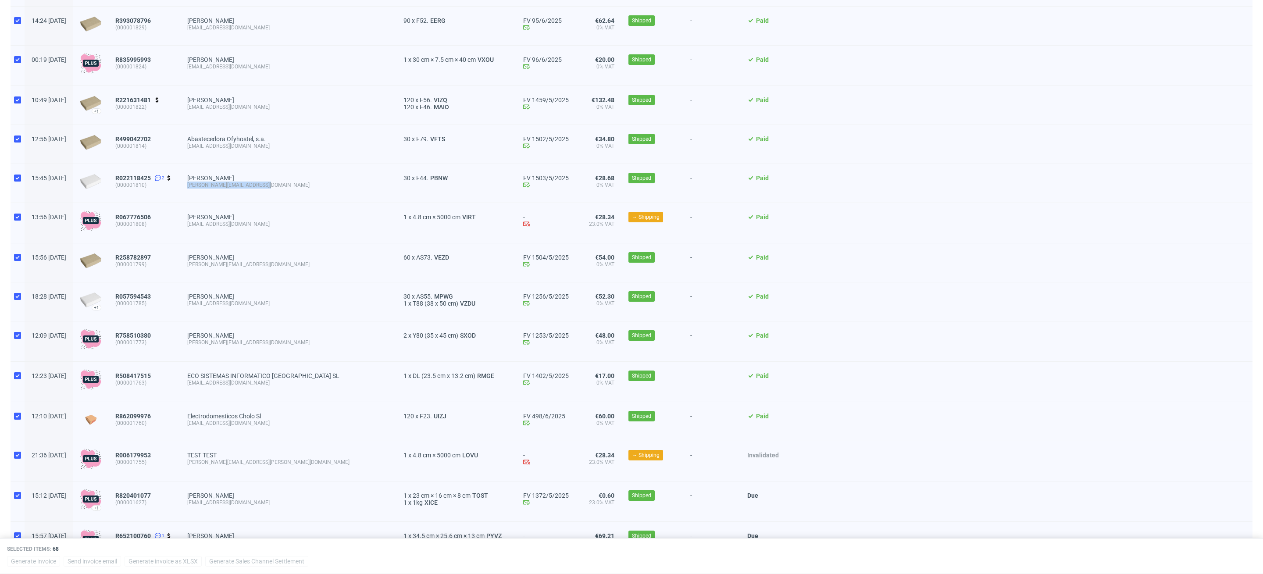
scroll to position [2323, 0]
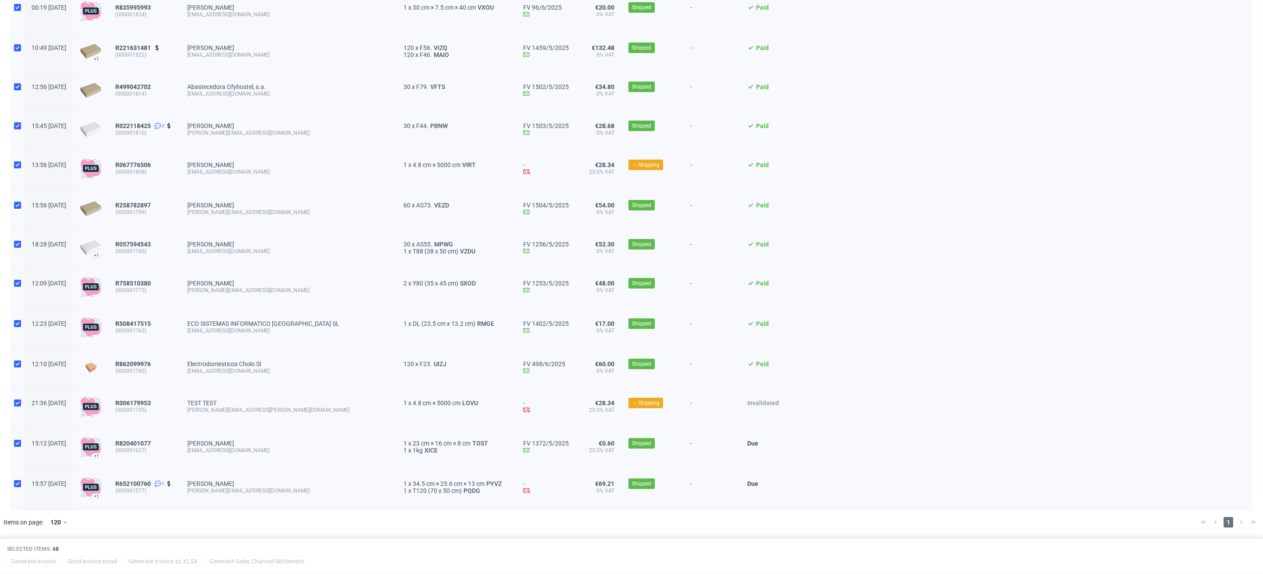
click at [283, 210] on div "agnes.lingerie@gmail.com" at bounding box center [288, 212] width 202 height 7
drag, startPoint x: 295, startPoint y: 210, endPoint x: 206, endPoint y: 211, distance: 88.6
click at [206, 211] on div "15:56 Mon 26.05.2025 R258782897 (000001799) Agnès LAMORLETTE agnes.lingerie@gma…" at bounding box center [632, 210] width 1242 height 39
click at [287, 216] on span "Agnès LAMORLETTE agnes.lingerie@gmail.com" at bounding box center [288, 211] width 202 height 18
drag, startPoint x: 289, startPoint y: 211, endPoint x: 212, endPoint y: 210, distance: 76.3
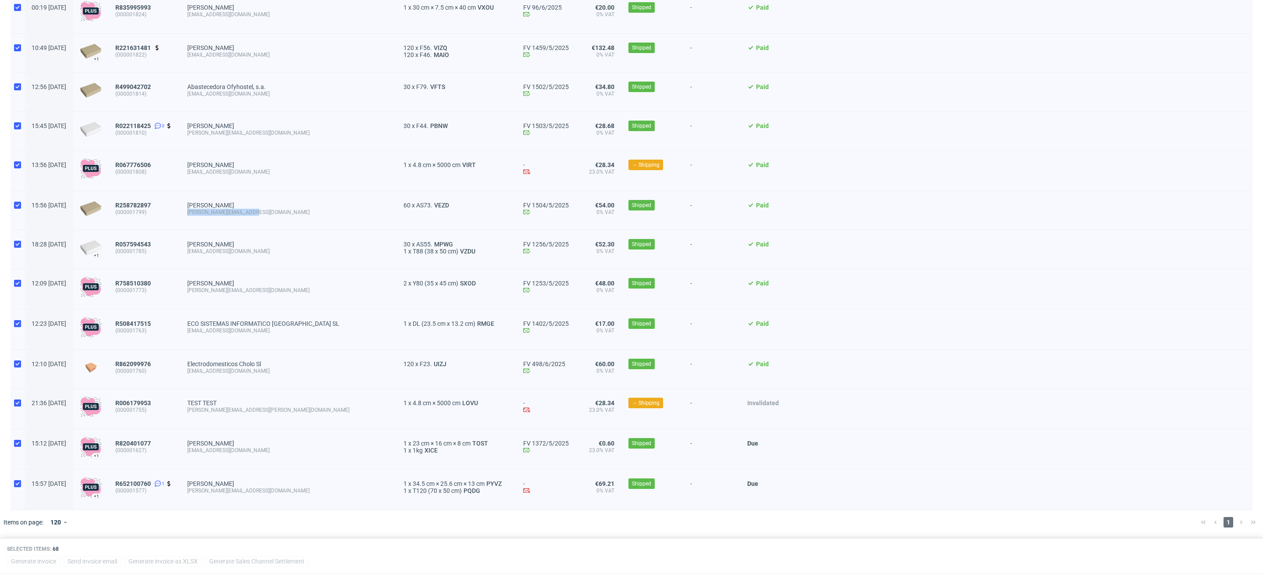
click at [212, 211] on div "Agnès LAMORLETTE agnes.lingerie@gmail.com" at bounding box center [288, 210] width 216 height 39
drag, startPoint x: 290, startPoint y: 246, endPoint x: 288, endPoint y: 253, distance: 7.7
click at [288, 253] on span "Patrick Lombardi contact@matchapapa.shop" at bounding box center [288, 250] width 202 height 18
drag, startPoint x: 287, startPoint y: 289, endPoint x: 208, endPoint y: 288, distance: 78.9
click at [208, 288] on div "Serge van de Ven serge@newparislondres.be" at bounding box center [288, 289] width 216 height 40
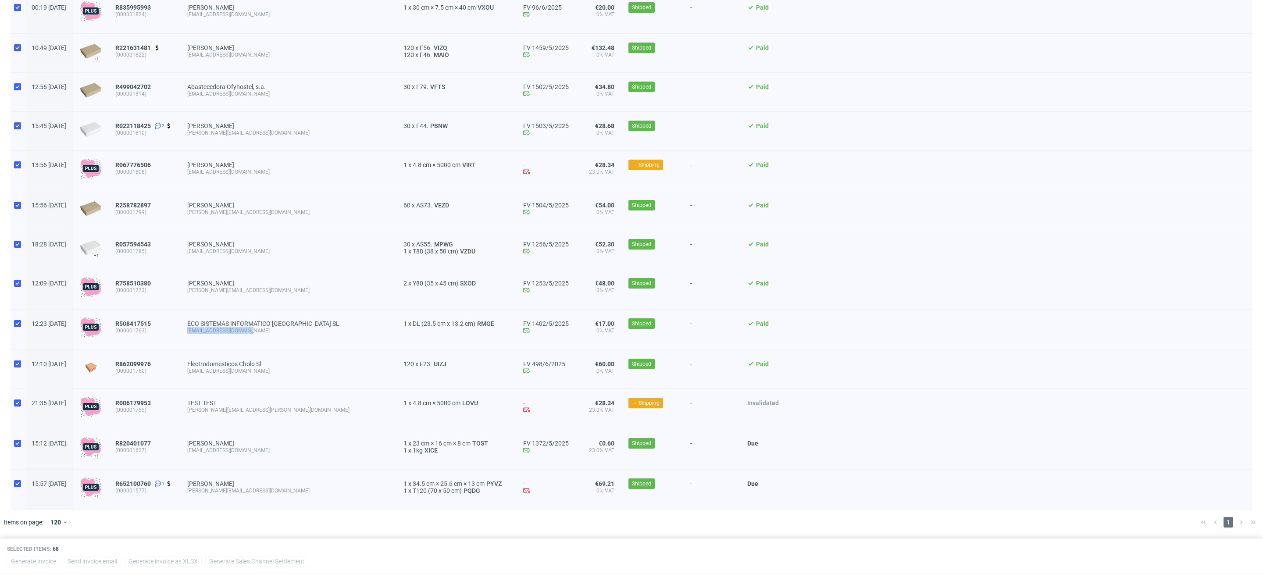
drag, startPoint x: 294, startPoint y: 329, endPoint x: 210, endPoint y: 331, distance: 83.8
click at [210, 330] on div "ECO SISTEMAS INFORMATICO ESPAÑA SL ADMINISTRACION@VORPC.ES" at bounding box center [288, 330] width 216 height 40
drag, startPoint x: 278, startPoint y: 370, endPoint x: 211, endPoint y: 371, distance: 67.1
click at [211, 371] on div "Electrodomesticos Cholo Sl info@electrocholo.com" at bounding box center [288, 369] width 216 height 39
drag, startPoint x: 282, startPoint y: 452, endPoint x: 207, endPoint y: 453, distance: 75.4
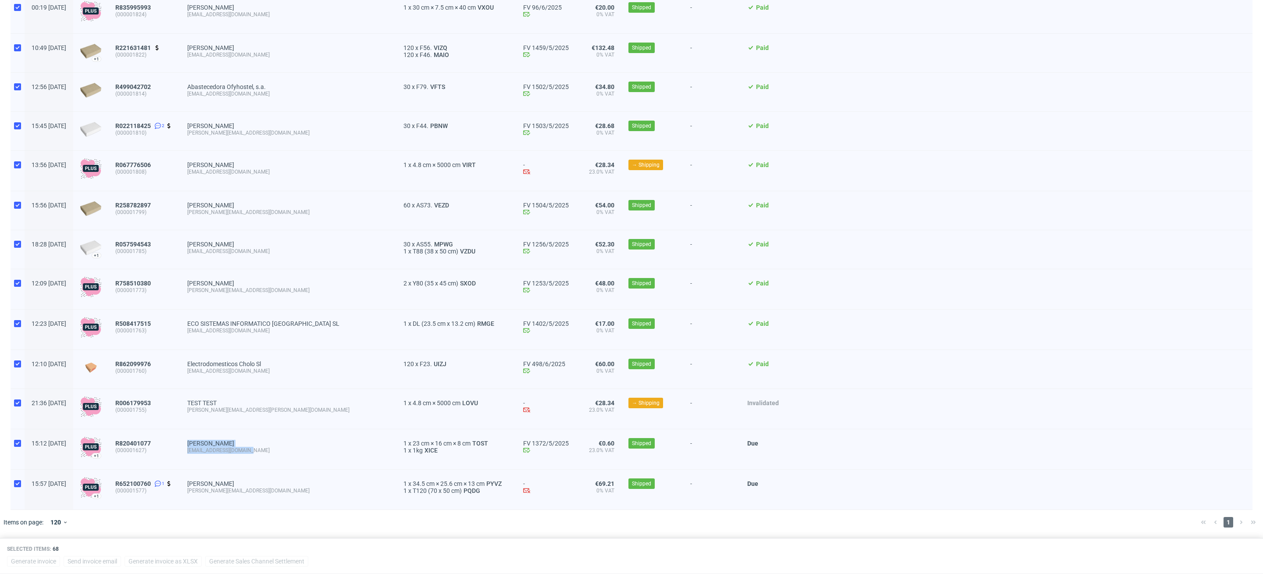
click at [207, 453] on div "Frank Hendrix f_hendrix12@hotmail.com" at bounding box center [288, 449] width 216 height 40
click at [304, 452] on div "f_hendrix12@hotmail.com" at bounding box center [288, 450] width 202 height 7
drag, startPoint x: 283, startPoint y: 447, endPoint x: 212, endPoint y: 448, distance: 70.6
click at [212, 448] on div "Frank Hendrix f_hendrix12@hotmail.com" at bounding box center [288, 449] width 216 height 40
drag, startPoint x: 307, startPoint y: 494, endPoint x: 209, endPoint y: 493, distance: 97.4
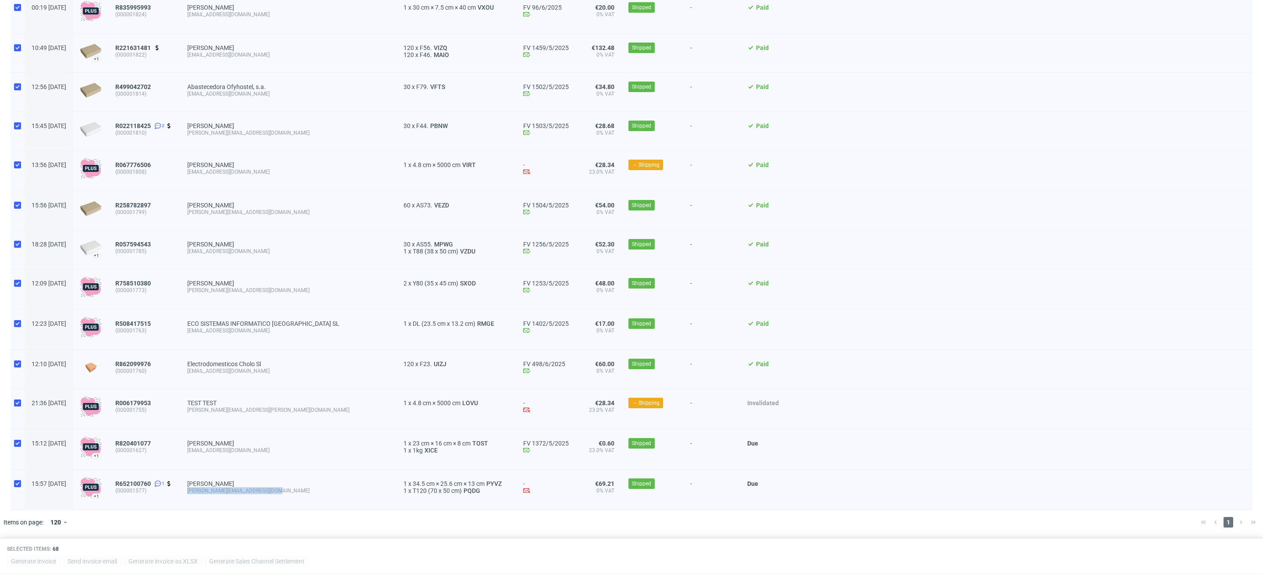
click at [209, 493] on div "Jennifer Loderichs jennifer.loderichs@sendcloud.com" at bounding box center [288, 490] width 216 height 40
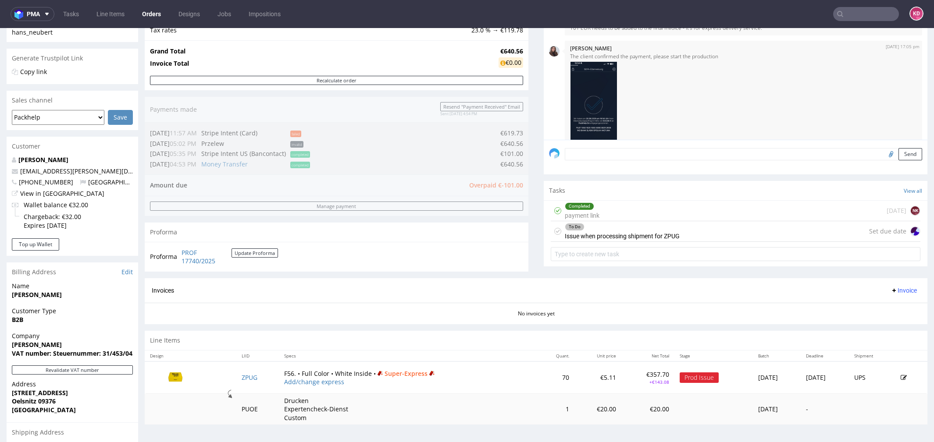
scroll to position [159, 0]
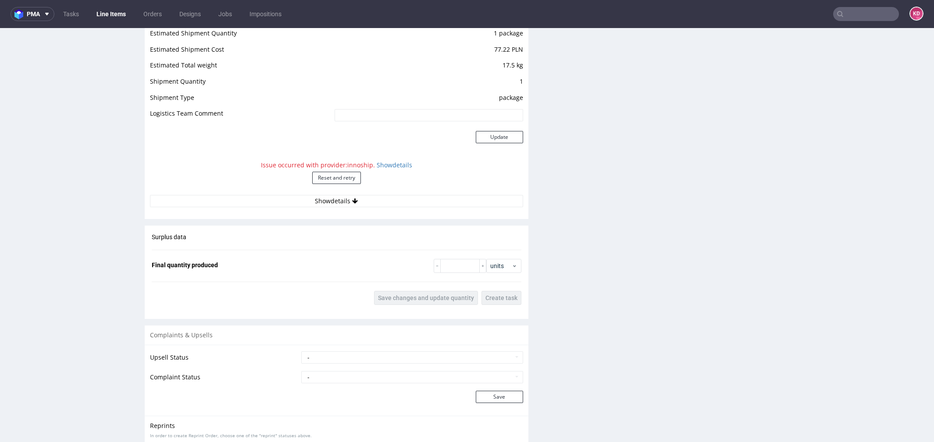
scroll to position [972, 0]
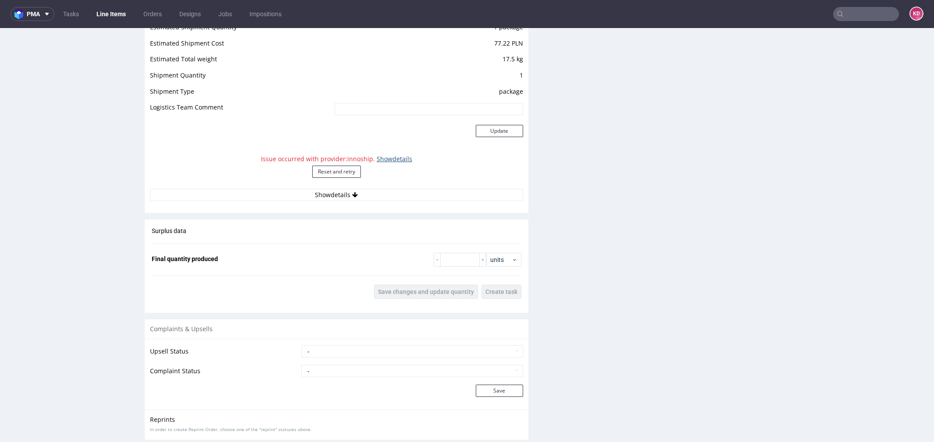
click link "Show details"
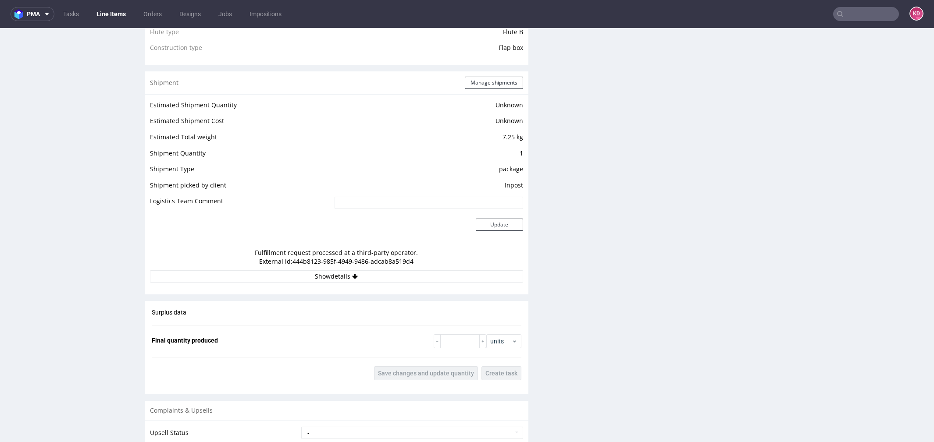
scroll to position [725, 0]
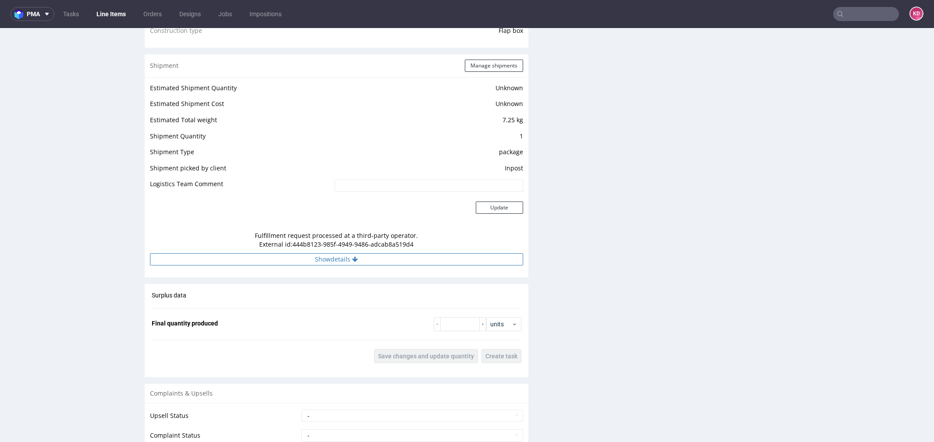
click at [401, 258] on button "Show details" at bounding box center [336, 259] width 373 height 12
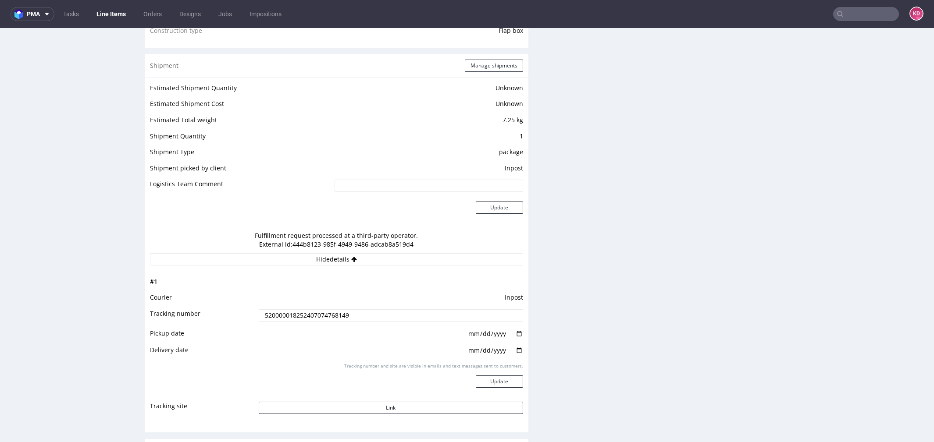
click at [309, 314] on input "520000018252407074768149" at bounding box center [391, 316] width 264 height 12
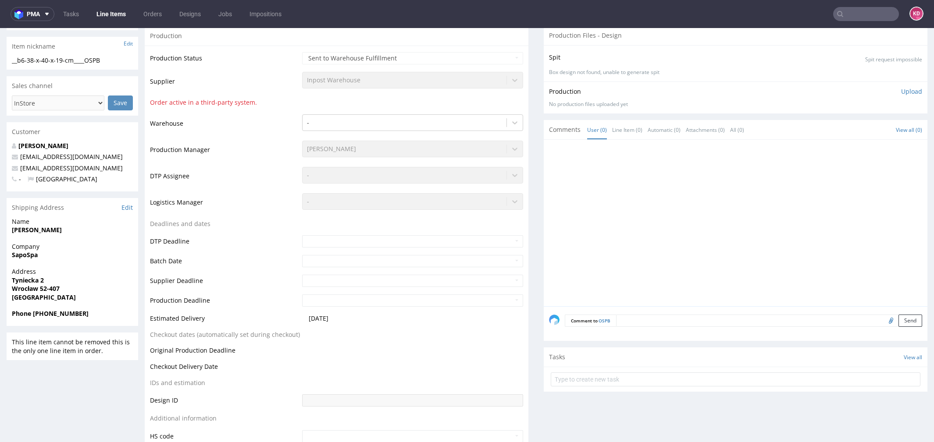
scroll to position [158, 0]
